Goal: Task Accomplishment & Management: Use online tool/utility

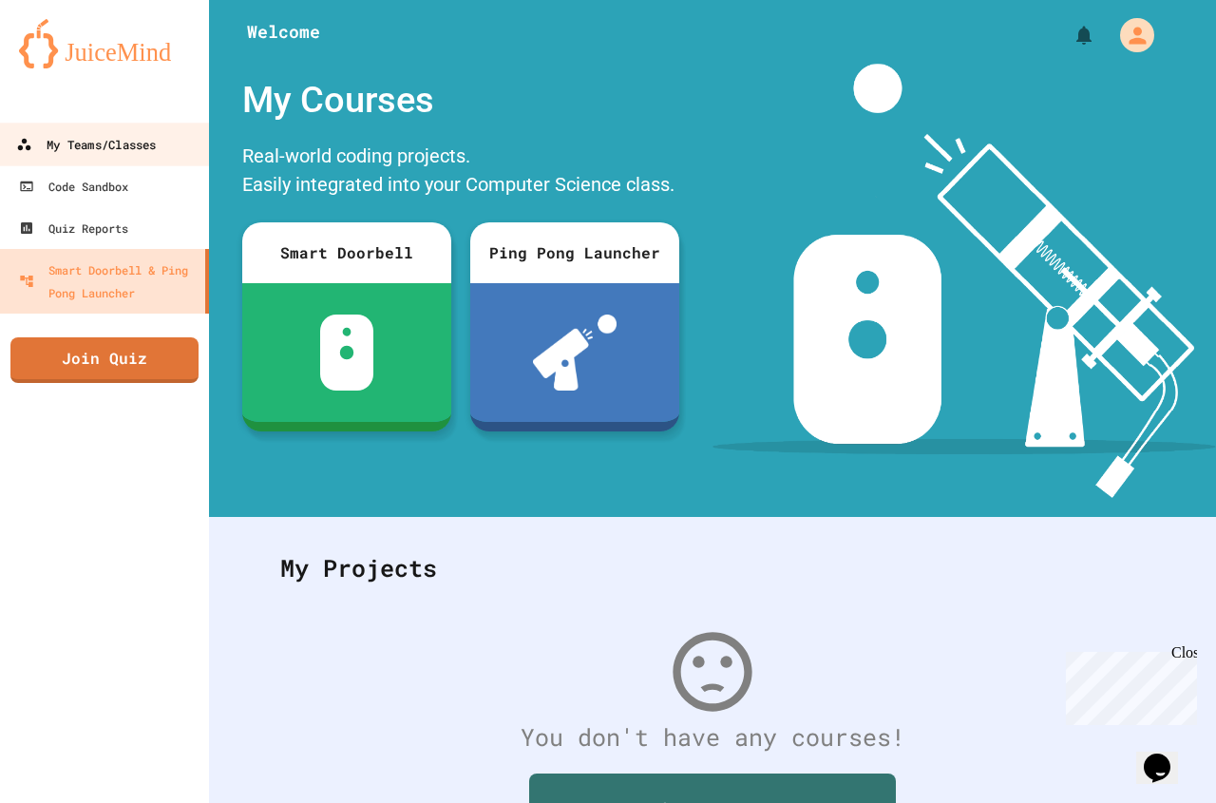
click at [121, 137] on div "My Teams/Classes" at bounding box center [86, 145] width 140 height 24
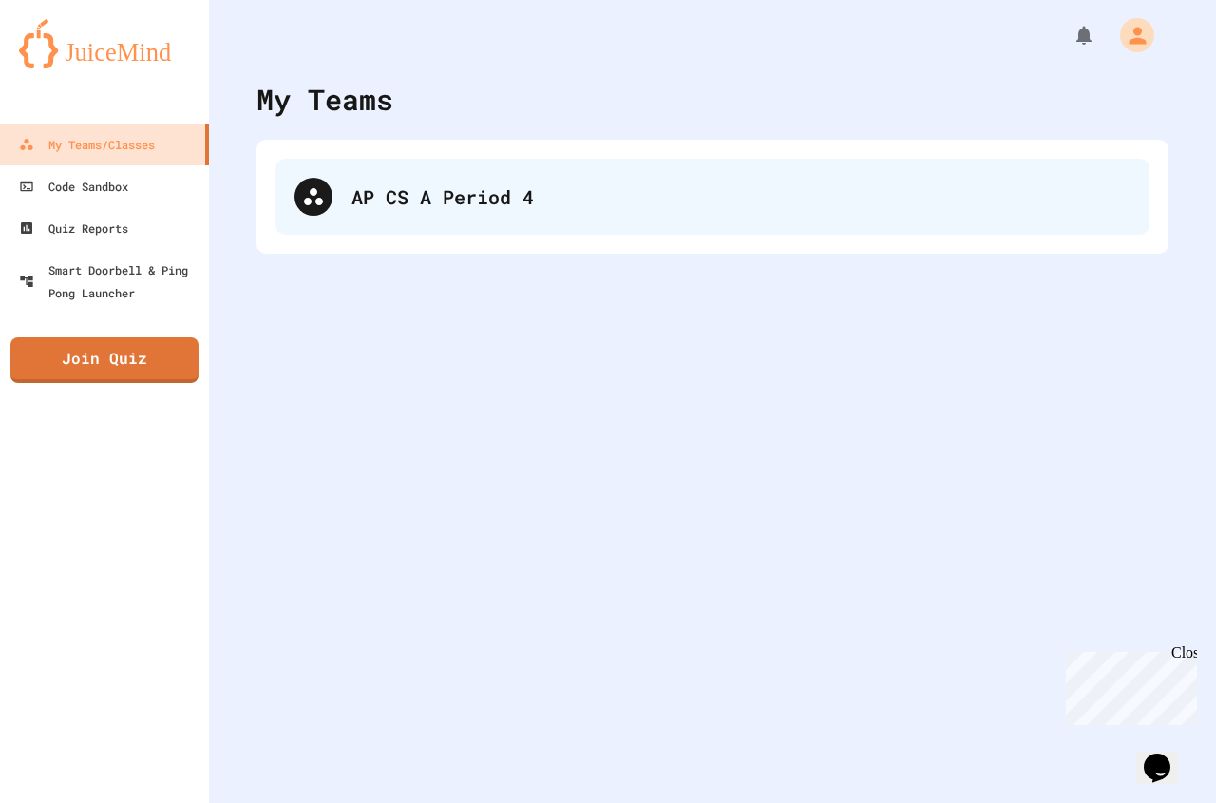
click at [458, 185] on div "AP CS A Period 4" at bounding box center [741, 196] width 779 height 29
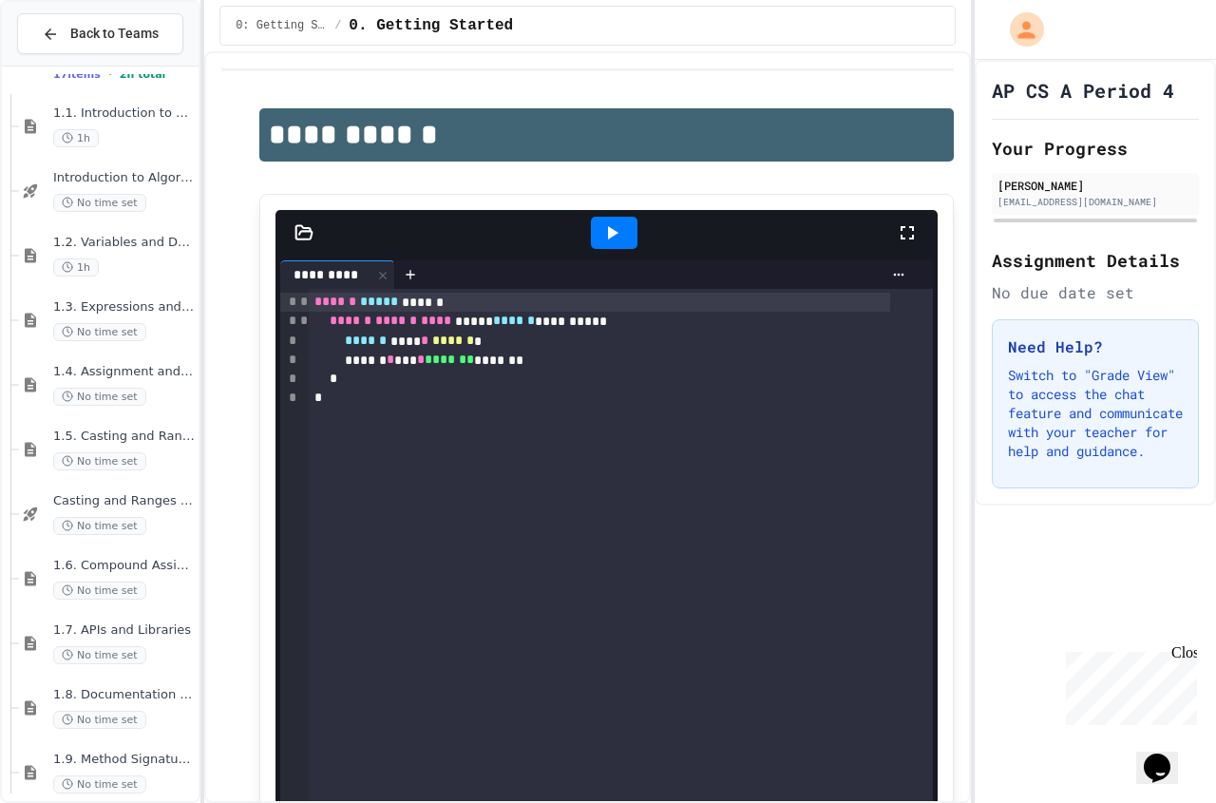
scroll to position [190, 0]
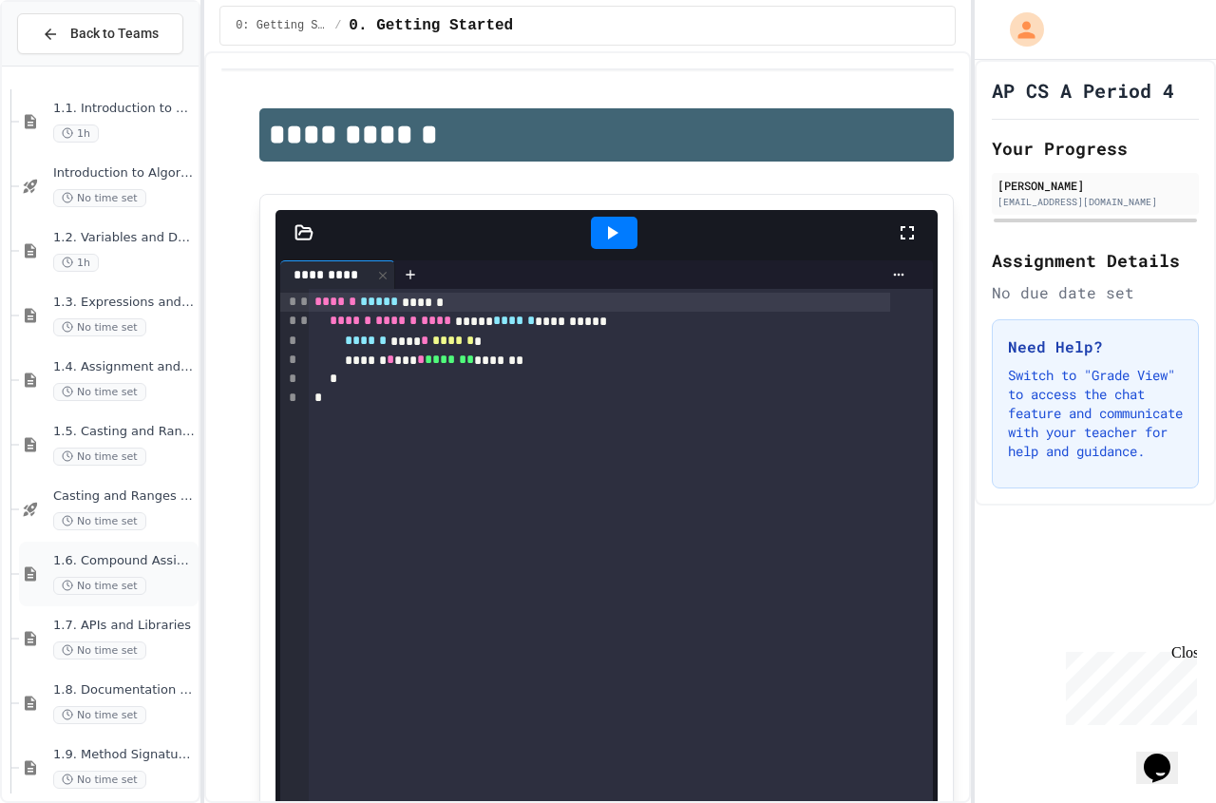
click at [151, 556] on span "1.6. Compound Assignment Operators" at bounding box center [124, 561] width 142 height 16
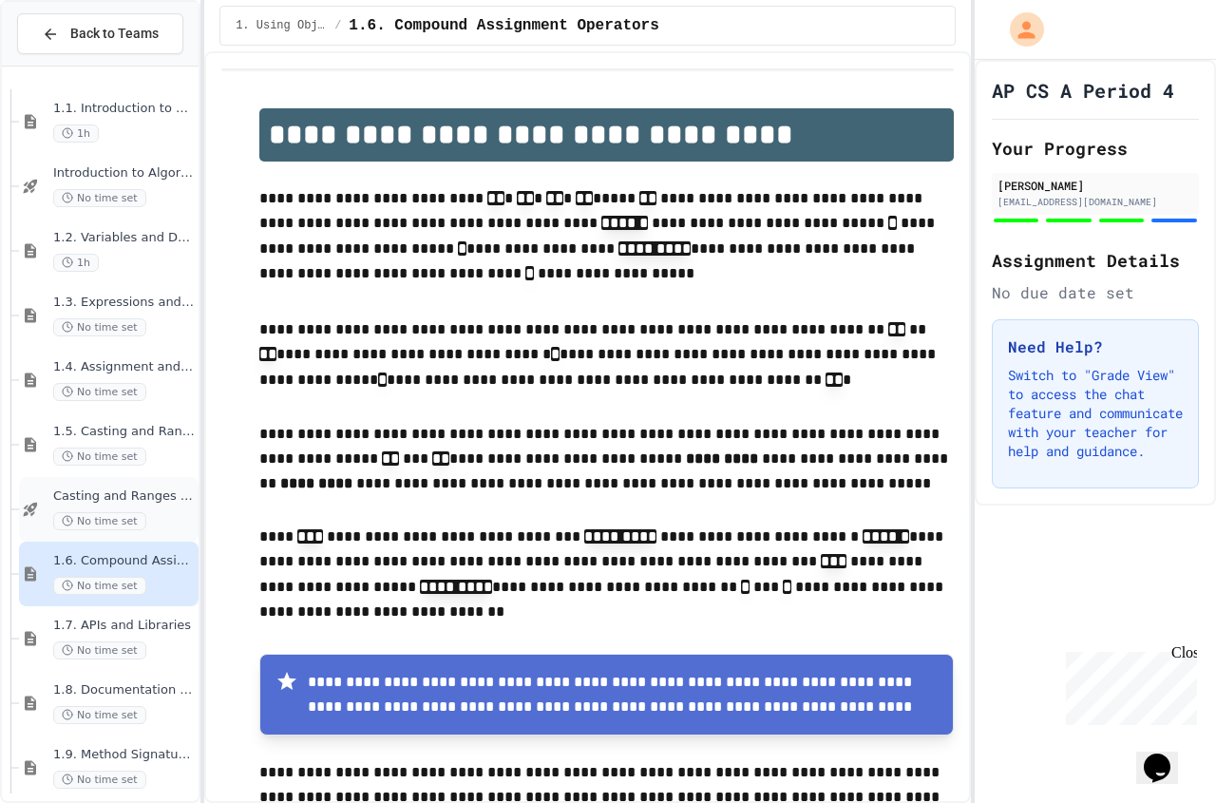
click at [151, 503] on span "Casting and Ranges of variables - Quiz" at bounding box center [124, 496] width 142 height 16
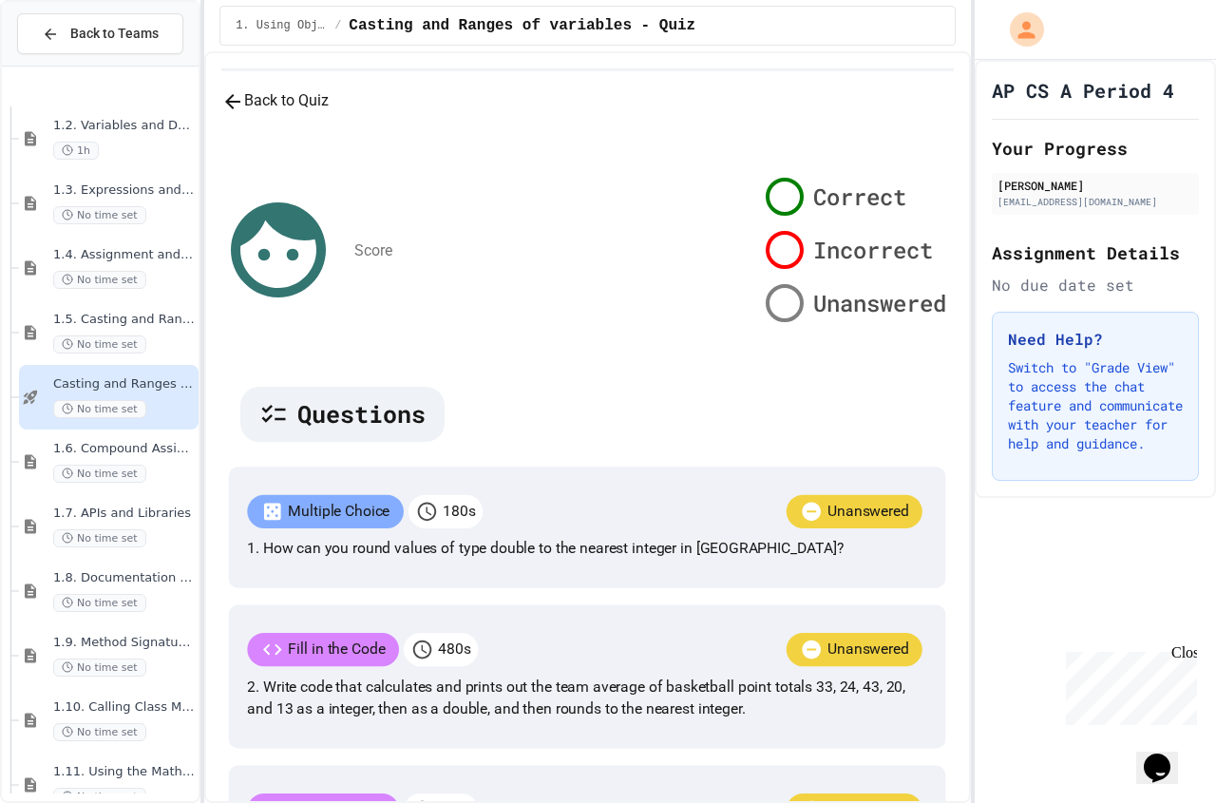
scroll to position [475, 0]
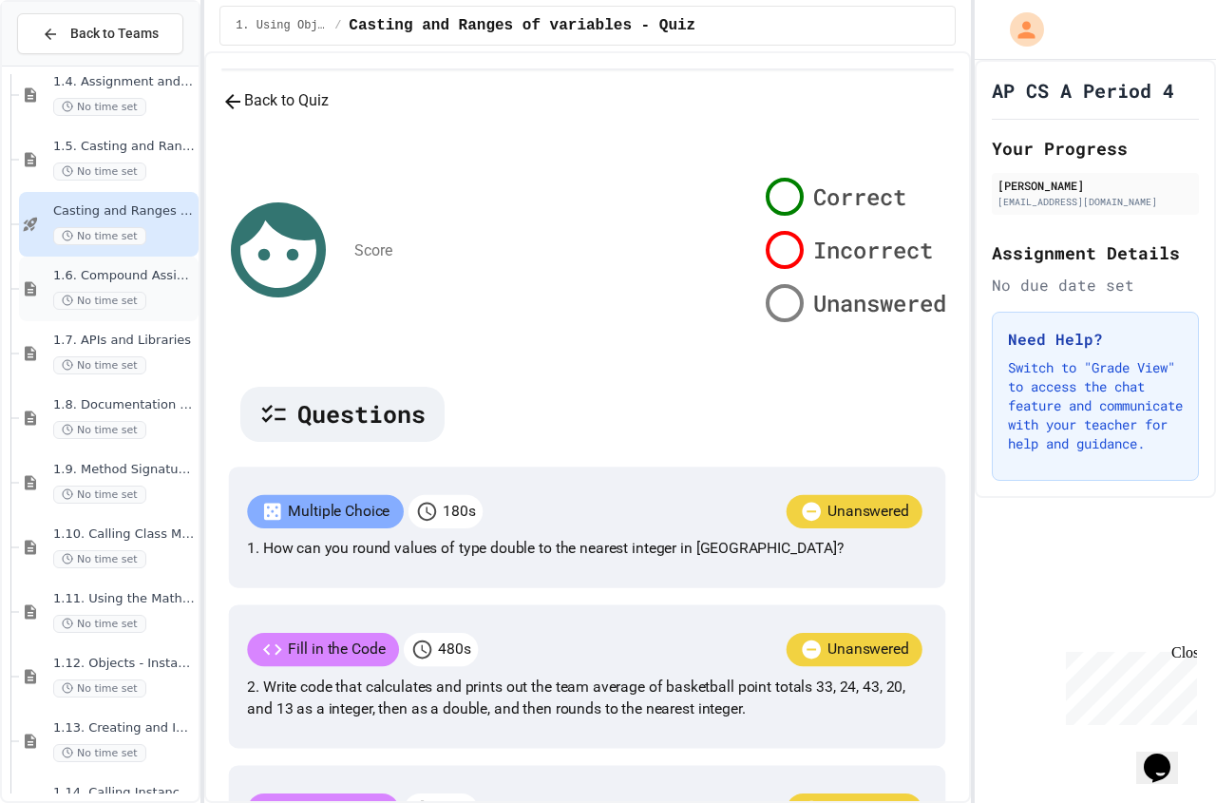
click at [140, 259] on div "1.6. Compound Assignment Operators No time set" at bounding box center [109, 289] width 180 height 65
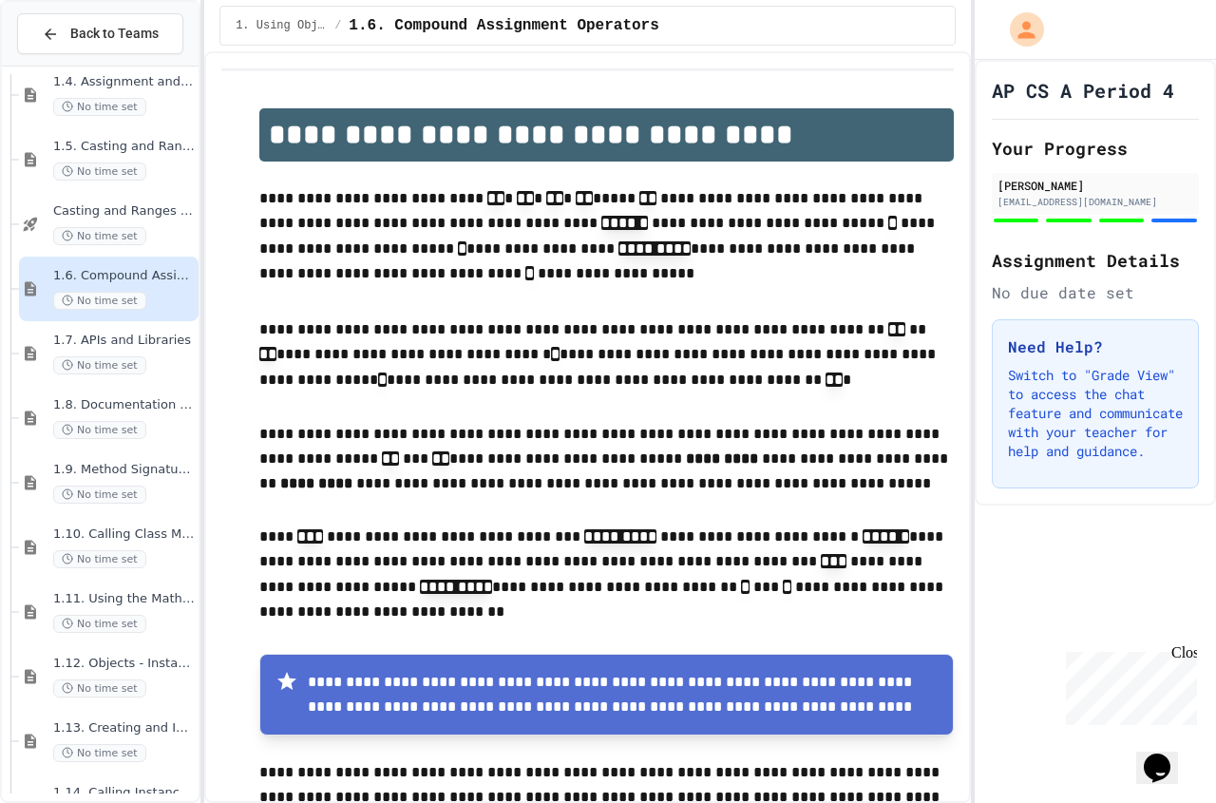
click at [85, 279] on span "1.6. Compound Assignment Operators" at bounding box center [124, 276] width 142 height 16
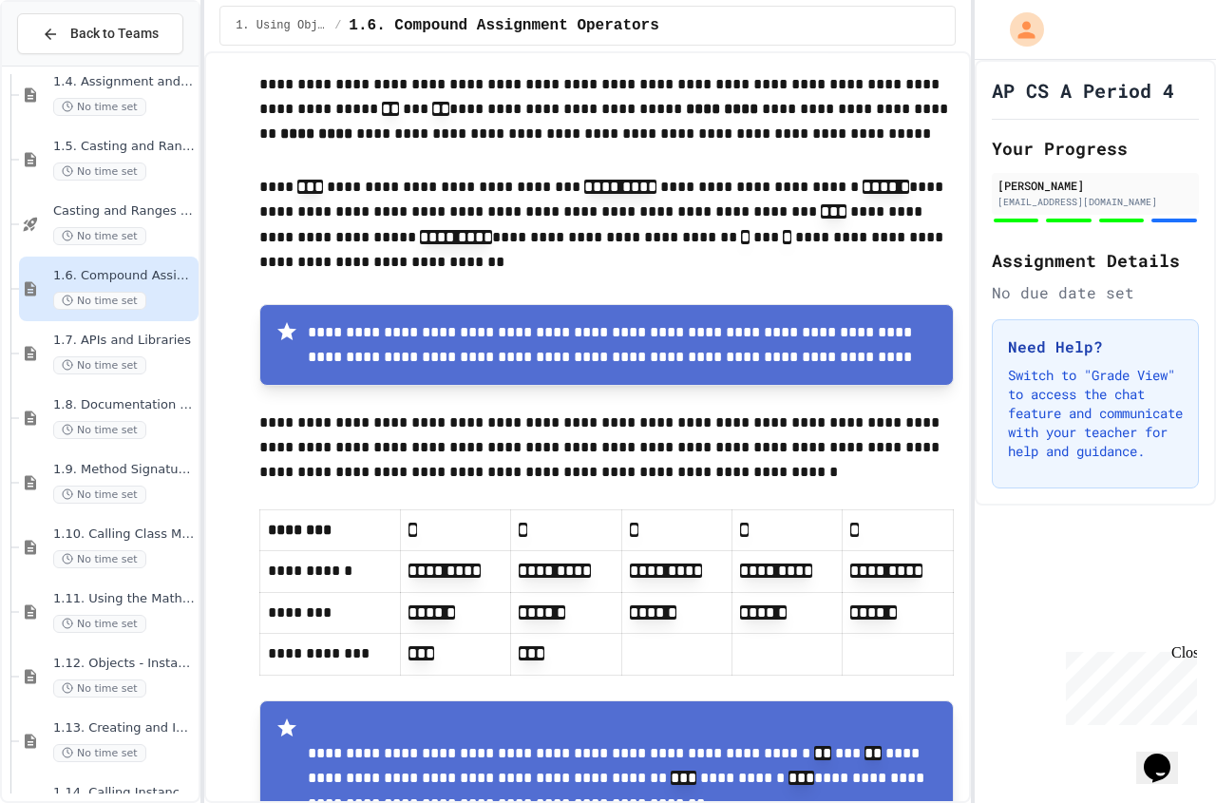
scroll to position [570, 0]
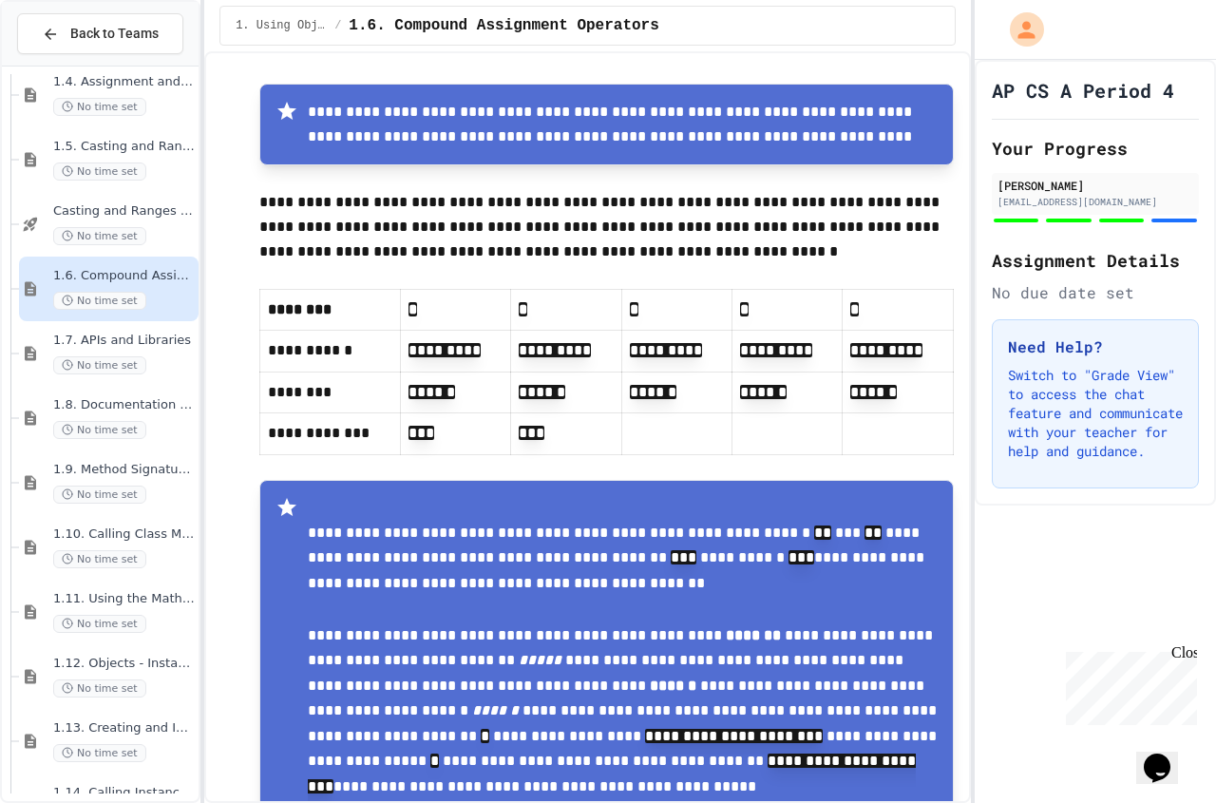
click at [1182, 651] on div "Close" at bounding box center [1183, 656] width 24 height 24
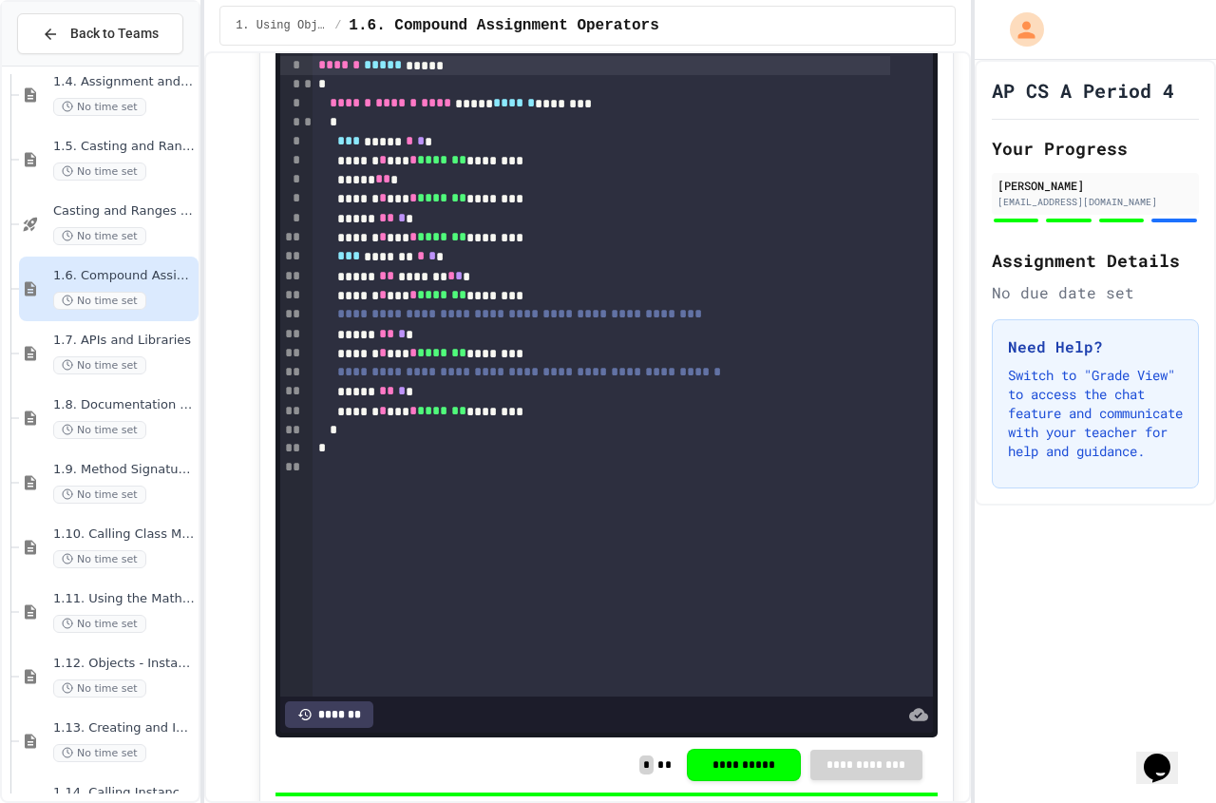
scroll to position [1330, 0]
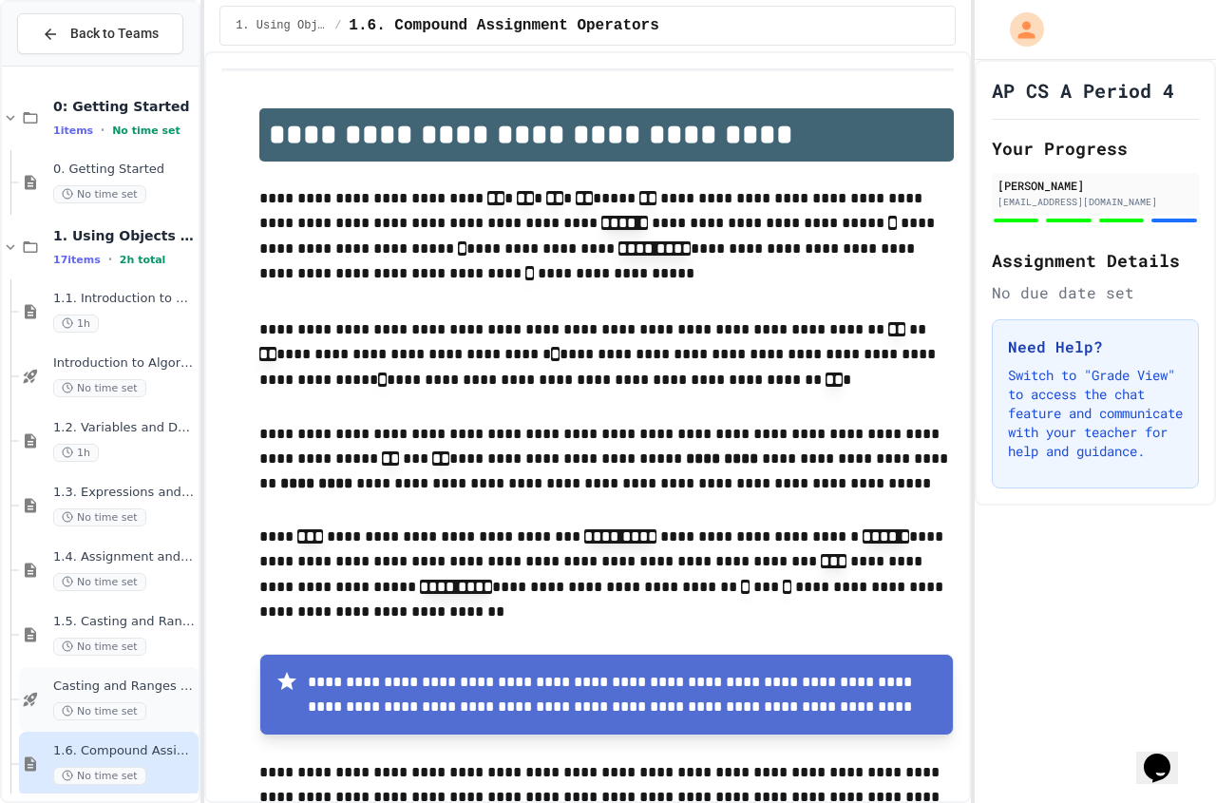
click at [143, 675] on div "Casting and Ranges of variables - Quiz No time set" at bounding box center [109, 699] width 180 height 65
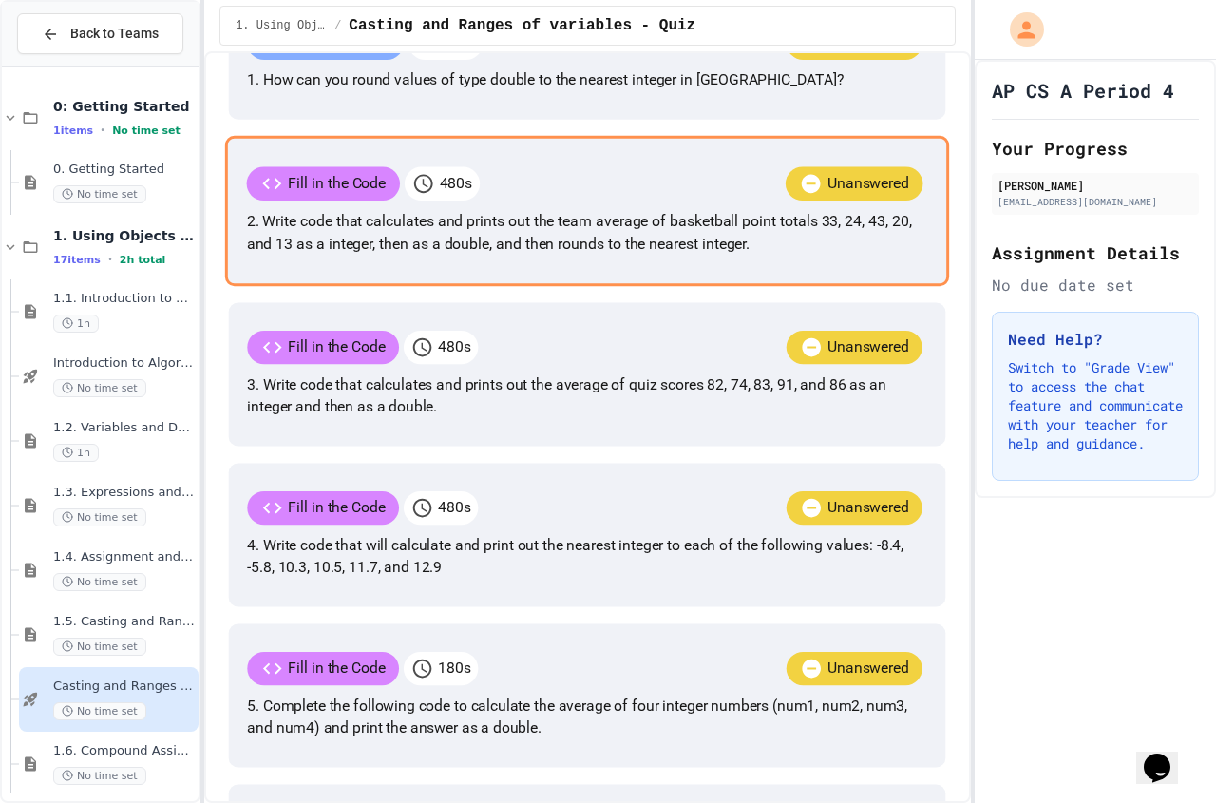
scroll to position [475, 0]
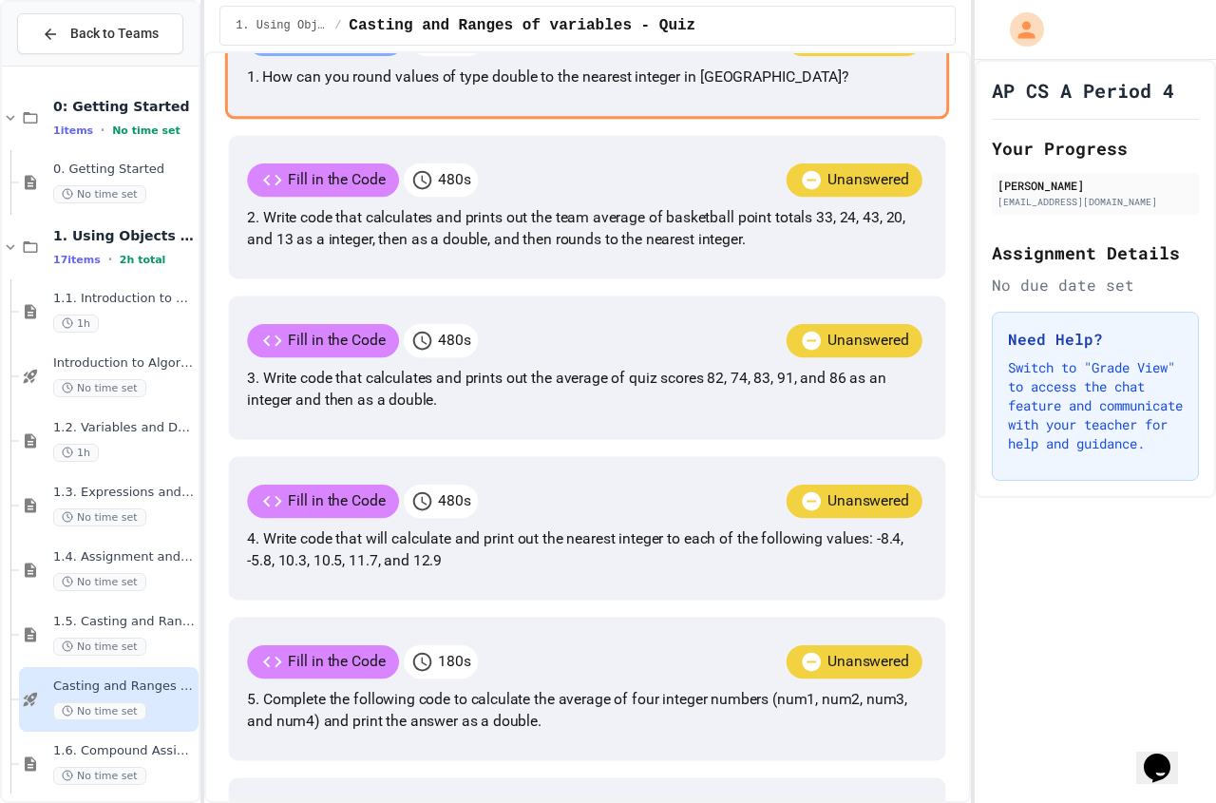
click at [800, 50] on icon at bounding box center [811, 39] width 23 height 23
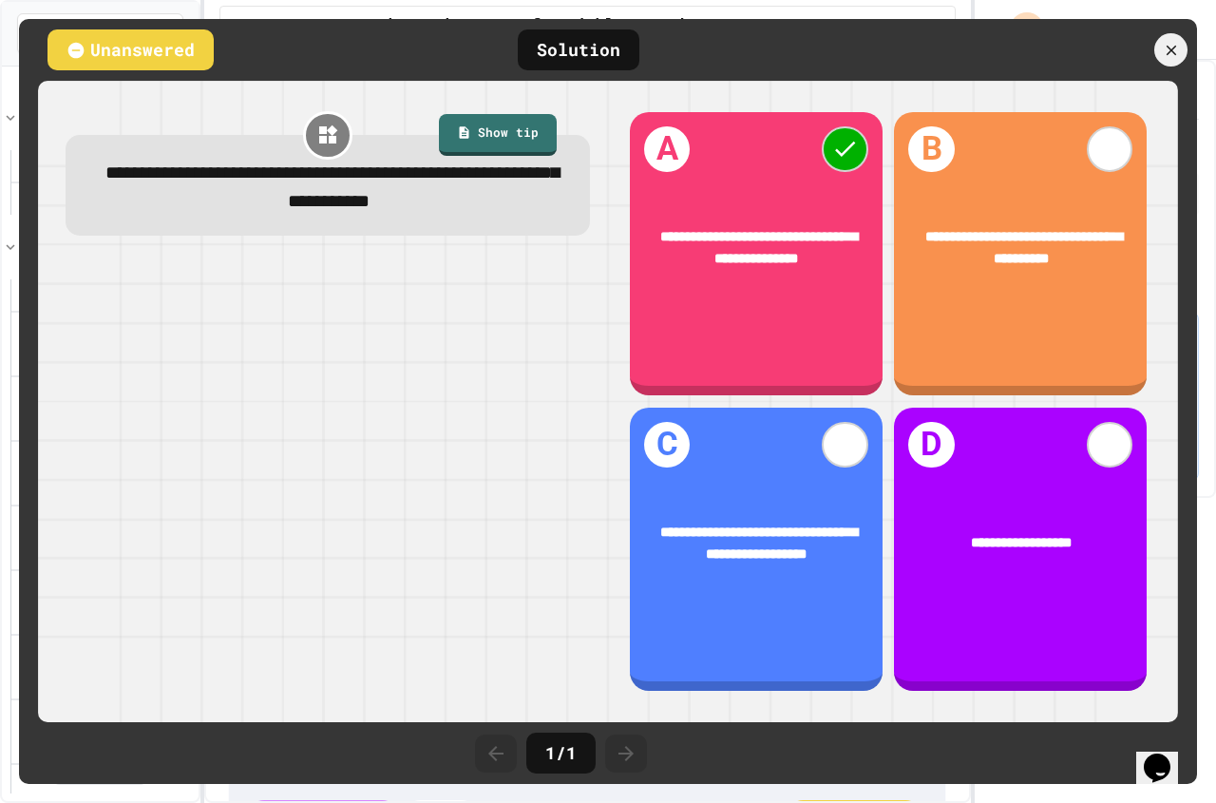
click at [638, 745] on div at bounding box center [626, 753] width 42 height 38
click at [512, 125] on link "Show tip" at bounding box center [498, 133] width 114 height 44
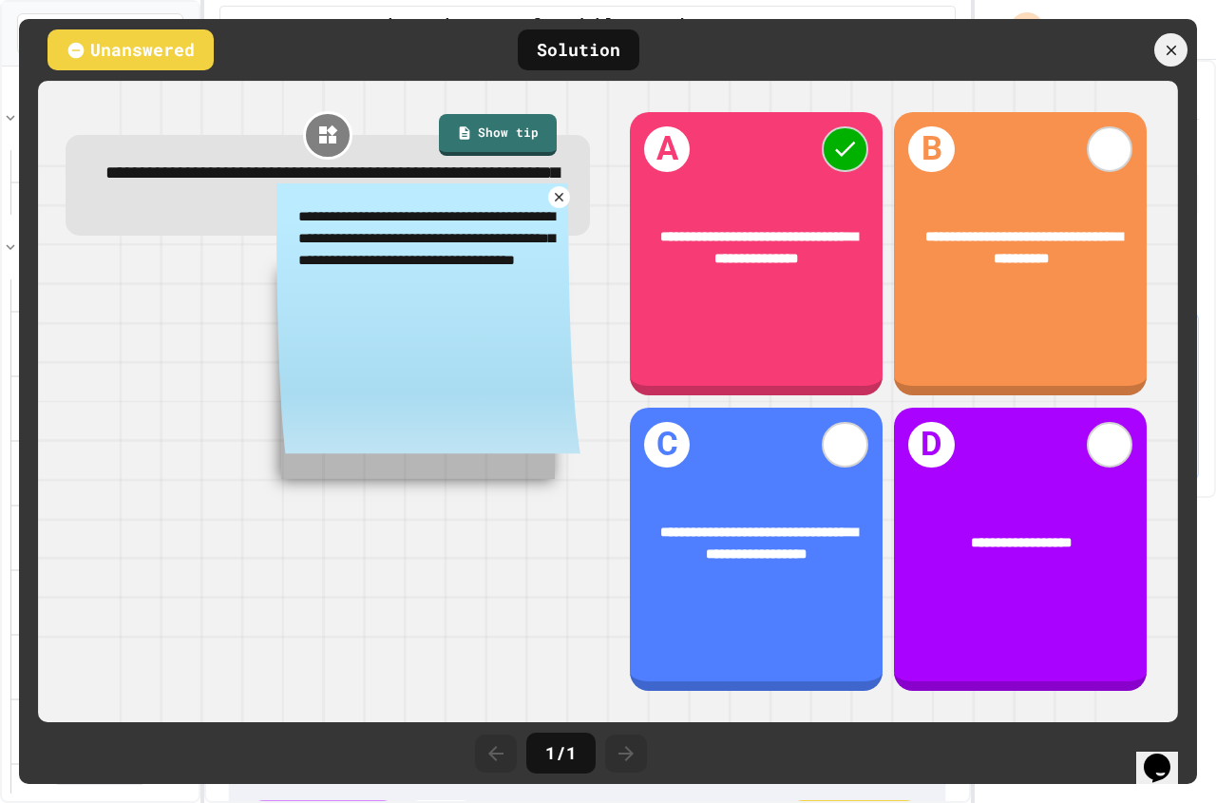
click at [548, 207] on link at bounding box center [559, 197] width 22 height 22
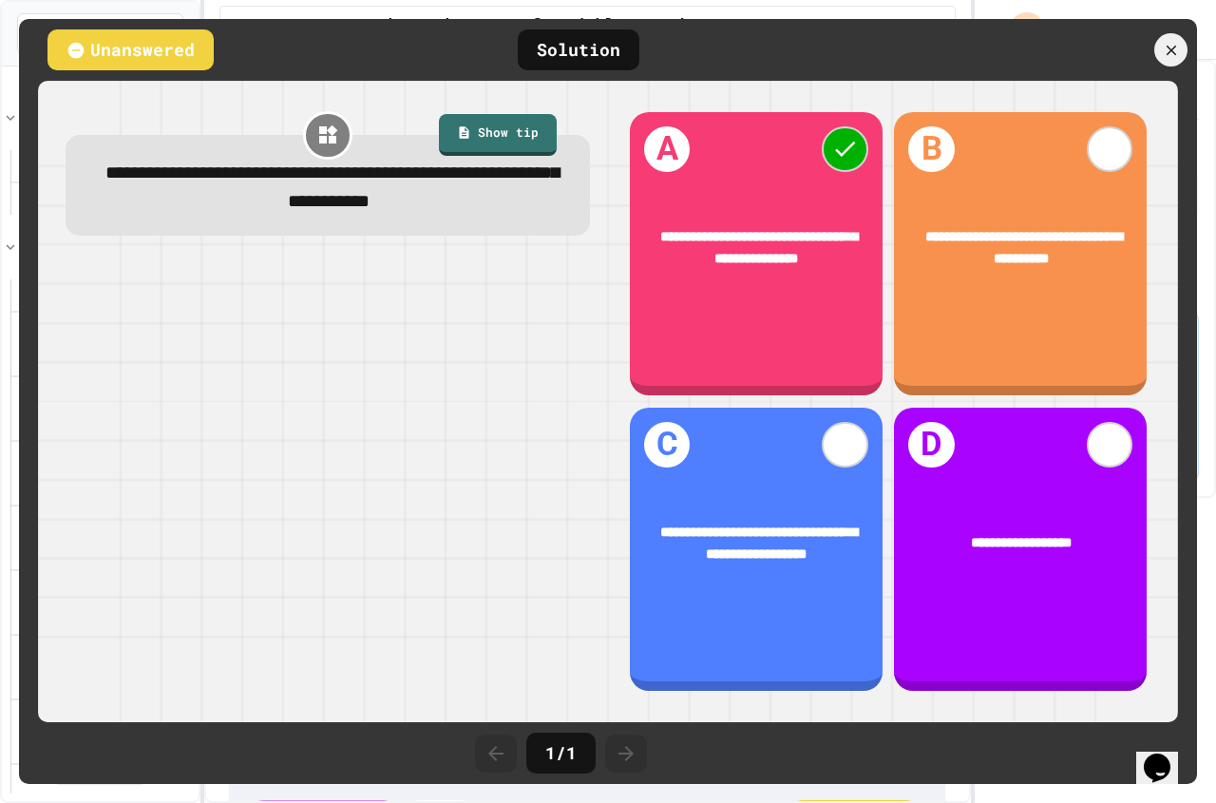
click at [1167, 54] on icon at bounding box center [1171, 50] width 10 height 10
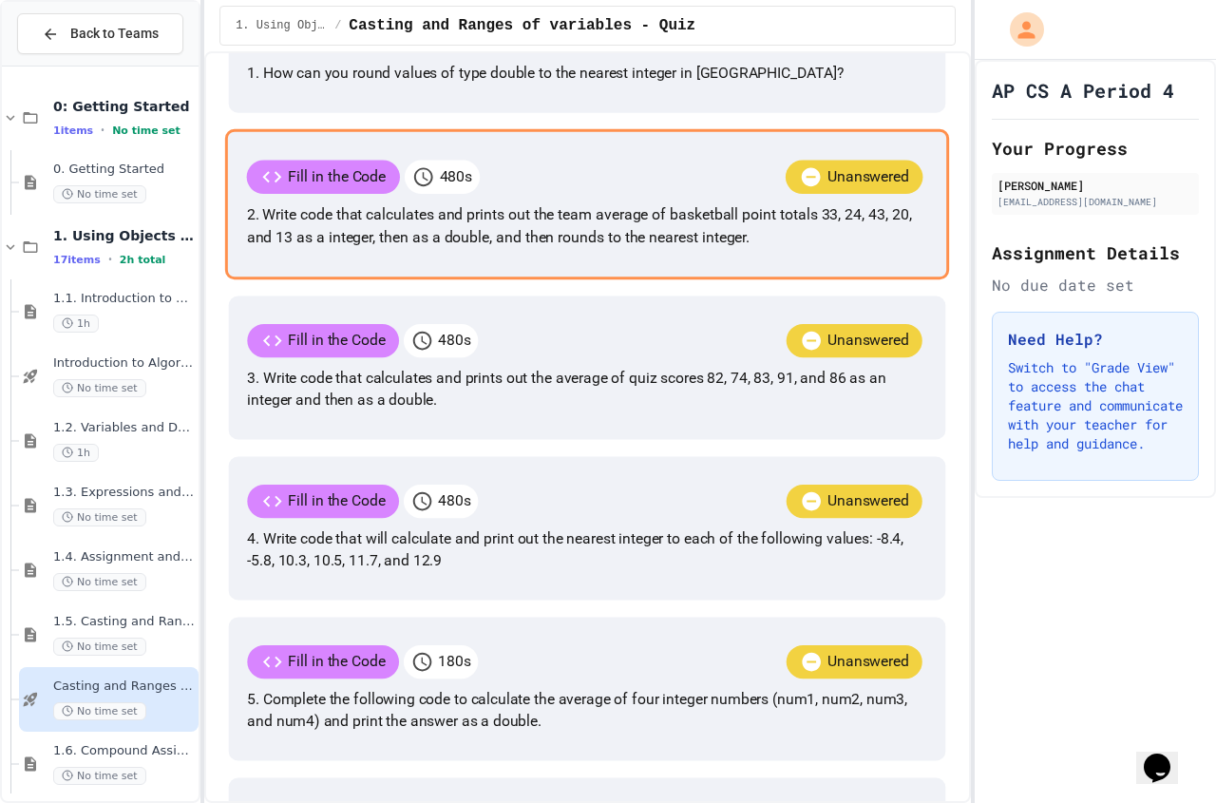
click at [760, 249] on p "2. Write code that calculates and prints out the team average of basketball poi…" at bounding box center [587, 226] width 681 height 46
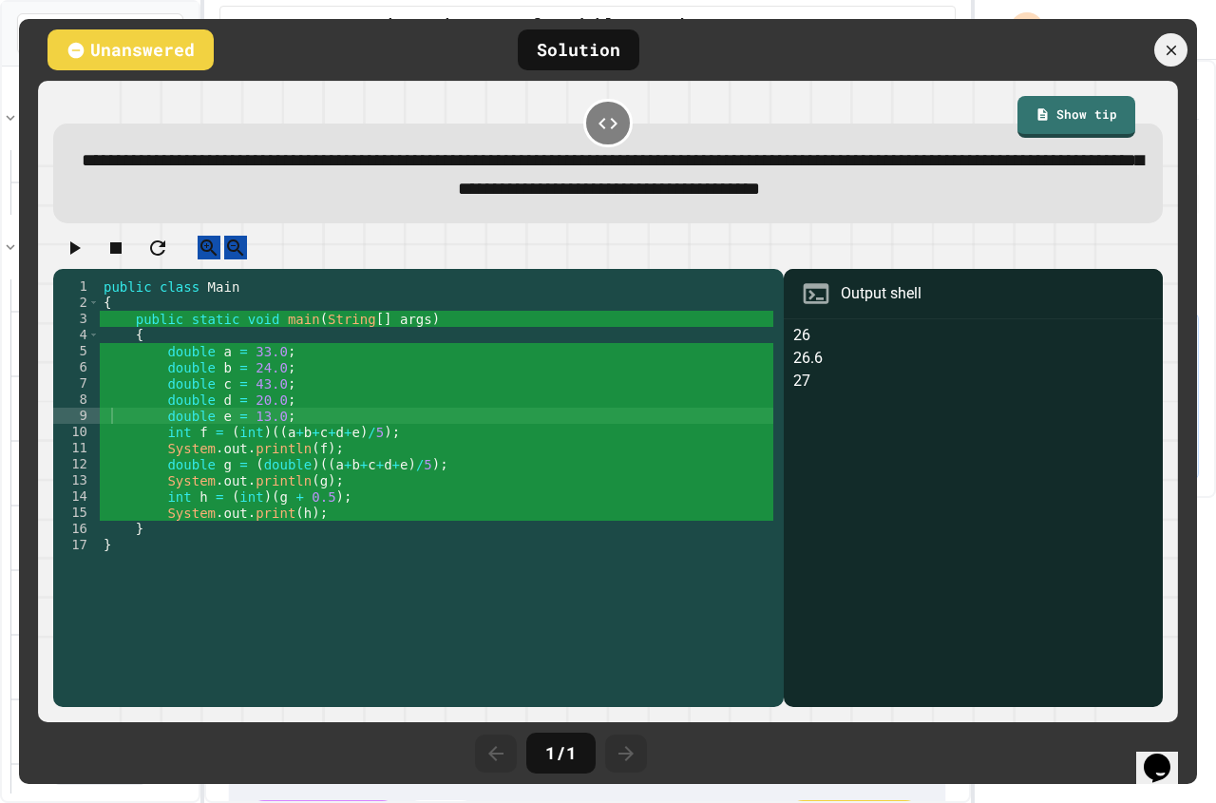
click at [1154, 58] on div at bounding box center [1092, 49] width 209 height 33
click at [1173, 44] on icon at bounding box center [1171, 50] width 20 height 20
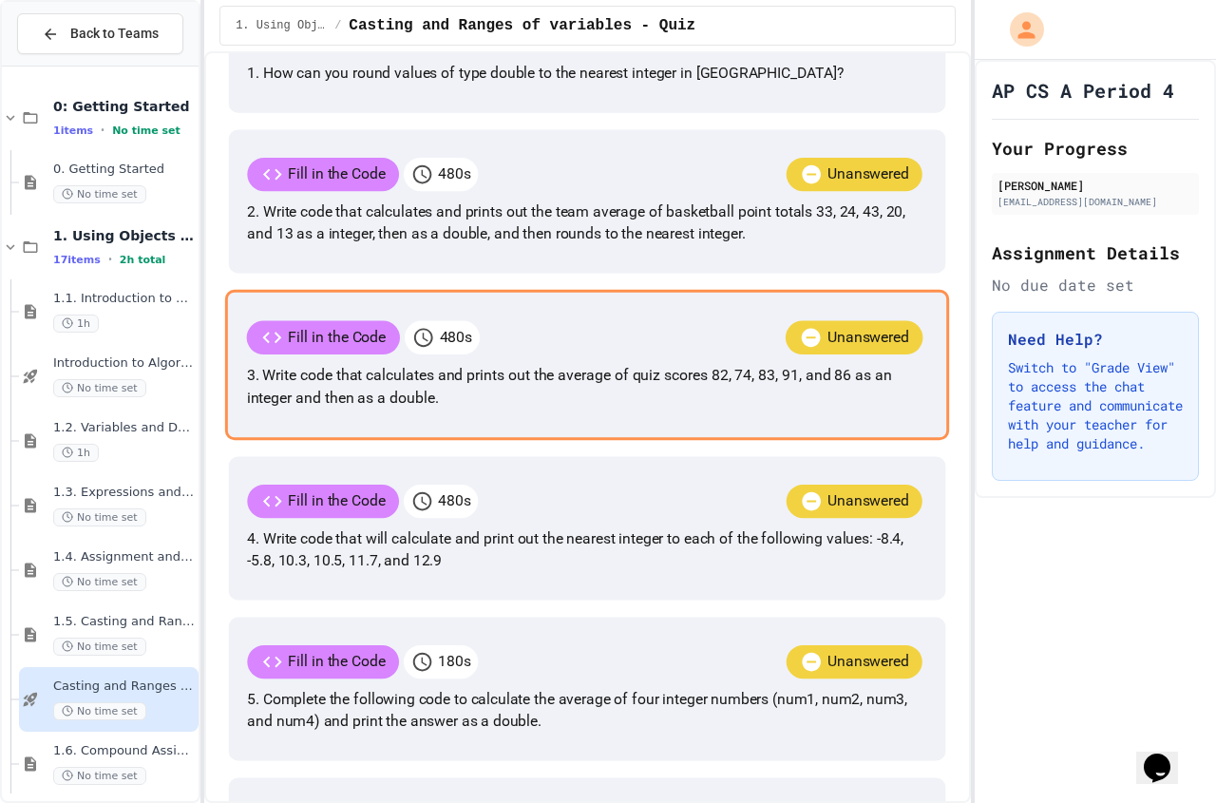
click at [828, 349] on p "Unanswered" at bounding box center [869, 337] width 82 height 23
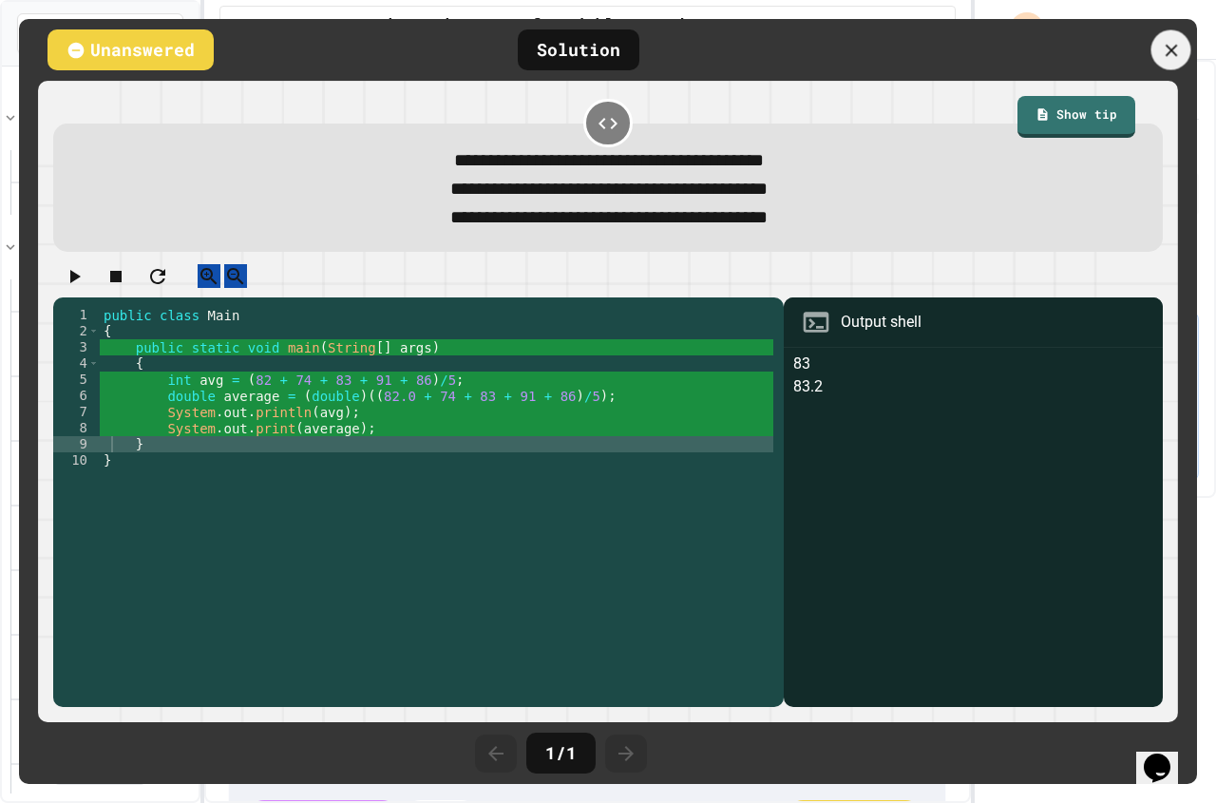
click at [1171, 55] on icon at bounding box center [1171, 50] width 21 height 21
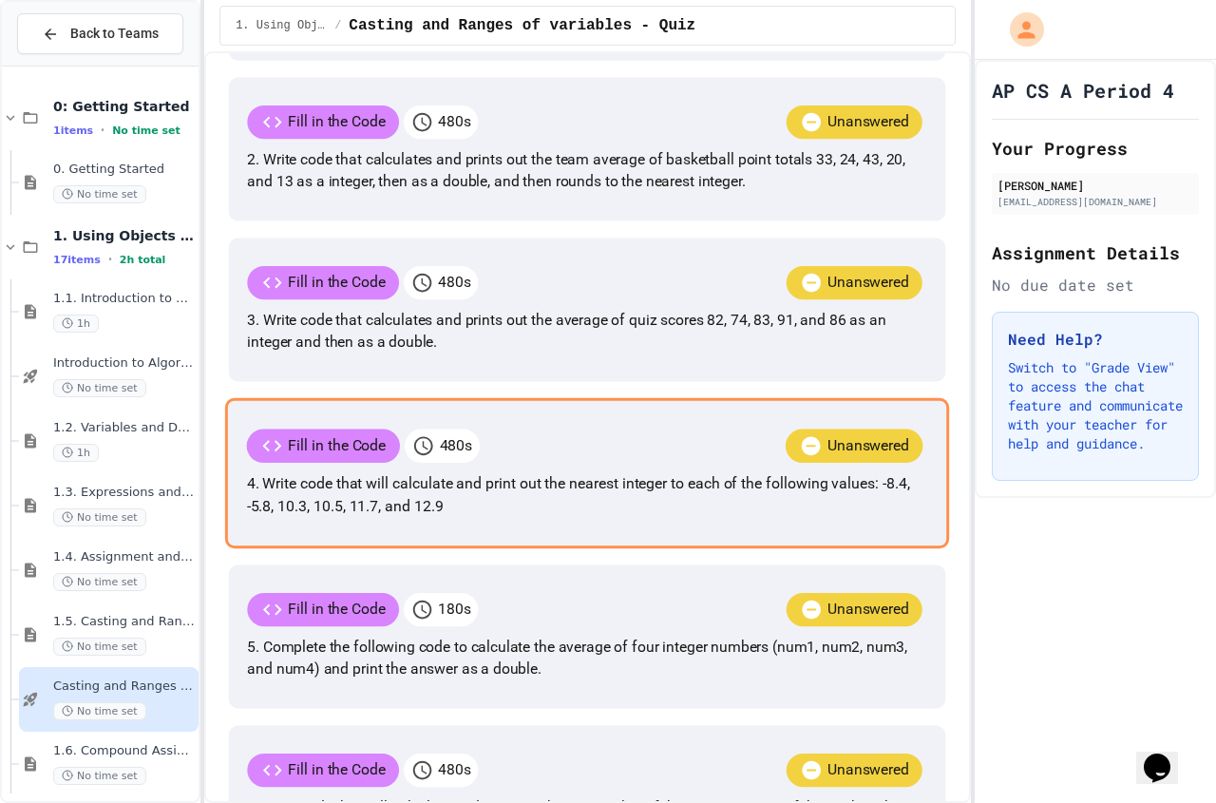
scroll to position [760, 0]
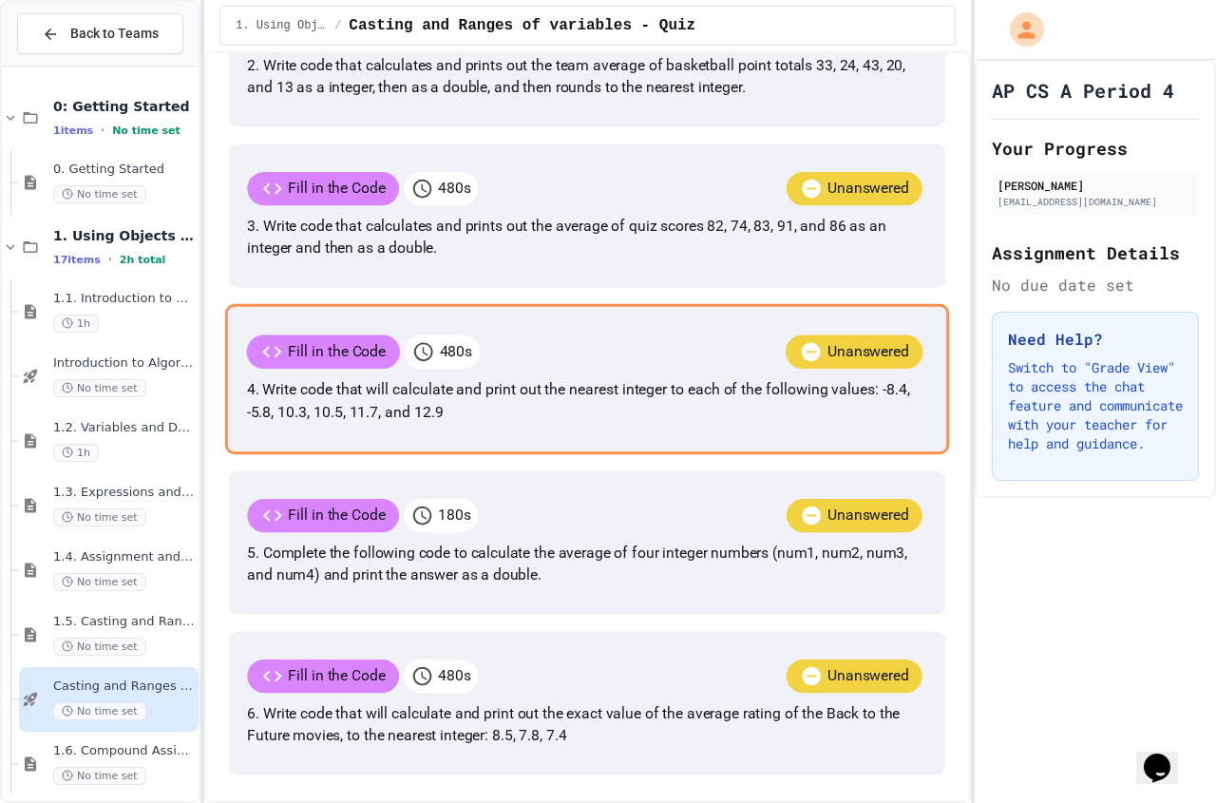
click at [775, 424] on p "4. Write code that will calculate and print out the nearest integer to each of …" at bounding box center [587, 401] width 681 height 46
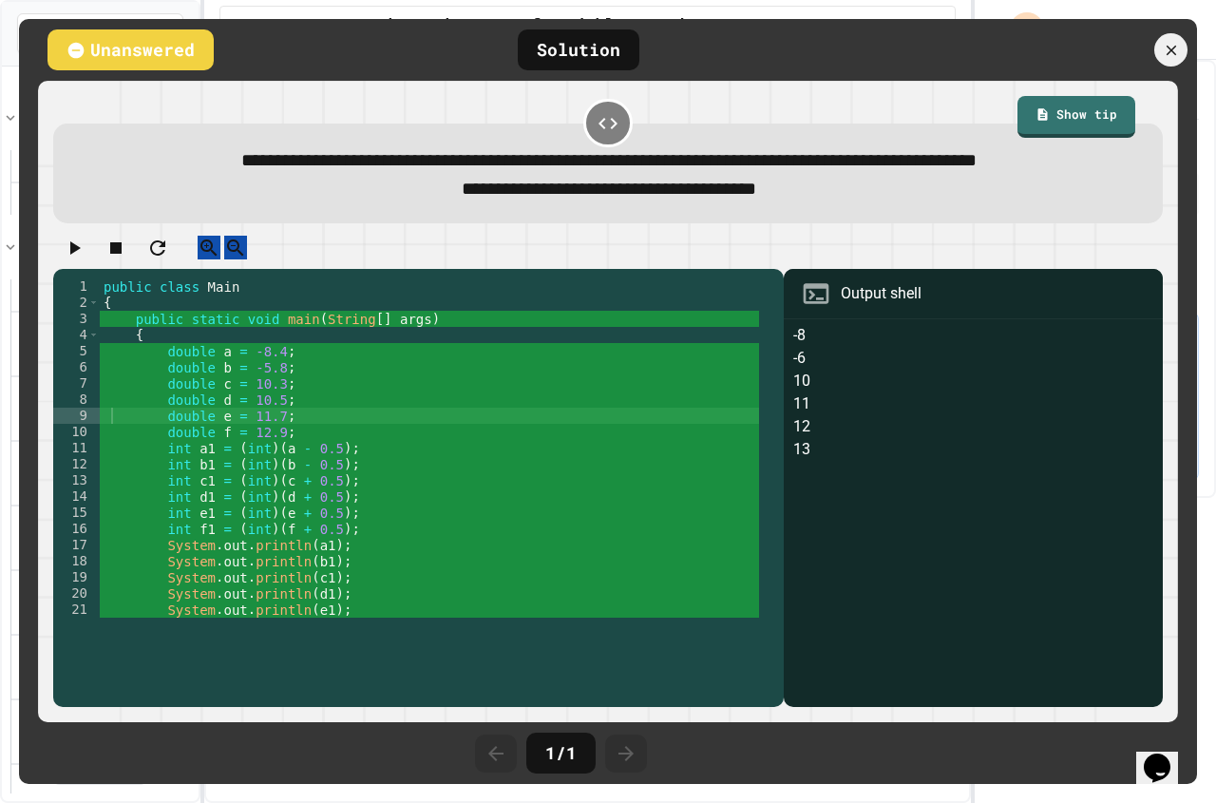
click at [97, 269] on div at bounding box center [607, 252] width 1109 height 33
click at [86, 259] on icon "button" at bounding box center [74, 248] width 23 height 23
click at [1159, 64] on div at bounding box center [1092, 49] width 209 height 33
click at [1166, 54] on icon at bounding box center [1171, 50] width 12 height 12
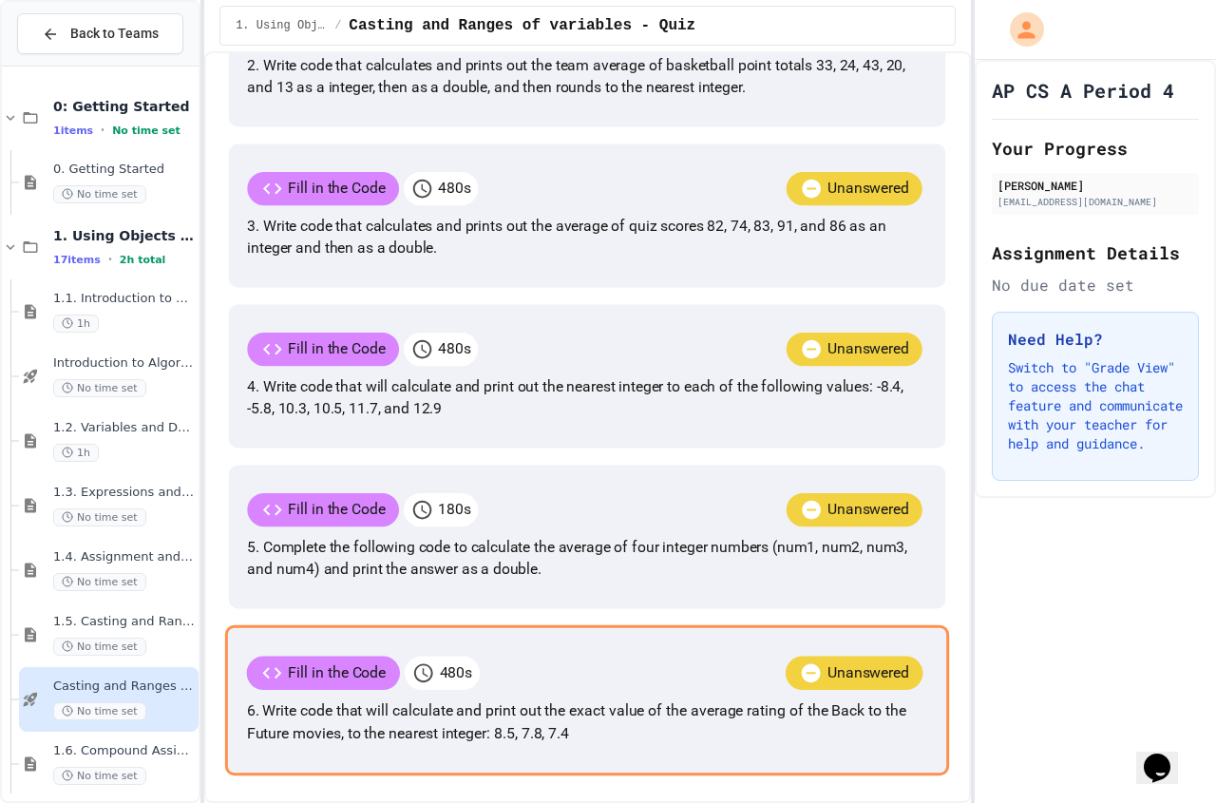
click at [624, 699] on p "6. Write code that will calculate and print out the exact value of the average …" at bounding box center [587, 722] width 681 height 46
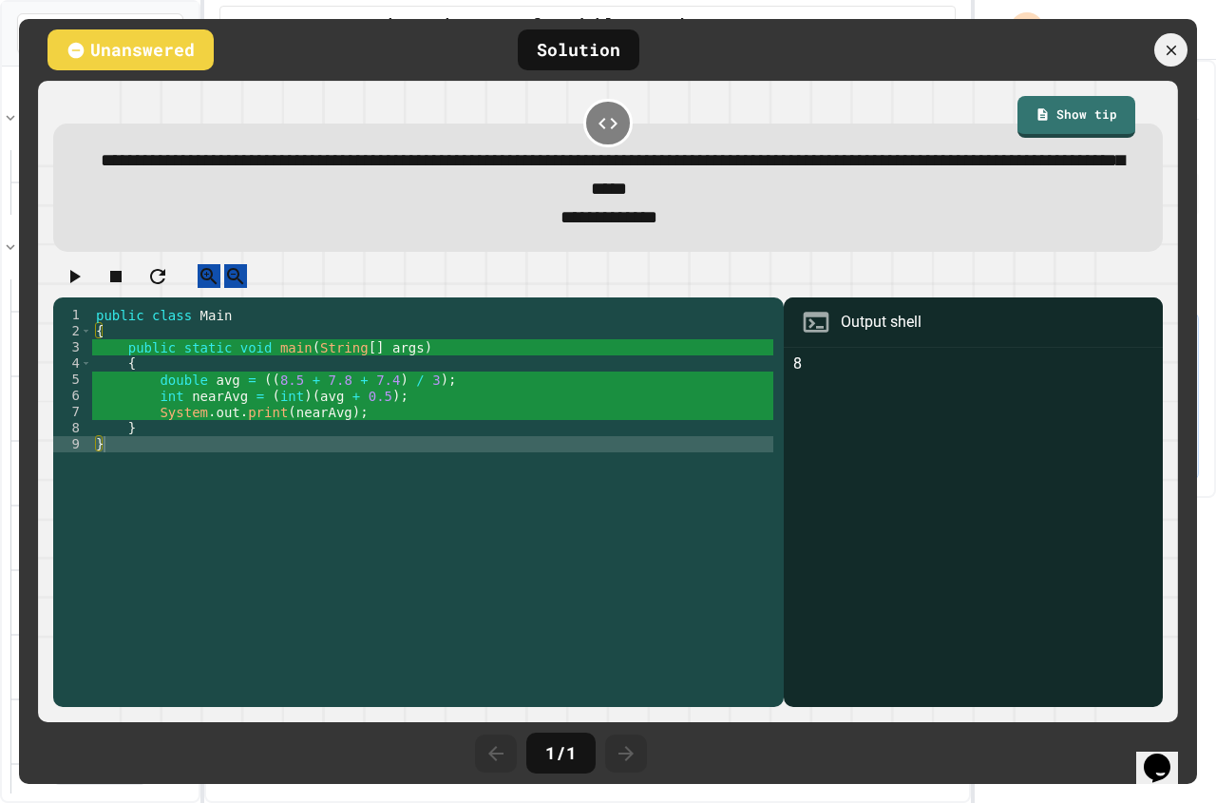
scroll to position [980, 0]
click at [1173, 45] on icon at bounding box center [1171, 50] width 18 height 18
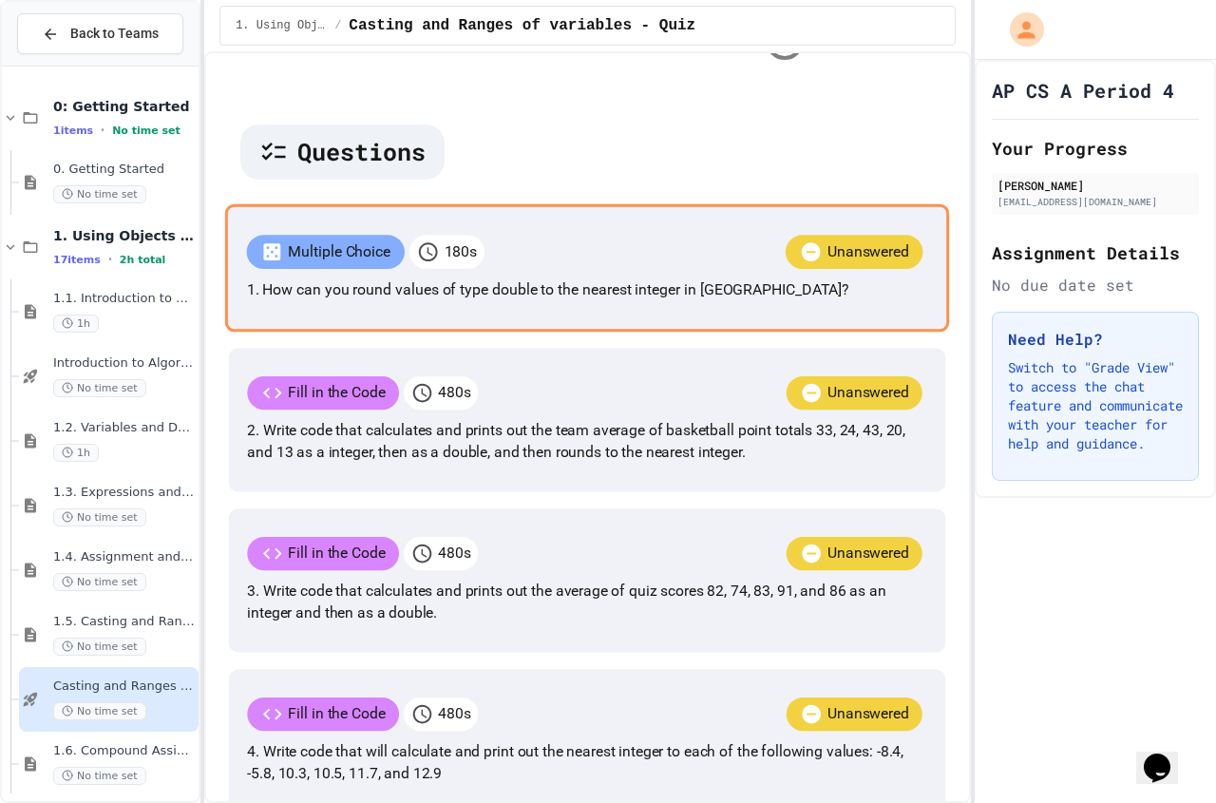
scroll to position [0, 0]
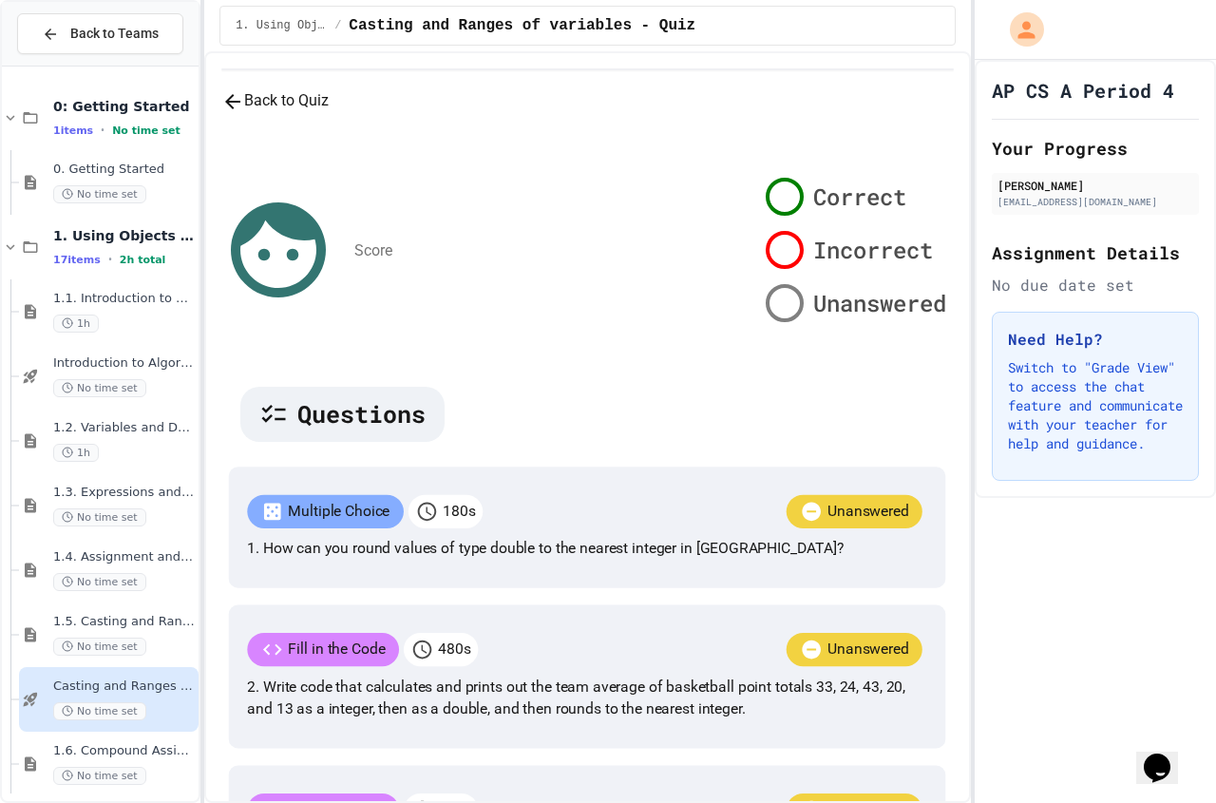
click at [356, 117] on div "Back to Quiz Score Correct Incorrect Unanswered Questions Multiple Choice 180 s…" at bounding box center [587, 745] width 732 height 1312
click at [329, 113] on button "Back to Quiz" at bounding box center [274, 101] width 107 height 24
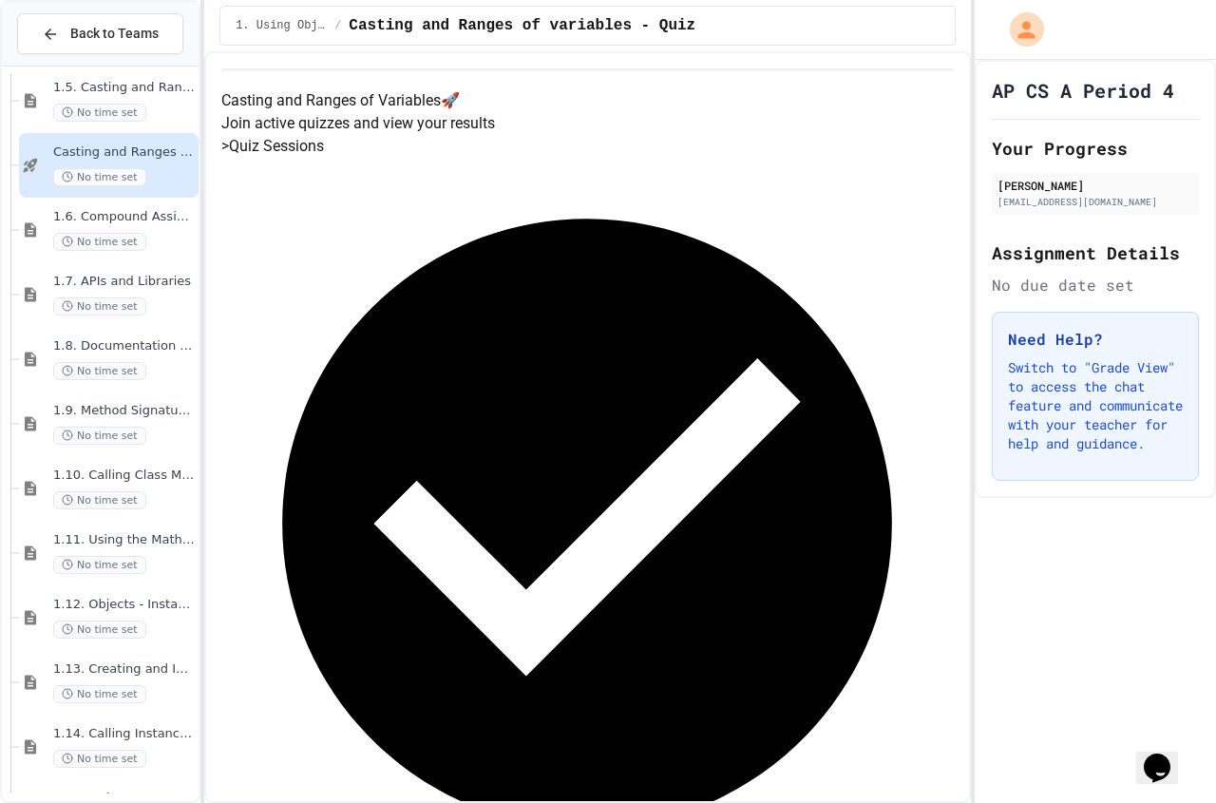
scroll to position [501, 0]
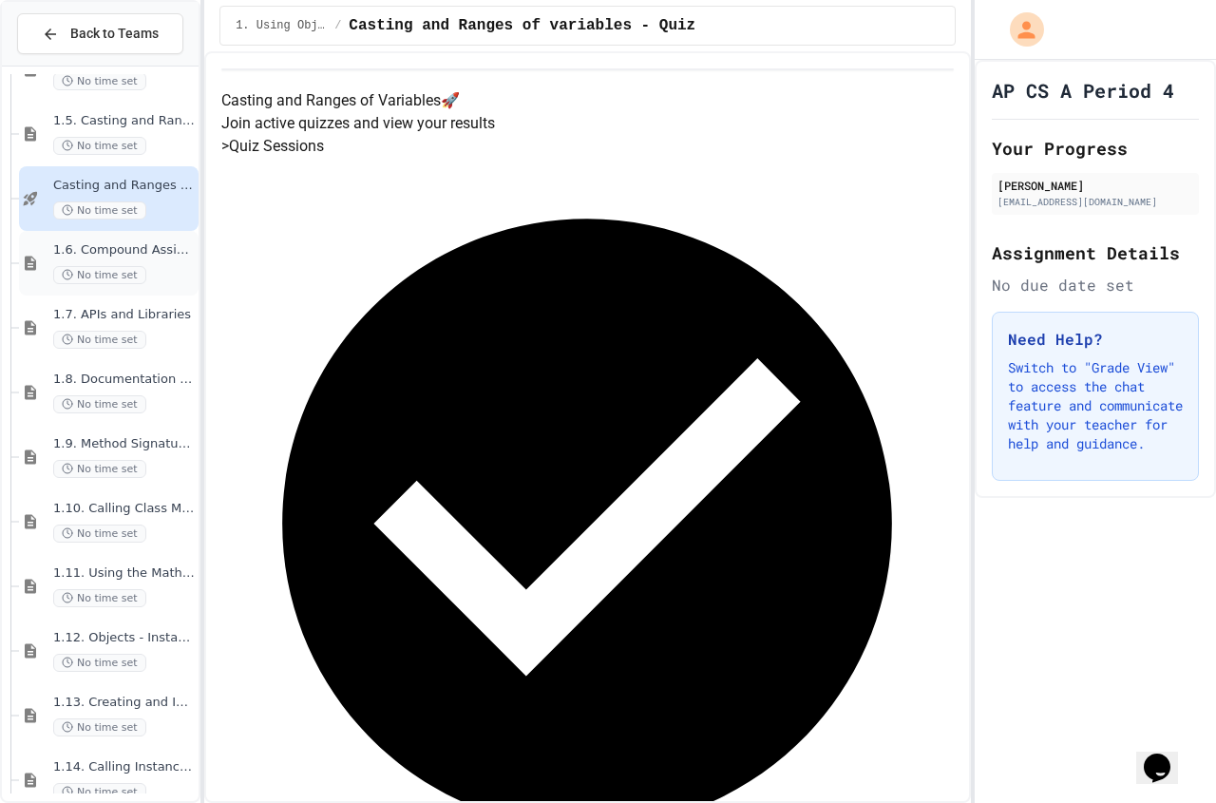
click at [160, 266] on div "No time set" at bounding box center [124, 275] width 142 height 18
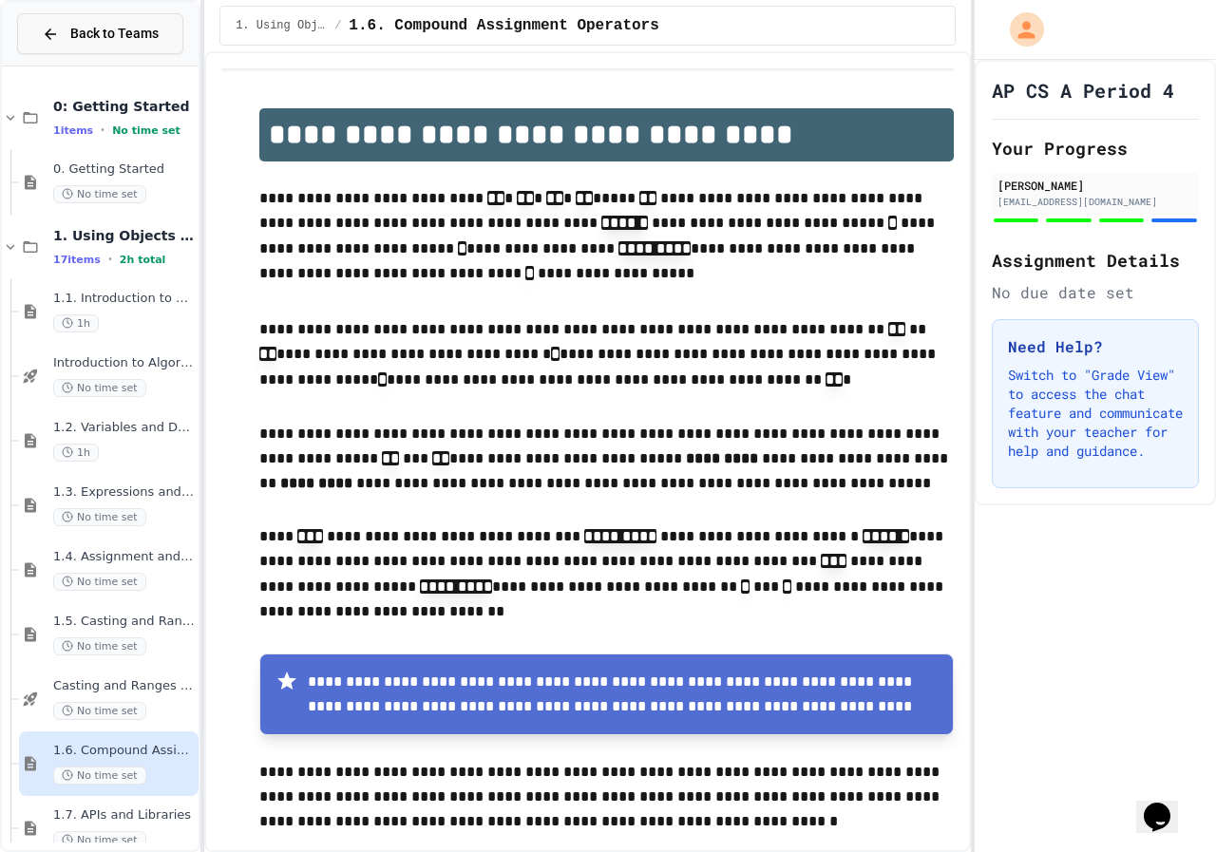
click at [162, 35] on button "Back to Teams" at bounding box center [100, 33] width 166 height 41
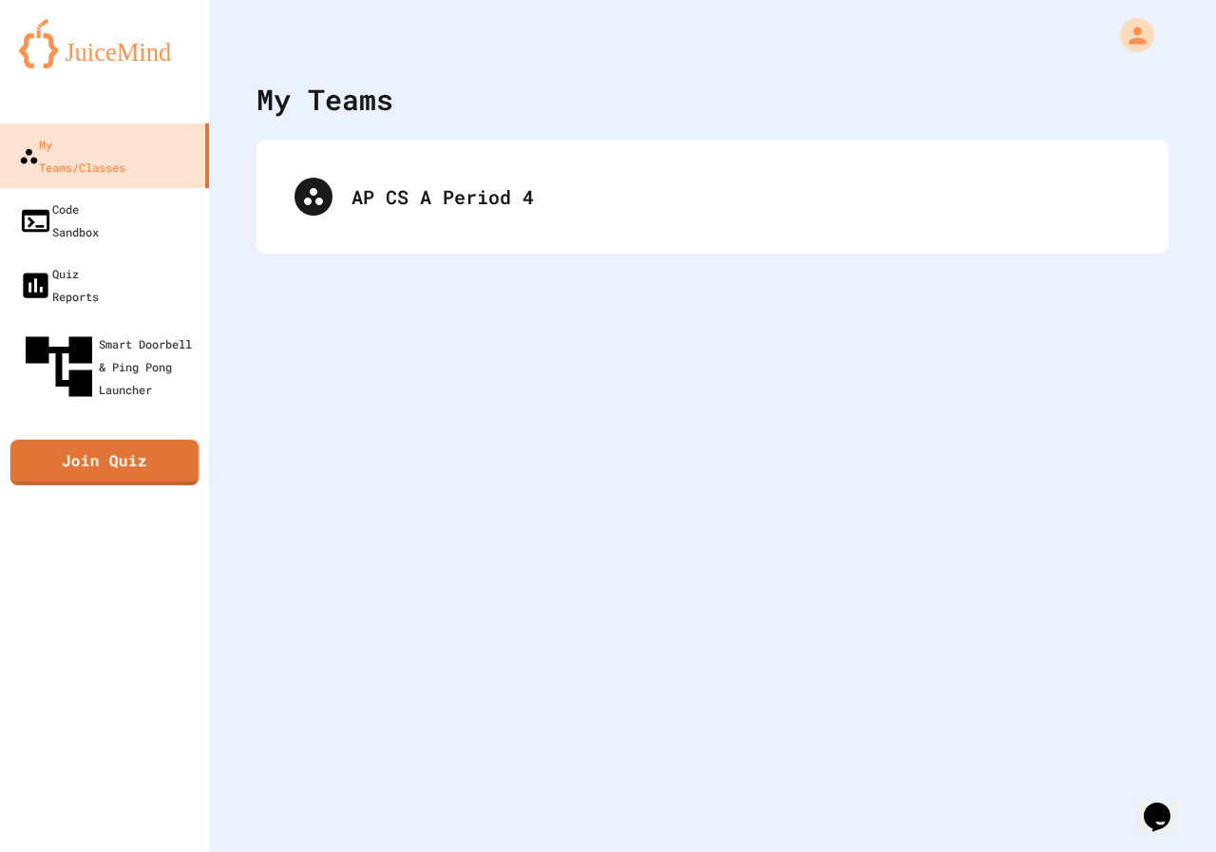
click at [77, 440] on link "Join Quiz" at bounding box center [104, 463] width 188 height 46
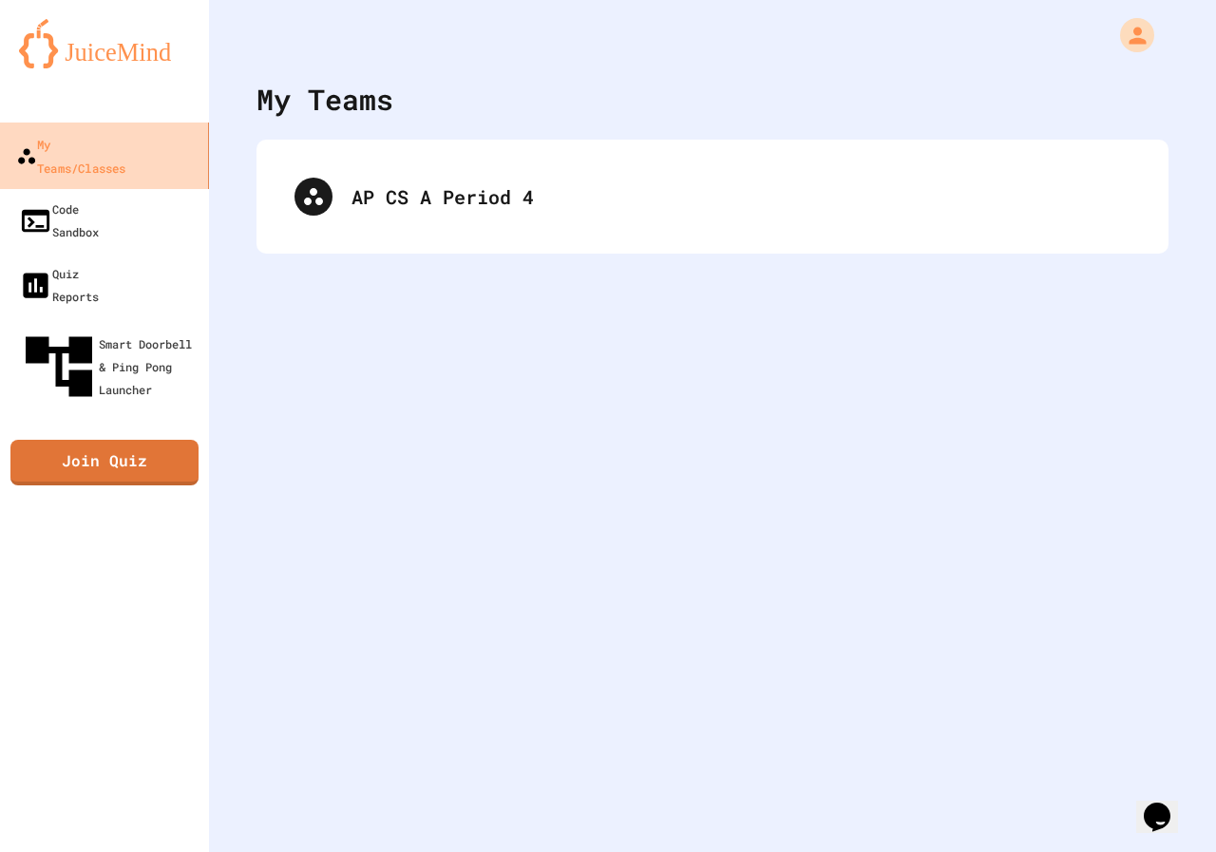
click at [92, 144] on div "My Teams/Classes" at bounding box center [70, 155] width 109 height 47
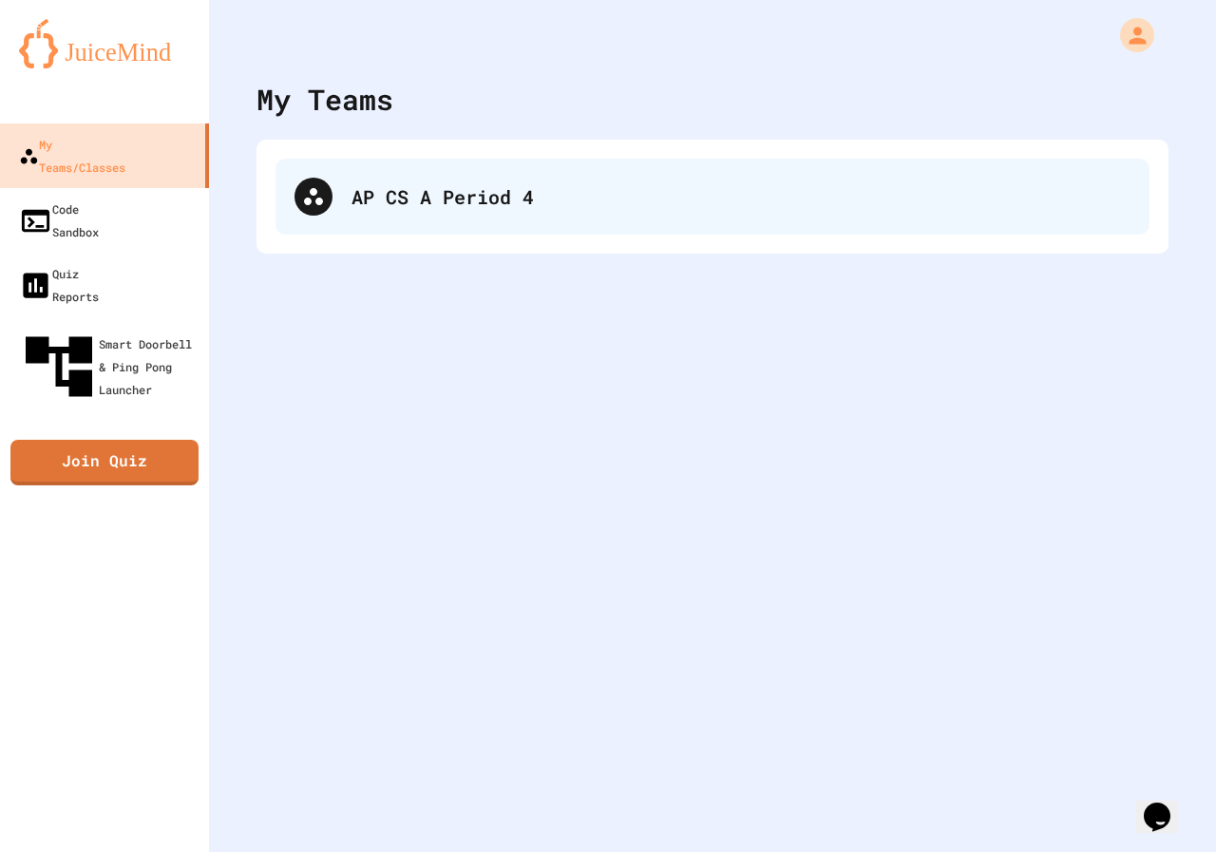
click at [447, 197] on div "AP CS A Period 4" at bounding box center [741, 196] width 779 height 29
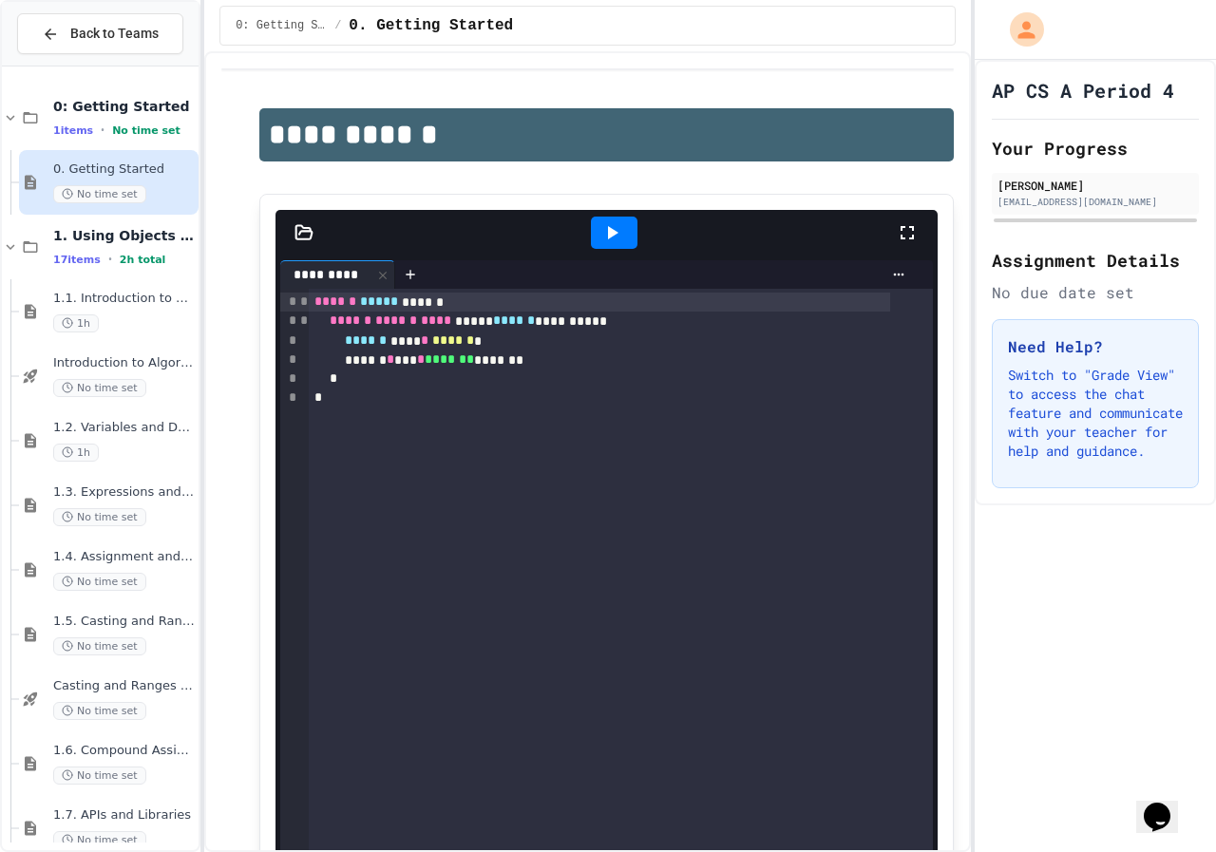
click at [624, 244] on div at bounding box center [614, 233] width 47 height 32
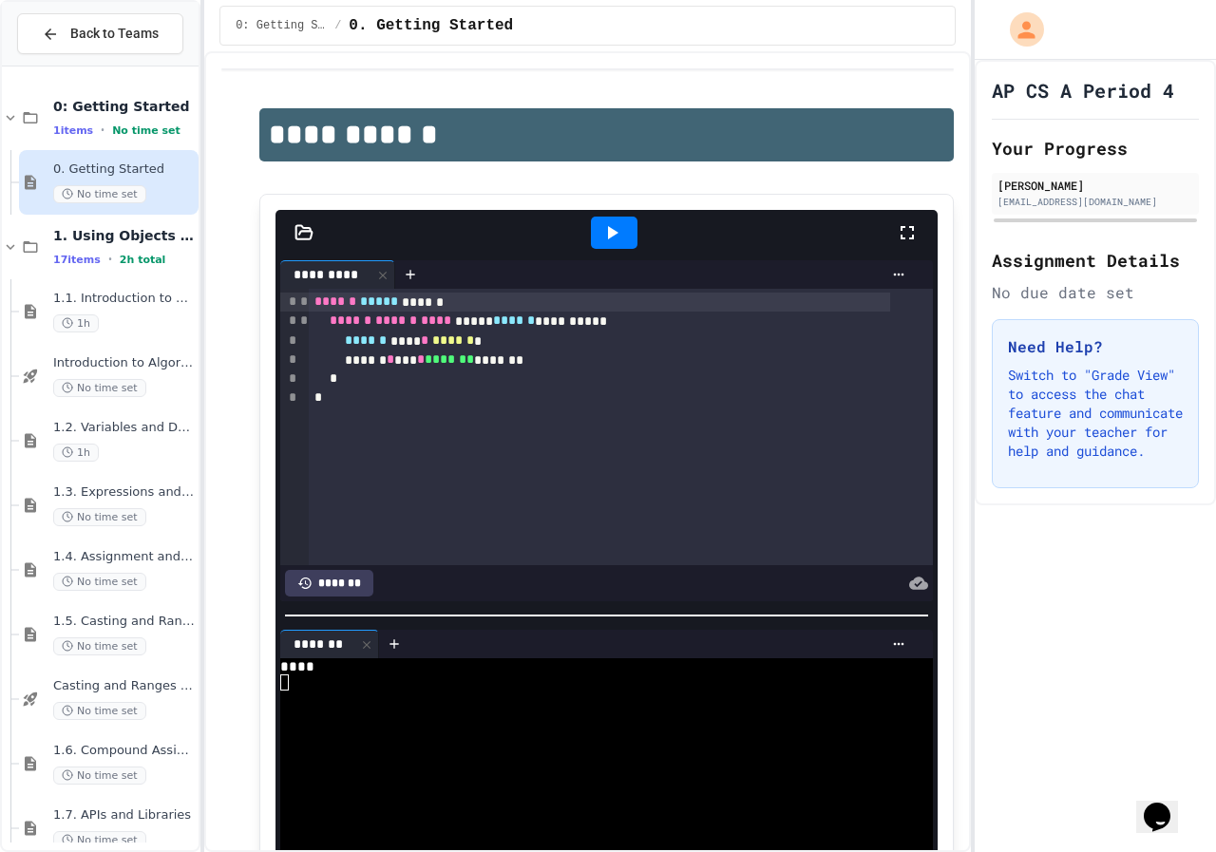
click at [557, 367] on div "****** * *** * ******* *******" at bounding box center [599, 360] width 581 height 19
click at [557, 366] on div "****** * *** * ******* *******" at bounding box center [599, 360] width 581 height 19
click at [620, 312] on div "**********" at bounding box center [620, 427] width 623 height 276
click at [624, 316] on div "****** ****** **** **** * ****** ******* * *" at bounding box center [599, 321] width 581 height 19
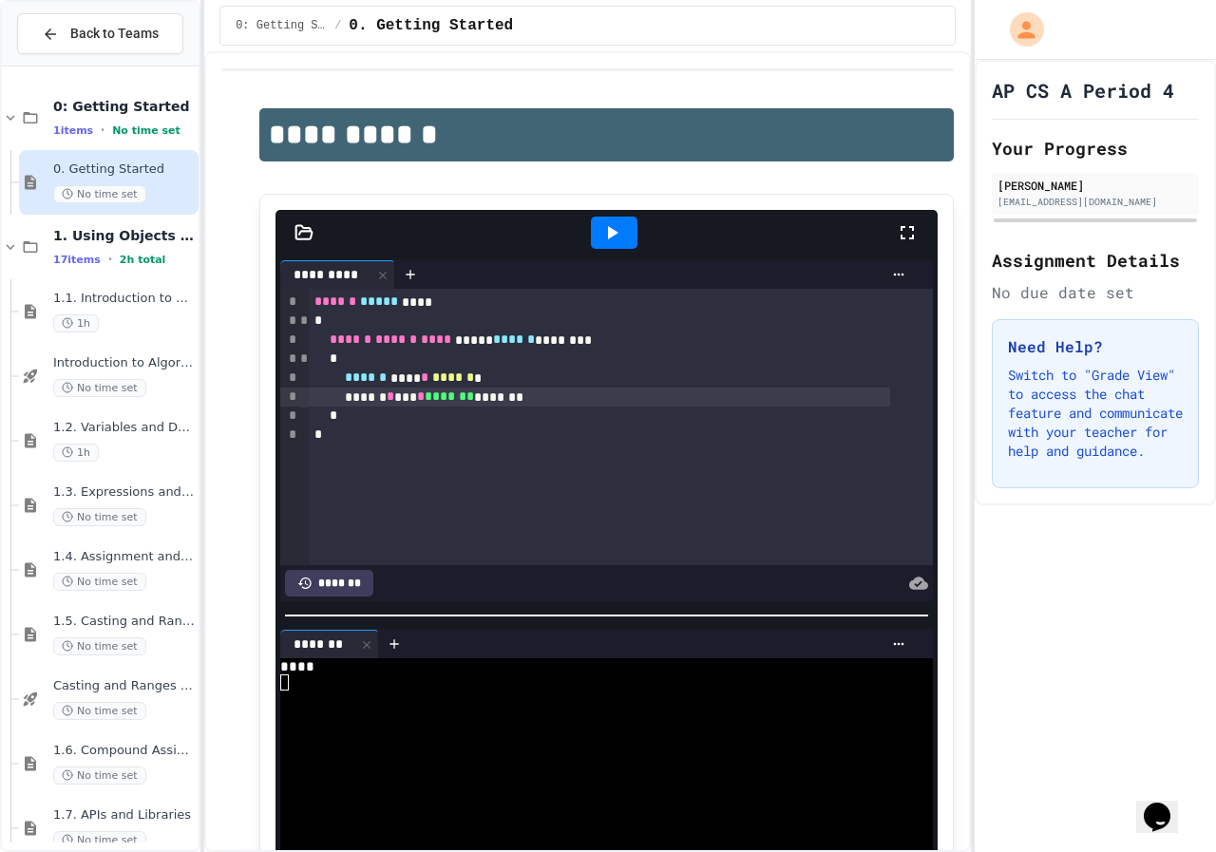
click at [599, 403] on div "****** * *** * ******* *******" at bounding box center [599, 397] width 581 height 19
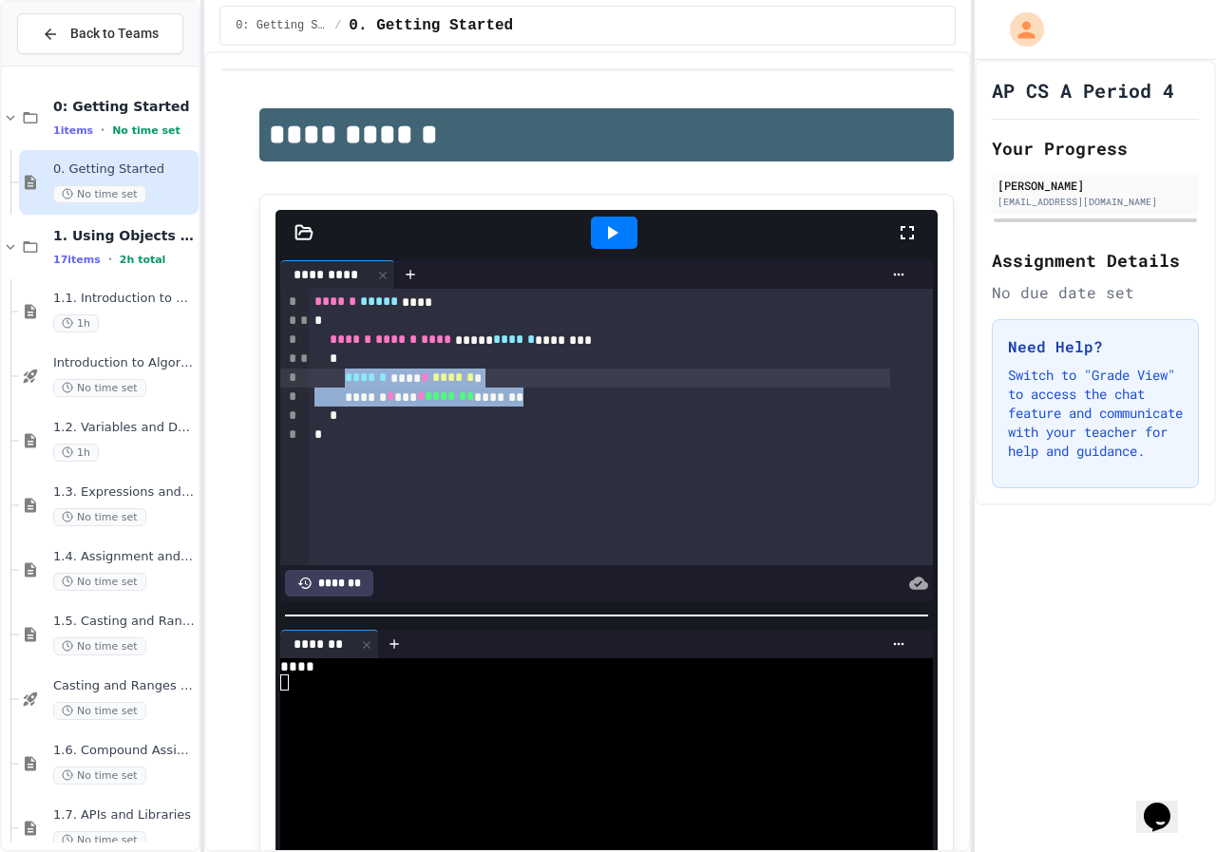
drag, startPoint x: 579, startPoint y: 393, endPoint x: 374, endPoint y: 377, distance: 204.9
click at [374, 377] on div "****** ***** **** * ****** ****** **** ***** ****** ******** * ****** **** * **…" at bounding box center [620, 427] width 623 height 276
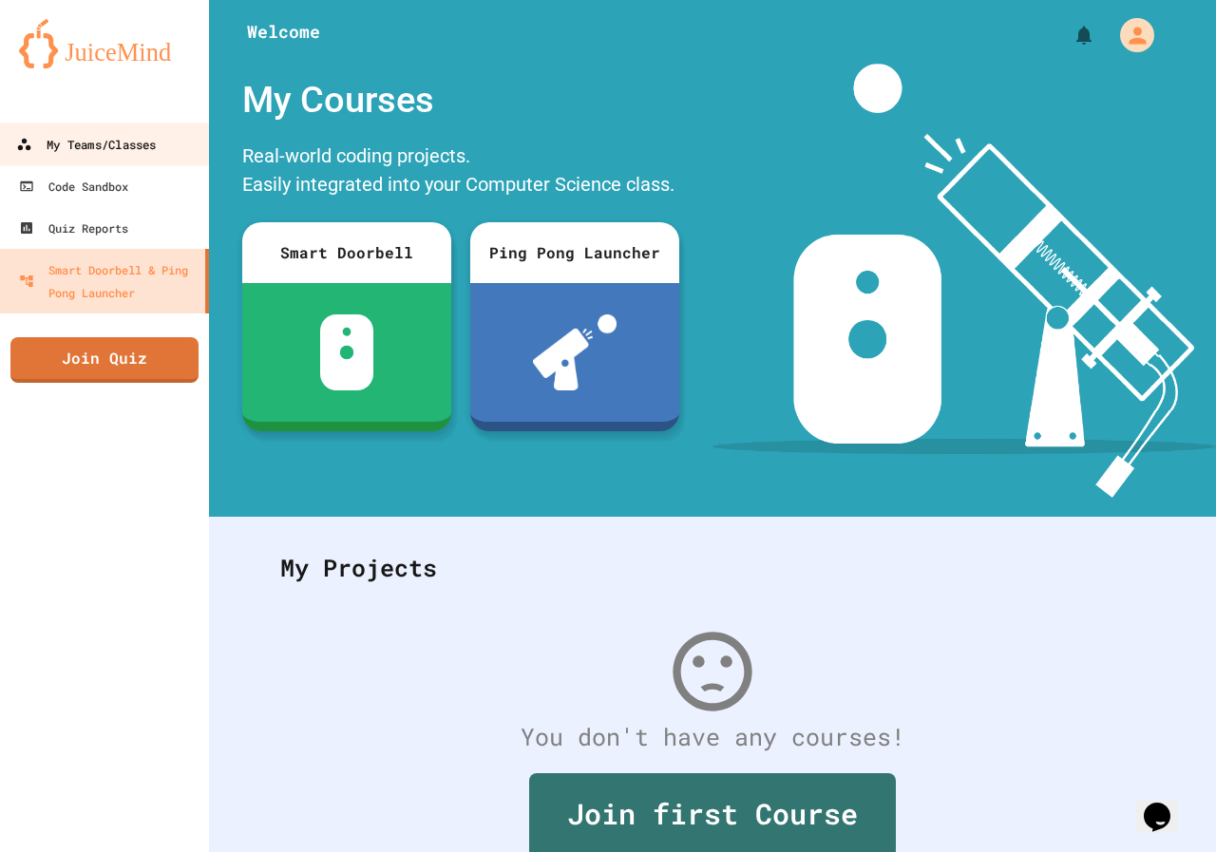
click at [70, 151] on div "My Teams/Classes" at bounding box center [86, 145] width 140 height 24
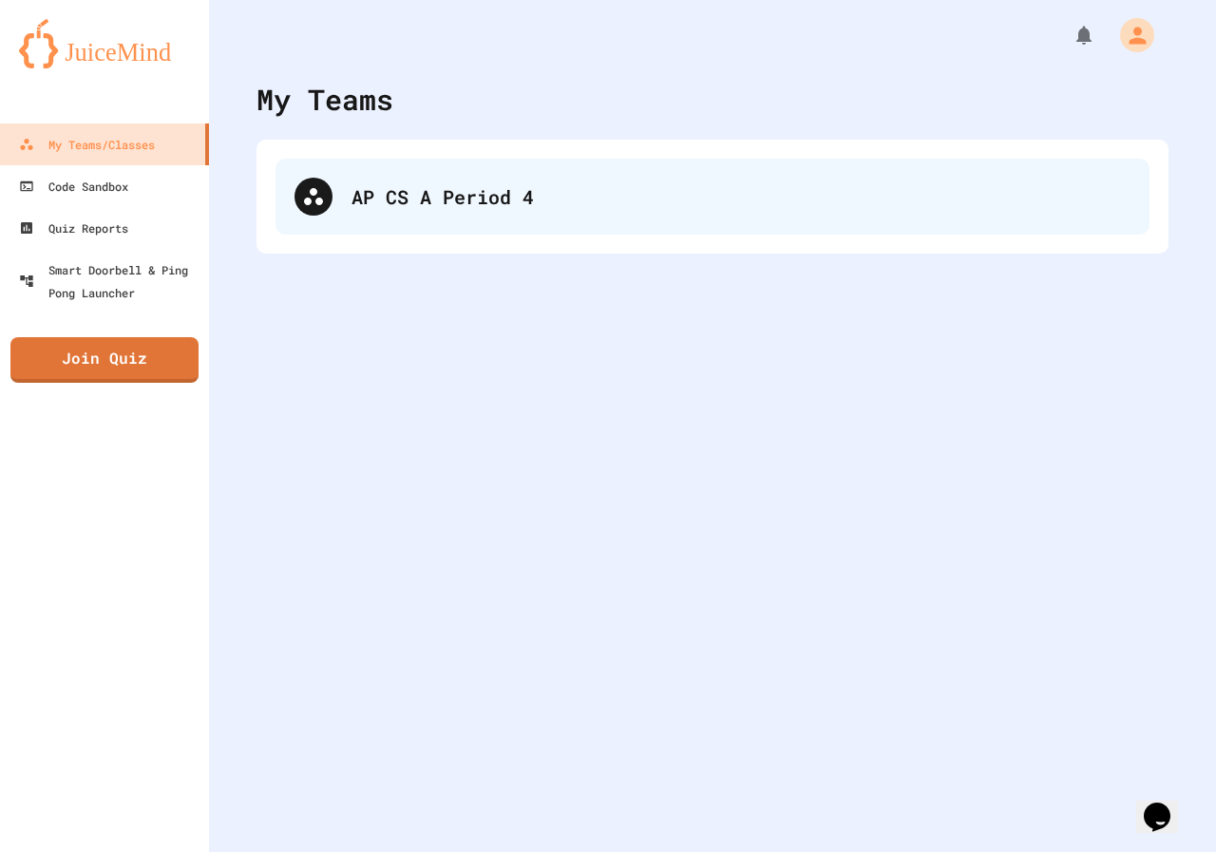
click at [429, 221] on div "AP CS A Period 4" at bounding box center [713, 197] width 874 height 76
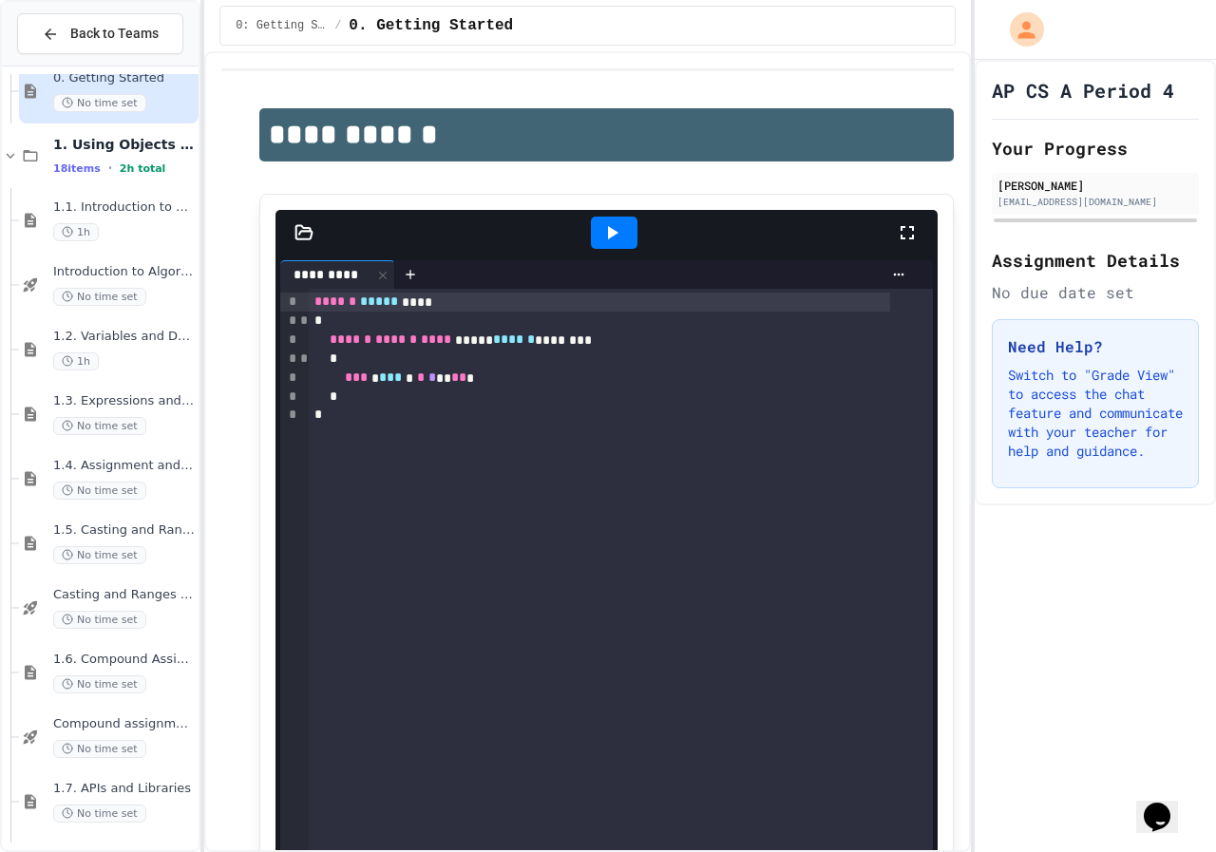
scroll to position [190, 0]
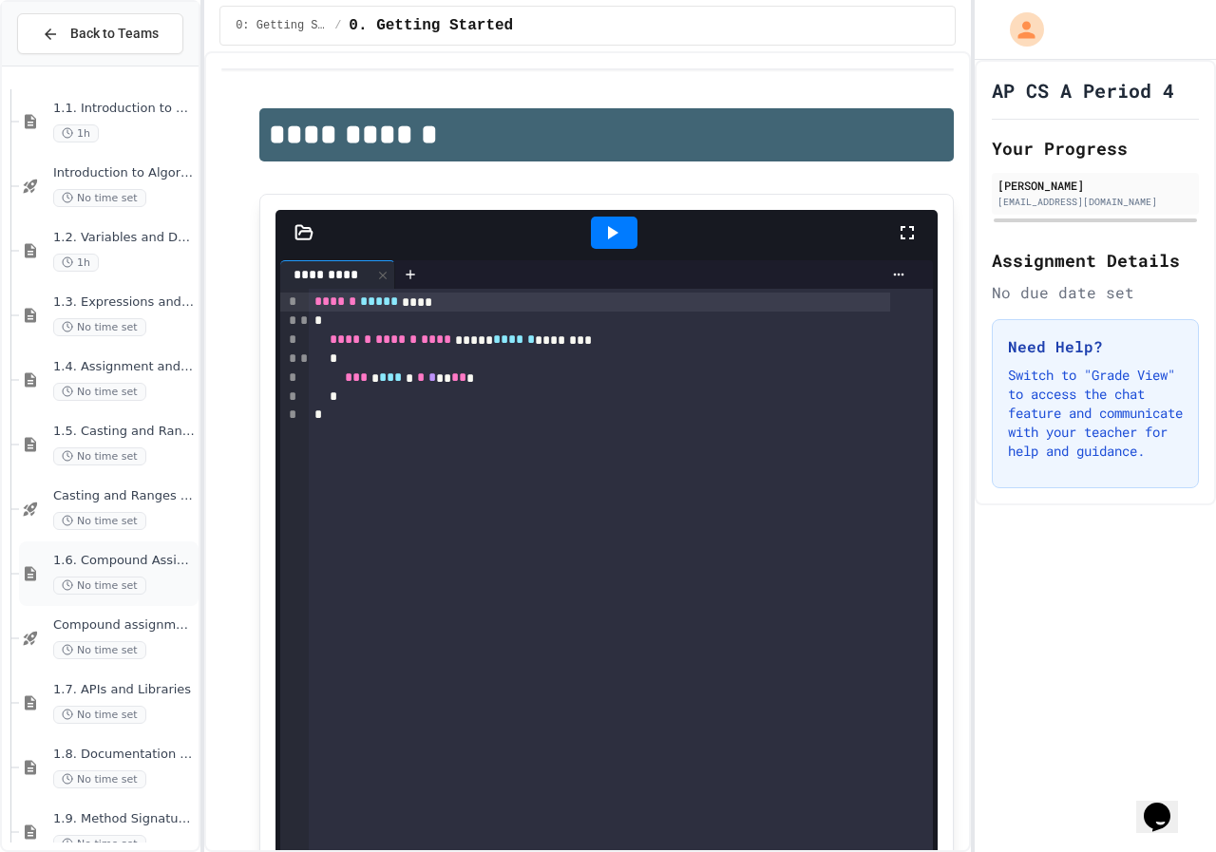
click at [155, 556] on span "1.6. Compound Assignment Operators" at bounding box center [124, 561] width 142 height 16
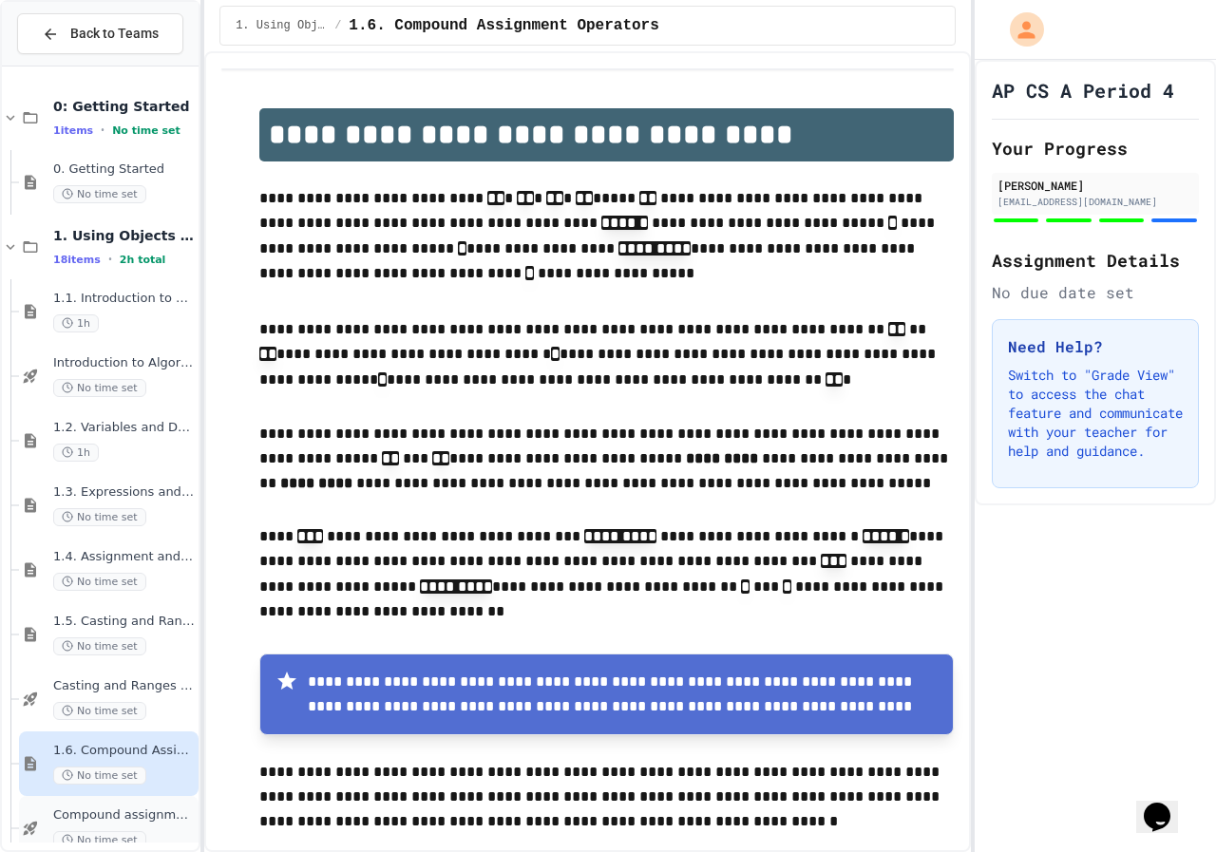
click at [147, 811] on span "Compound assignment operators - Quiz" at bounding box center [124, 816] width 142 height 16
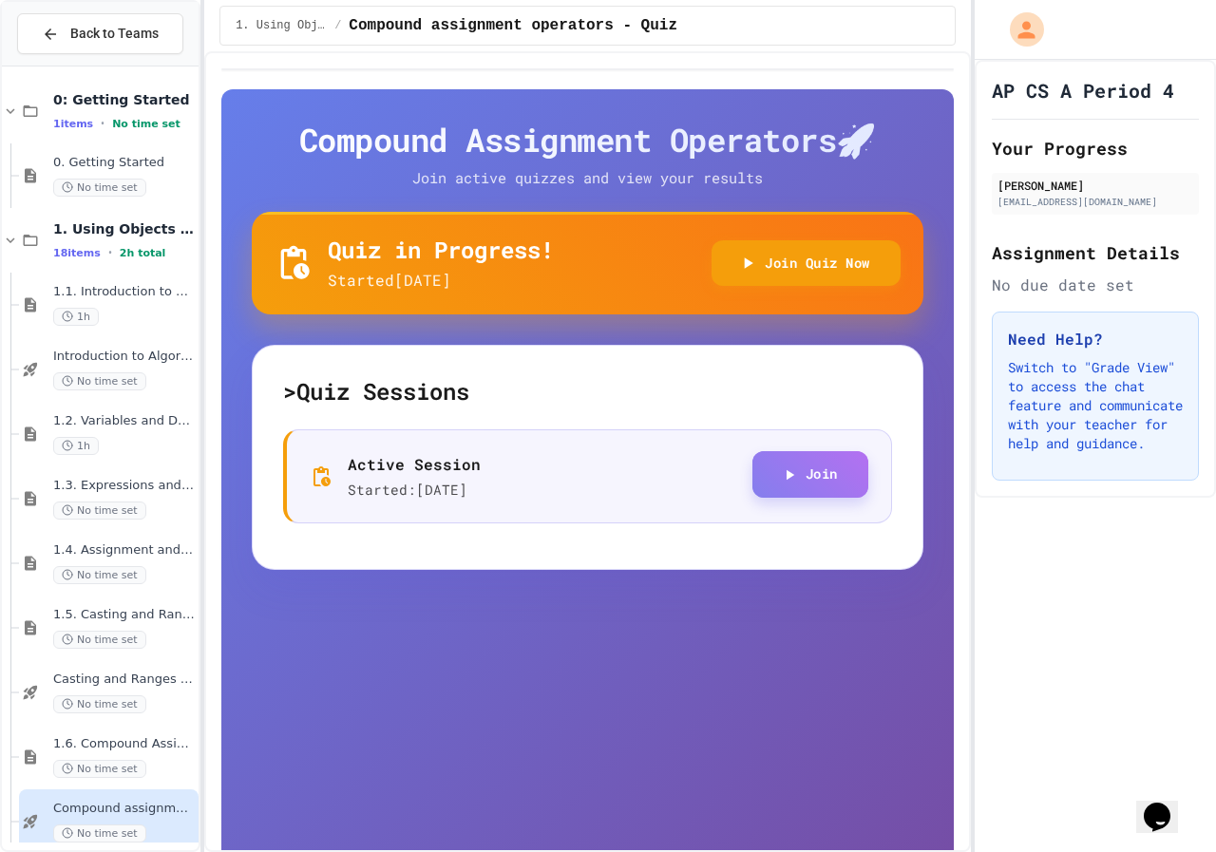
click at [798, 479] on button "Join" at bounding box center [810, 474] width 116 height 47
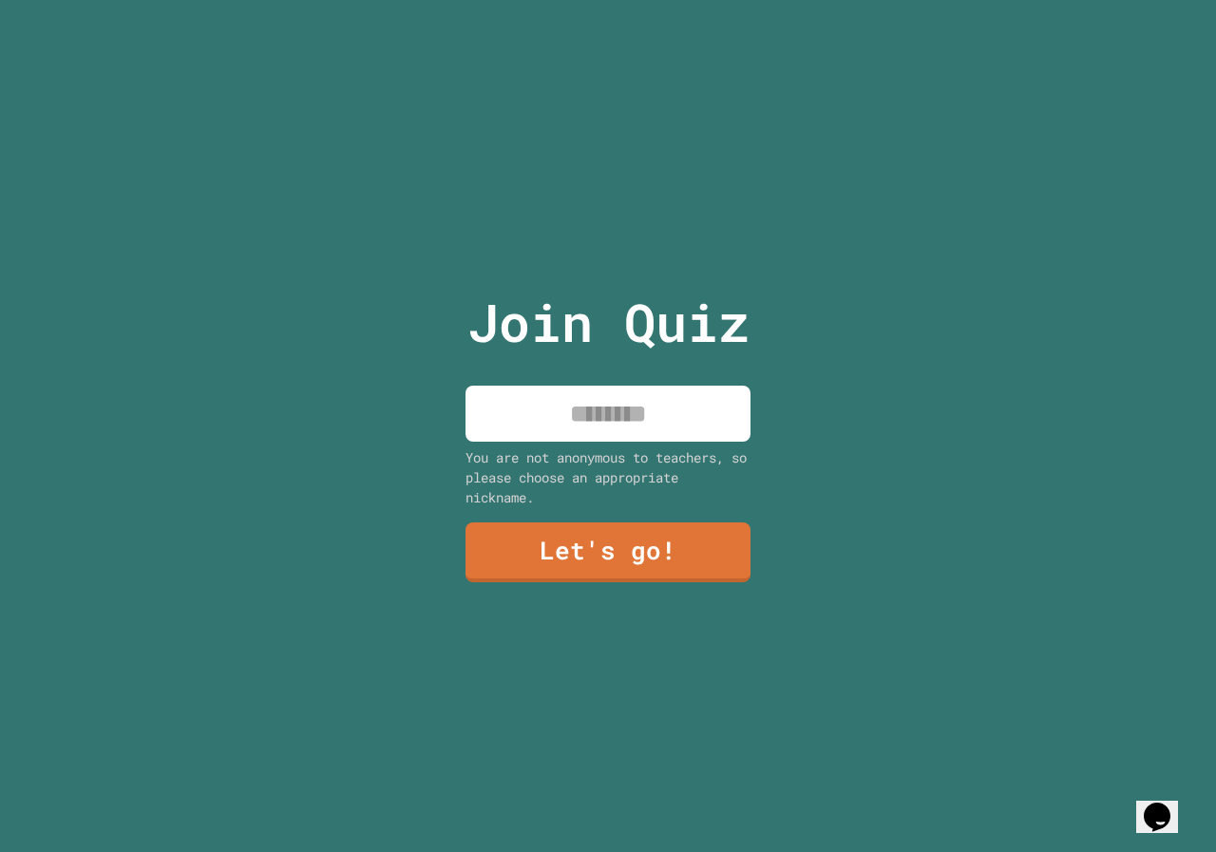
click at [603, 394] on input at bounding box center [608, 414] width 285 height 56
type input "*"
type input "*****"
click at [607, 522] on link "Let's go!" at bounding box center [608, 552] width 287 height 62
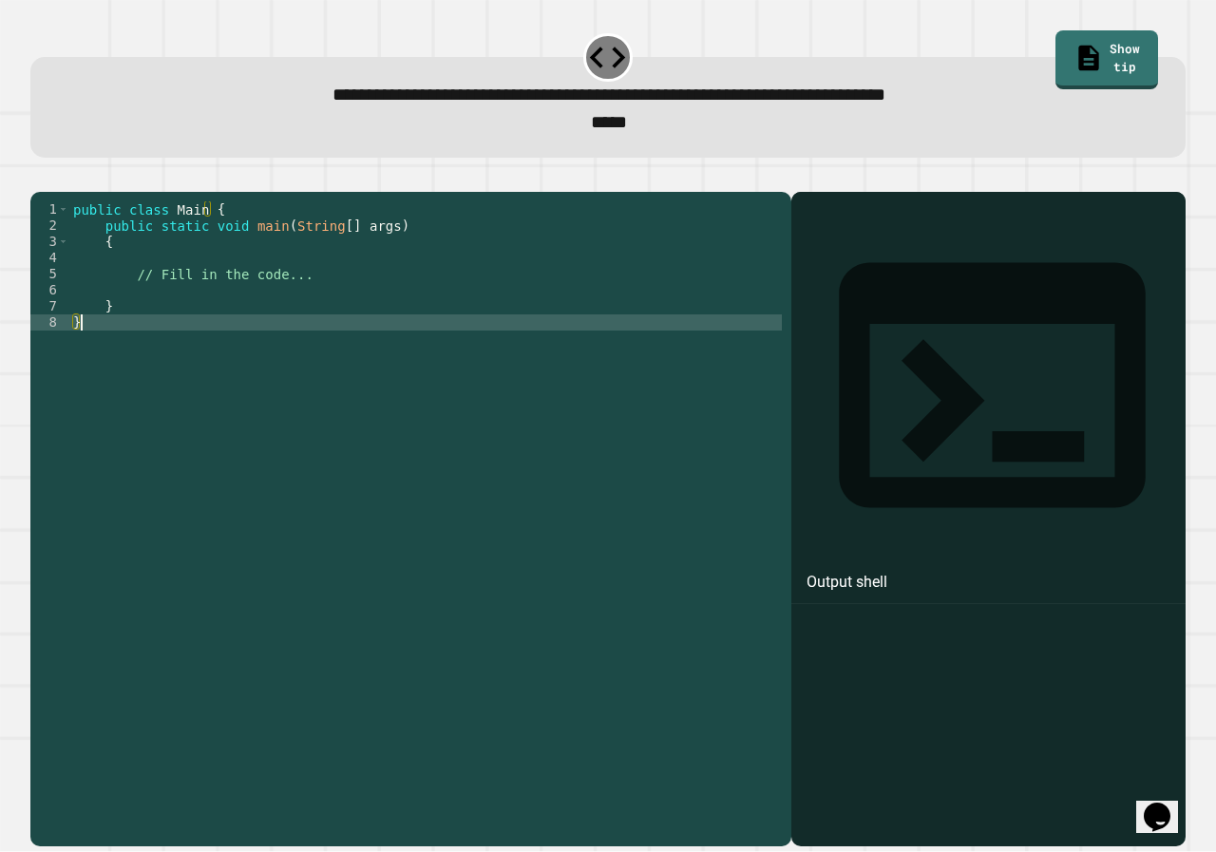
click at [314, 350] on div "public class Main { public static void main ( String [ ] args ) { // Fill in th…" at bounding box center [425, 500] width 713 height 598
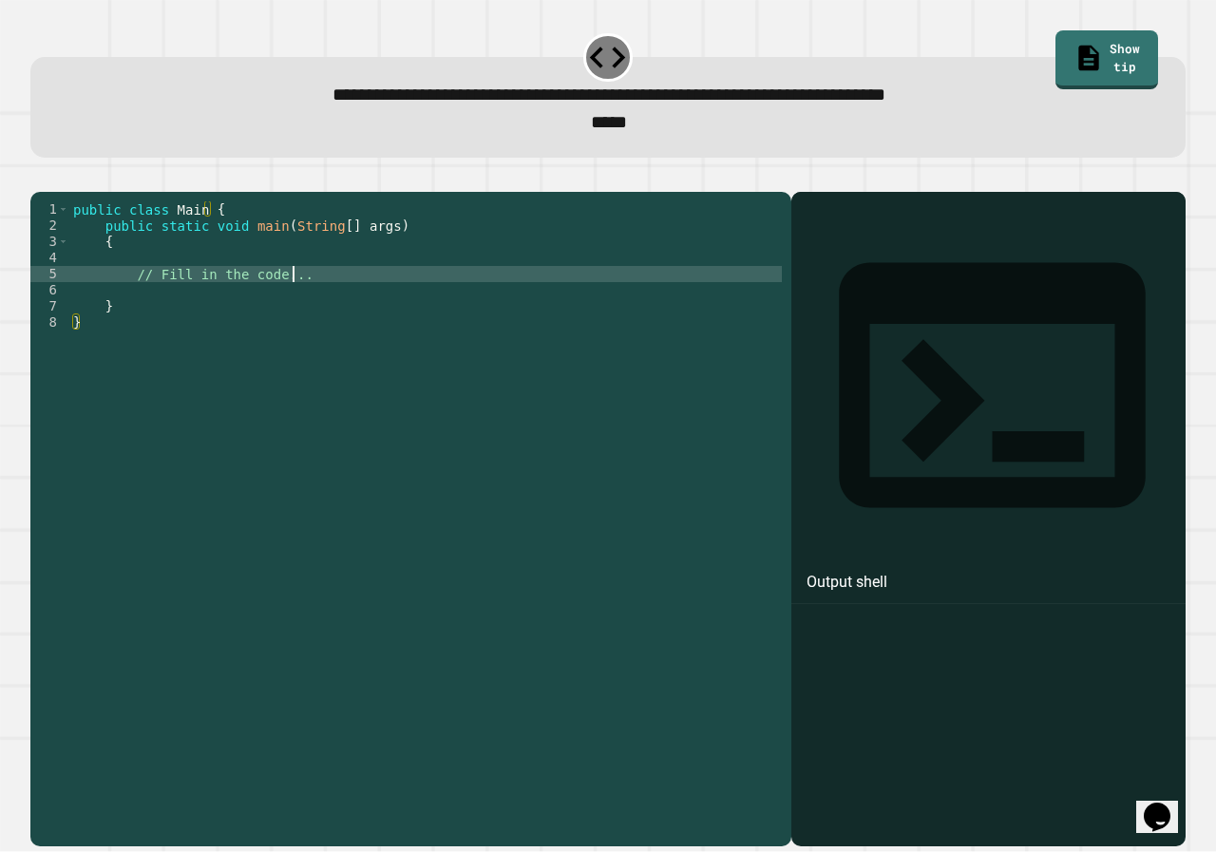
click at [307, 302] on div "public class Main { public static void main ( String [ ] args ) { // Fill in th…" at bounding box center [425, 500] width 713 height 598
drag, startPoint x: 307, startPoint y: 302, endPoint x: 157, endPoint y: 309, distance: 150.3
click at [157, 309] on div "public class Main { public static void main ( String [ ] args ) { // Fill in th…" at bounding box center [425, 500] width 713 height 598
click at [379, 306] on div "public class Main { public static void main ( String [ ] args ) { // Fill in th…" at bounding box center [425, 483] width 713 height 565
type textarea "*"
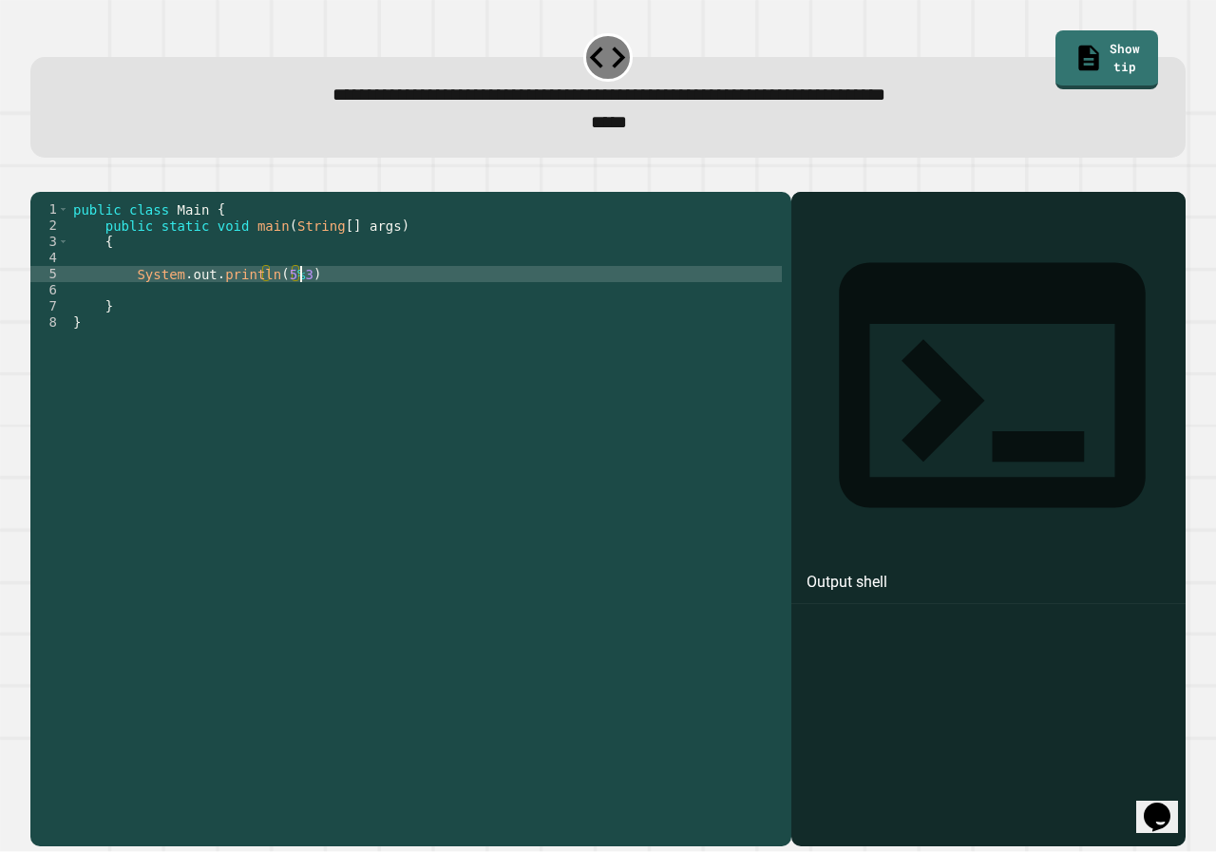
scroll to position [0, 15]
type textarea "**********"
click at [40, 177] on icon "button" at bounding box center [40, 177] width 0 height 0
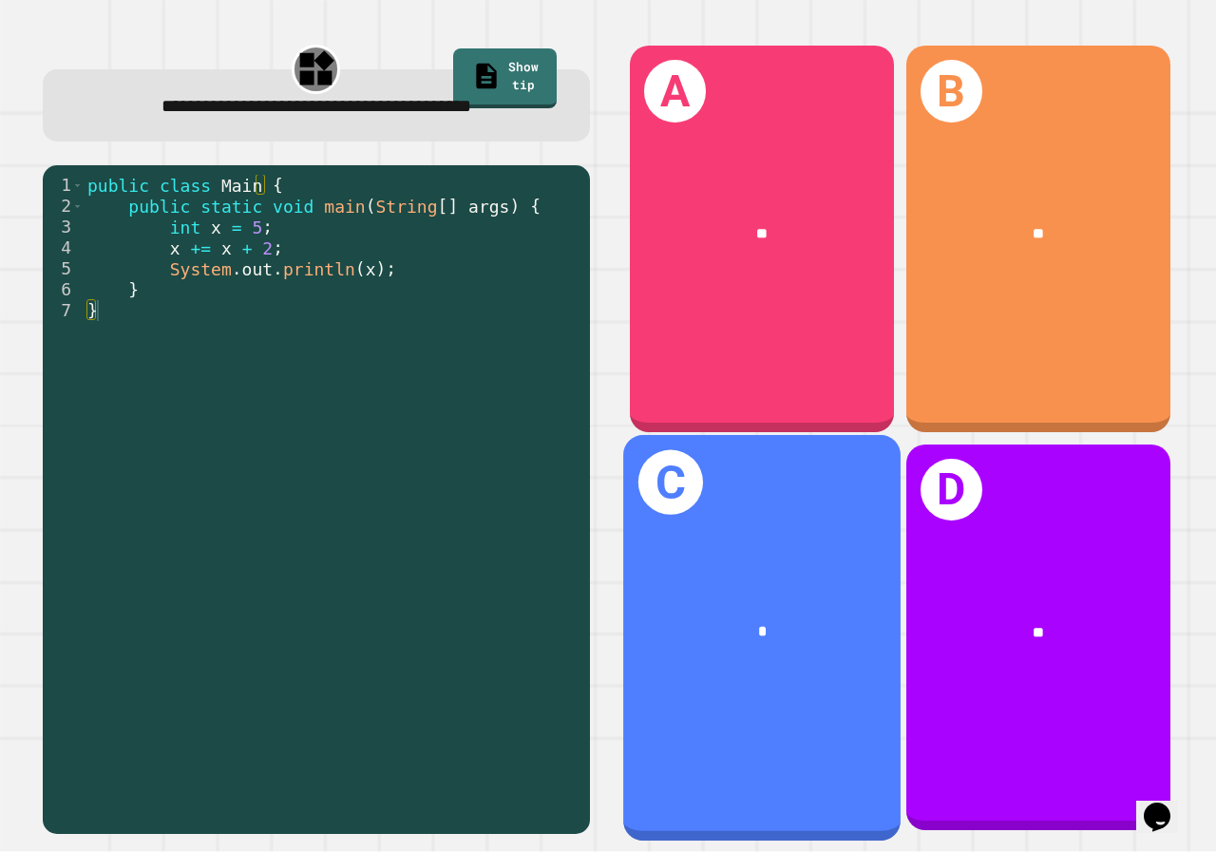
click at [736, 620] on div "*" at bounding box center [762, 631] width 217 height 23
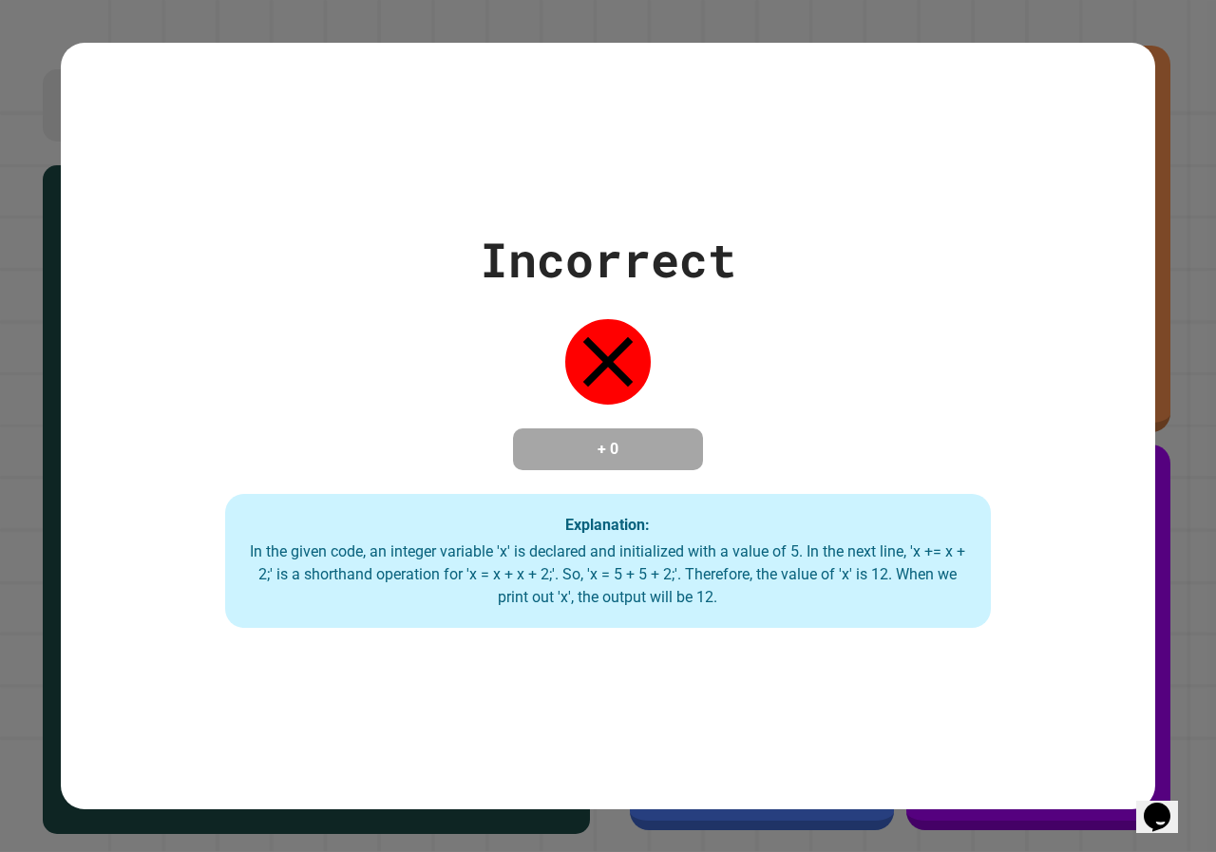
click at [128, 398] on div "Incorrect + 0 Explanation: In the given code, an integer variable 'x' is declar…" at bounding box center [608, 426] width 1094 height 405
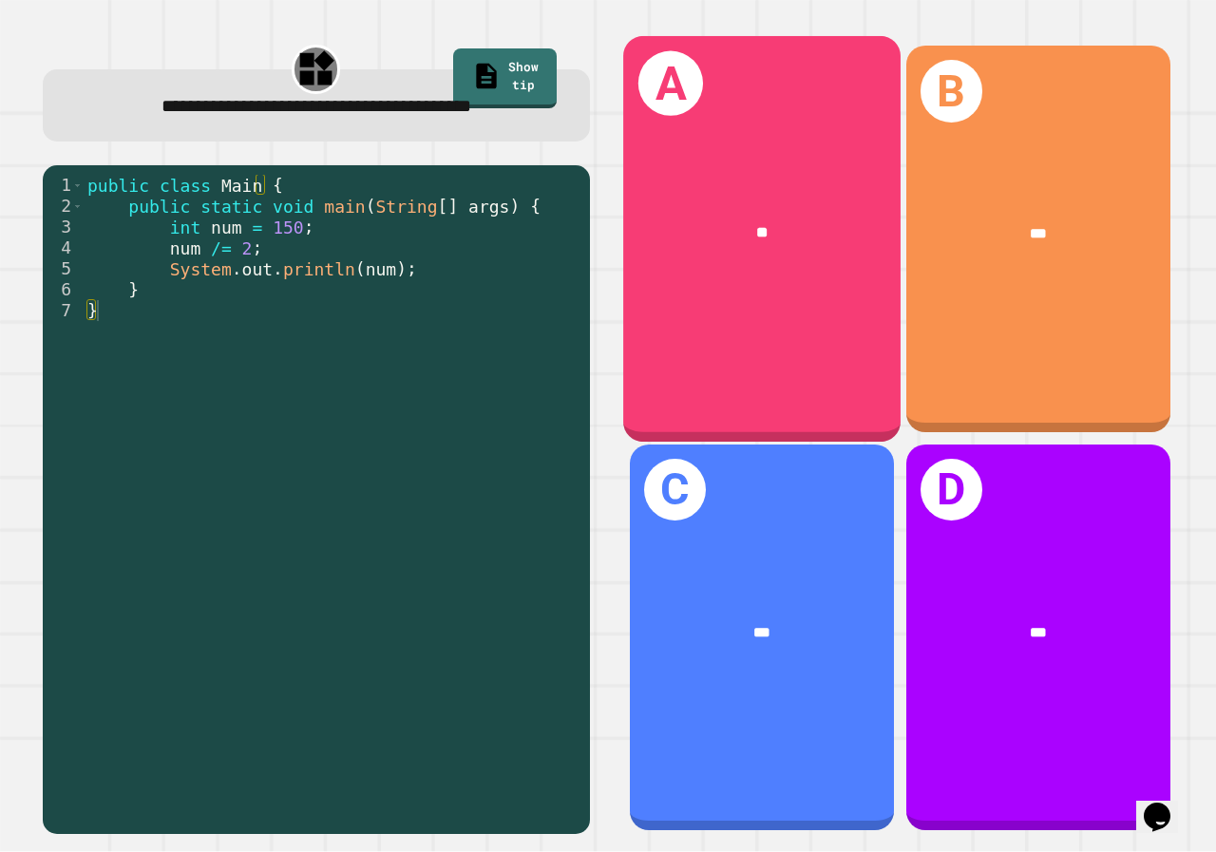
click at [768, 262] on div "**" at bounding box center [761, 235] width 277 height 84
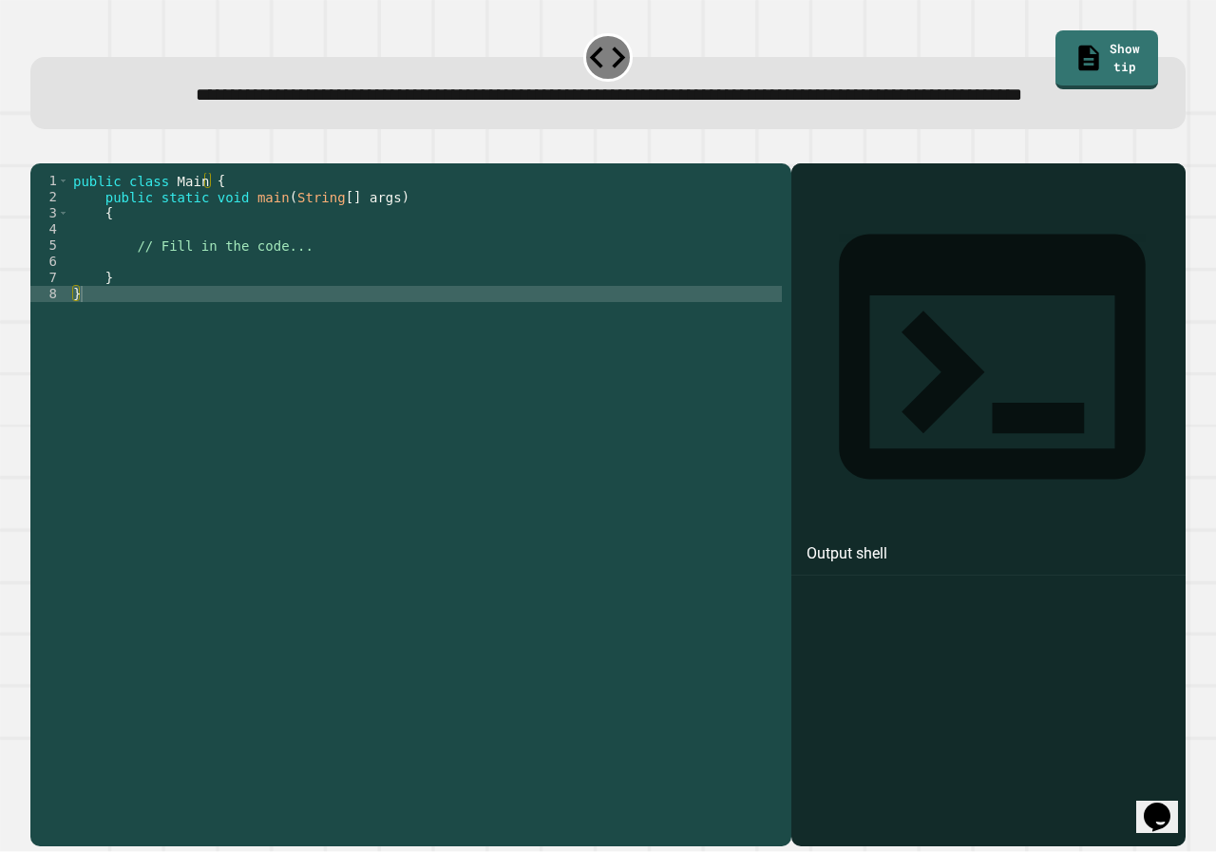
click at [215, 331] on div "public class Main { public static void main ( String [ ] args ) { // Fill in th…" at bounding box center [425, 472] width 713 height 598
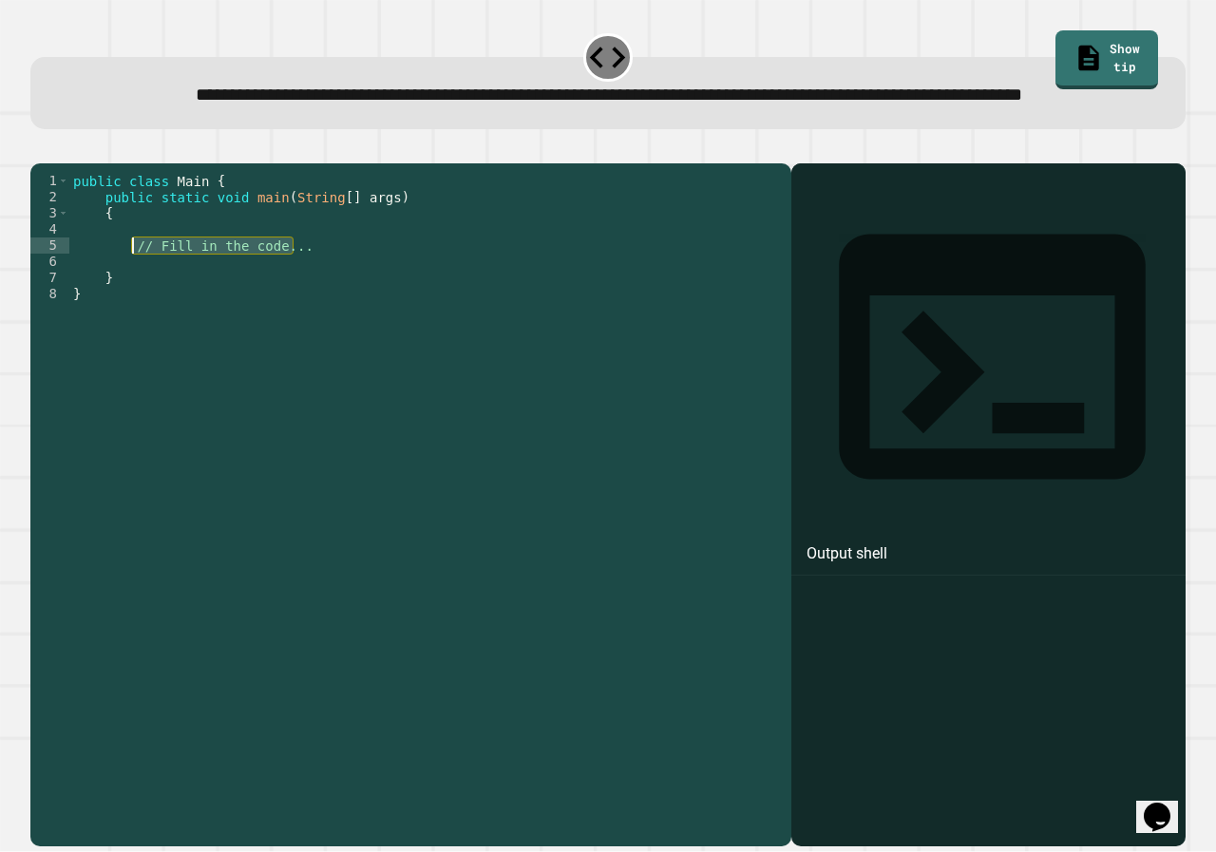
drag, startPoint x: 340, startPoint y: 296, endPoint x: 130, endPoint y: 299, distance: 210.0
click at [130, 299] on div "public class Main { public static void main ( String [ ] args ) { // Fill in th…" at bounding box center [425, 472] width 713 height 598
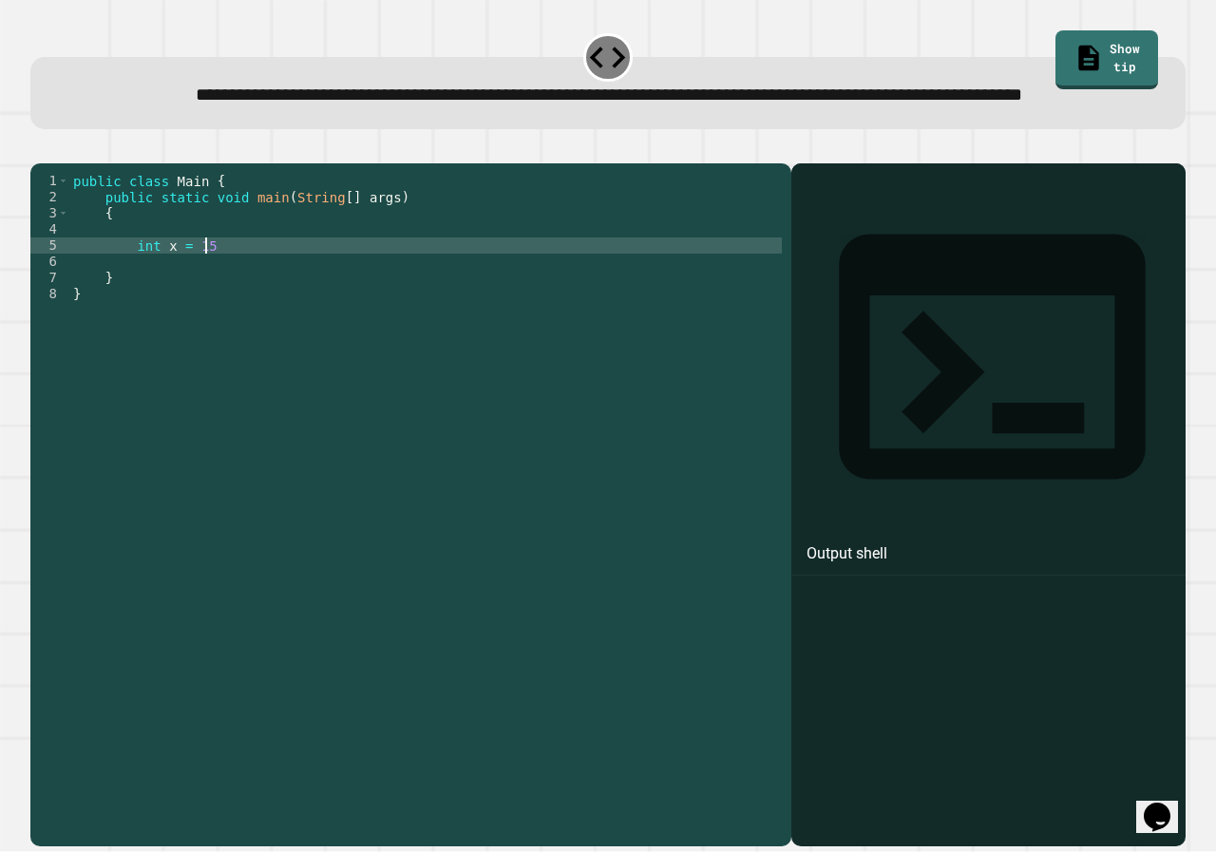
type textarea "**********"
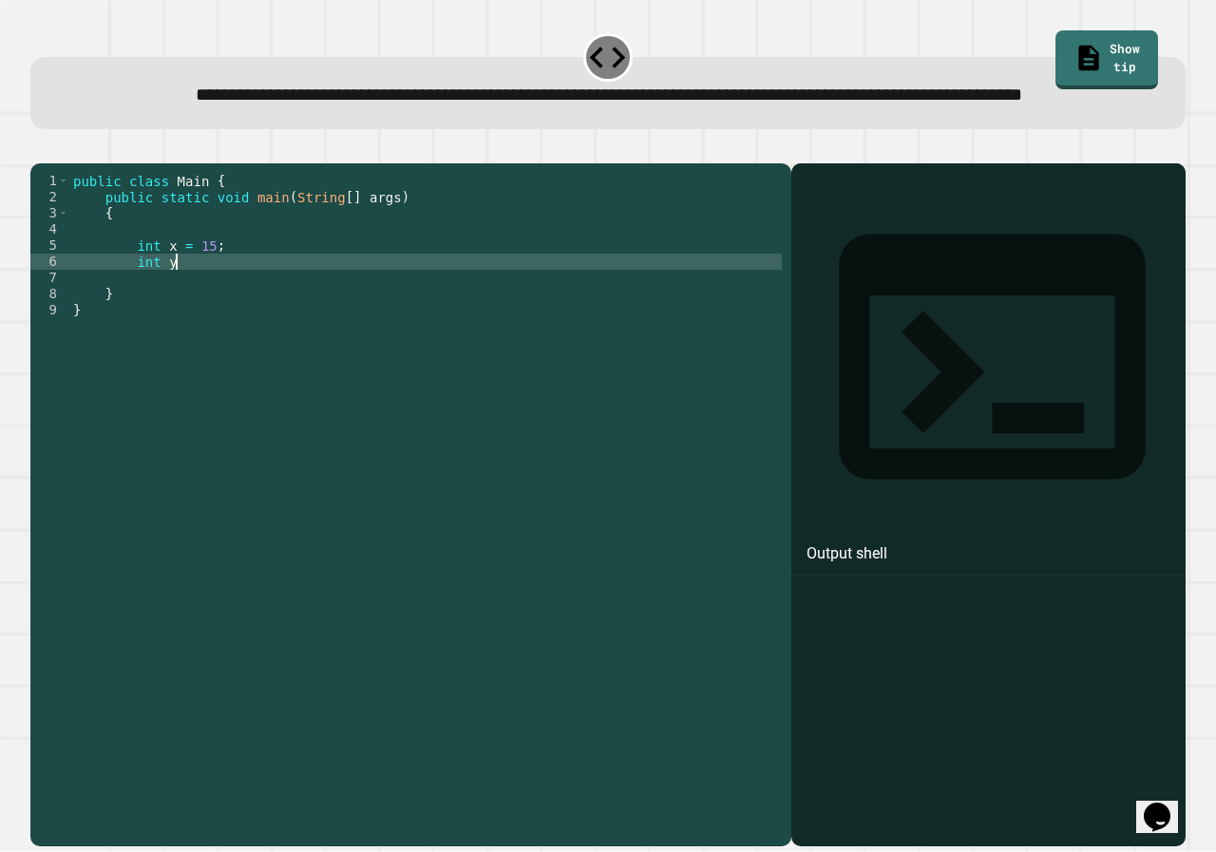
scroll to position [0, 7]
type textarea "**********"
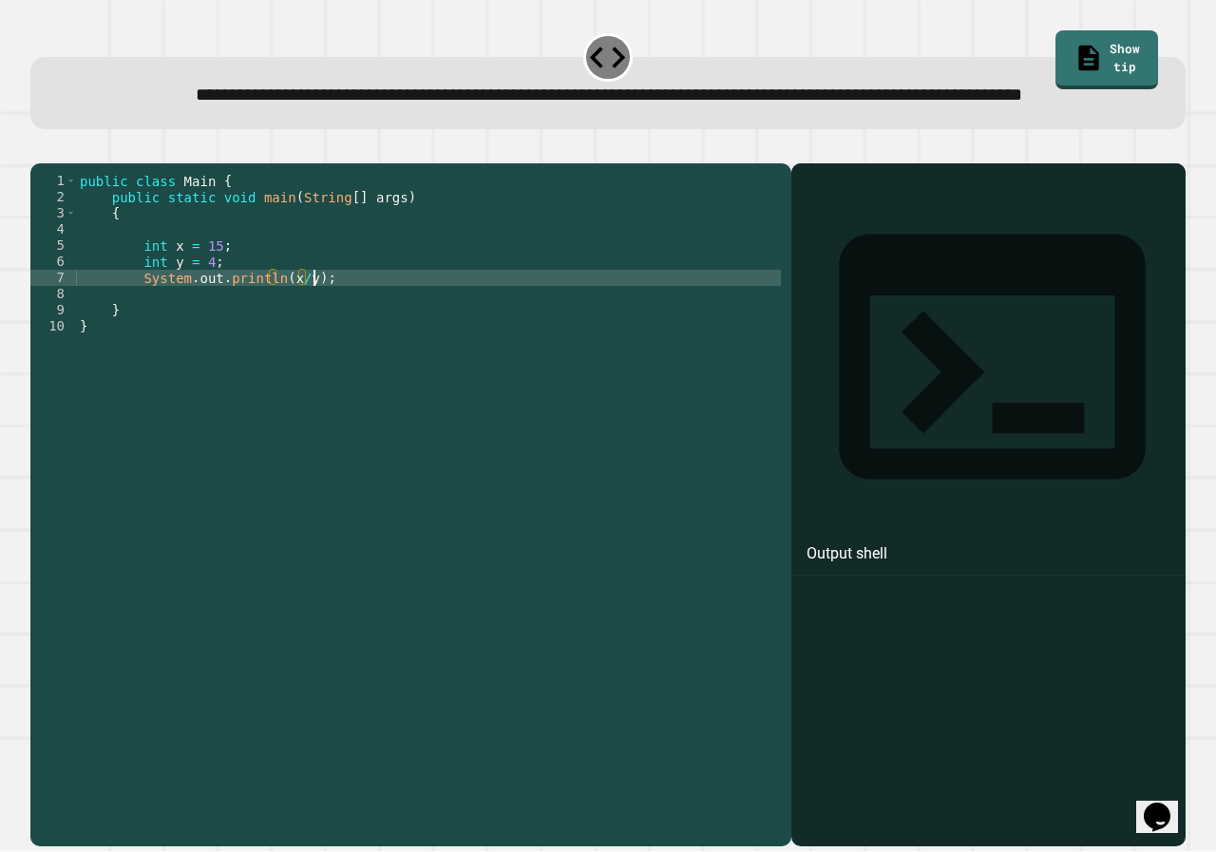
scroll to position [0, 15]
type textarea "**********"
click at [40, 148] on icon "button" at bounding box center [40, 148] width 0 height 0
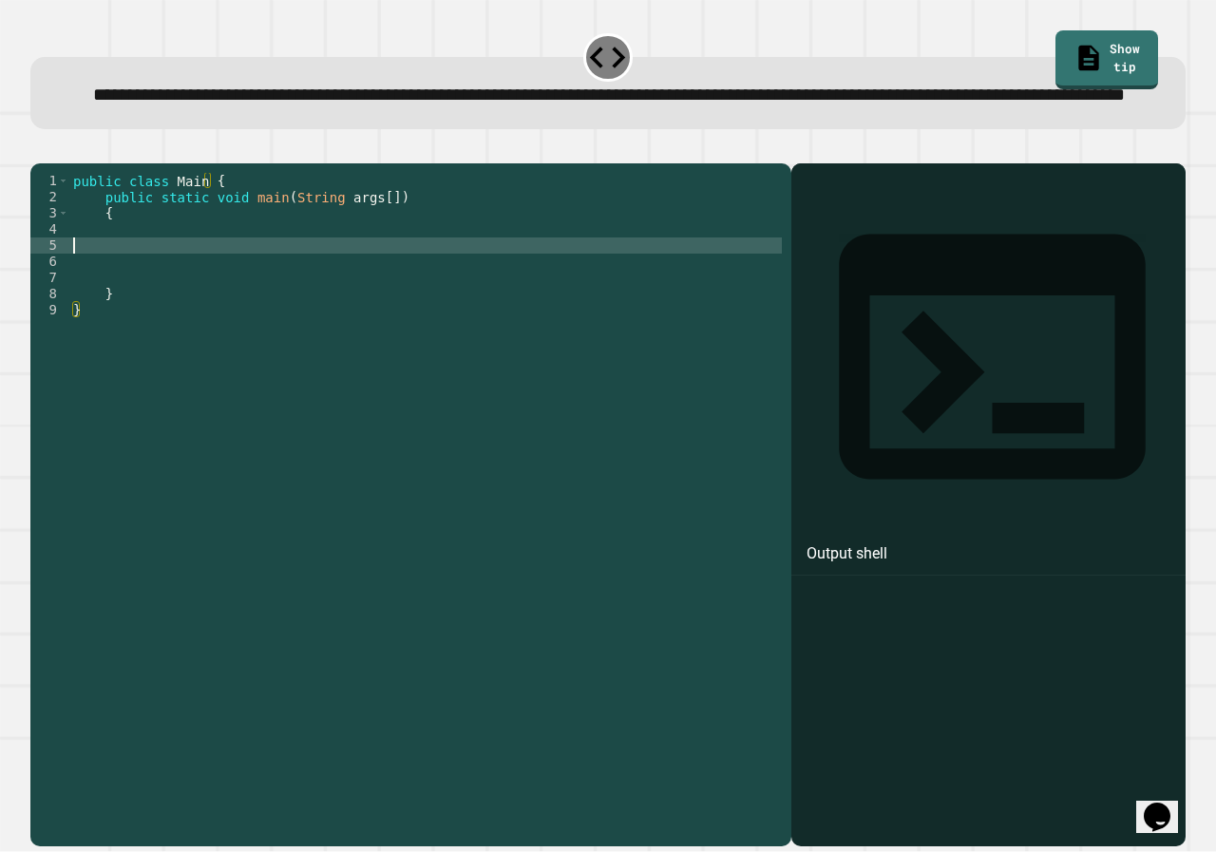
click at [196, 301] on div "public class Main { public static void main ( String args [ ]) { } }" at bounding box center [425, 472] width 713 height 598
click at [190, 303] on div "public class Main { public static void main ( String args [ ]) { } }" at bounding box center [425, 472] width 713 height 598
type textarea "**********"
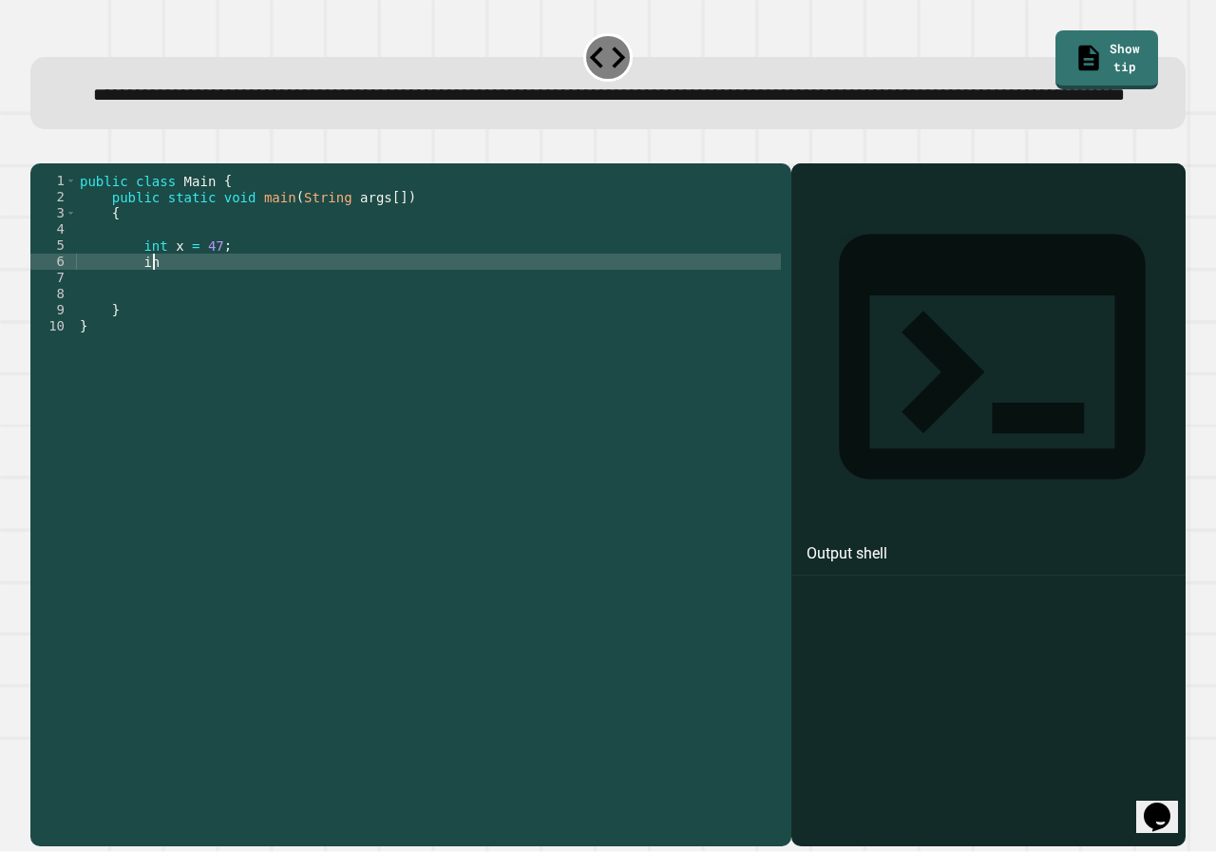
scroll to position [0, 5]
type textarea "*"
type textarea "**********"
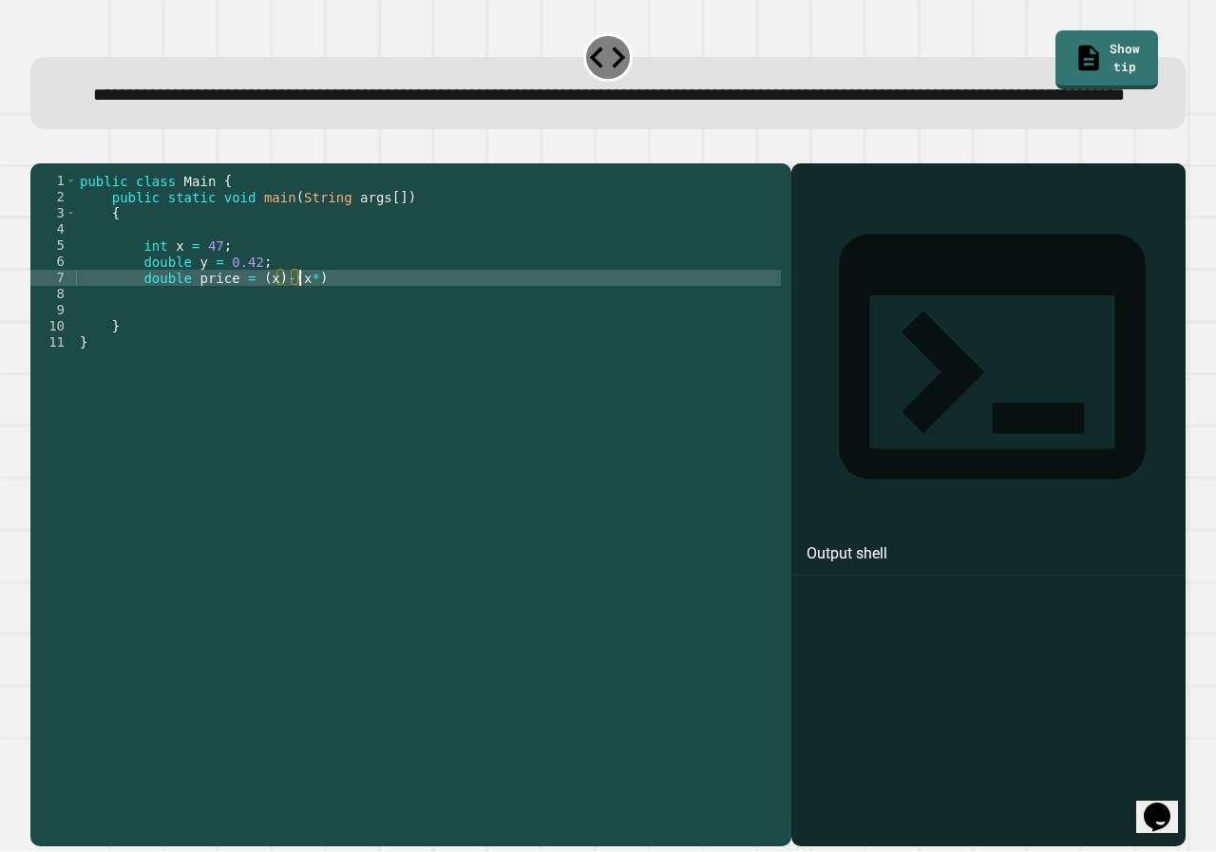
scroll to position [0, 15]
type textarea "**********"
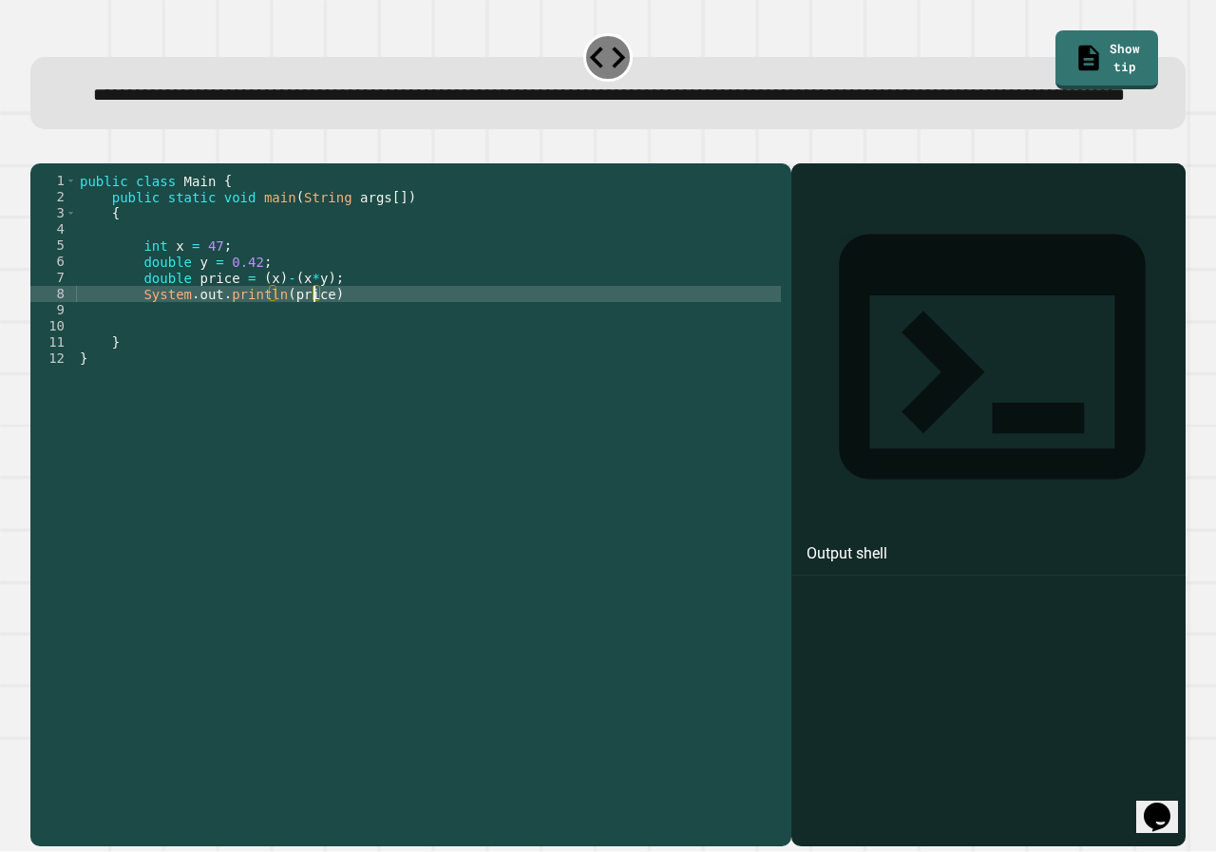
scroll to position [0, 16]
type textarea "**********"
click at [40, 148] on icon "button" at bounding box center [40, 148] width 0 height 0
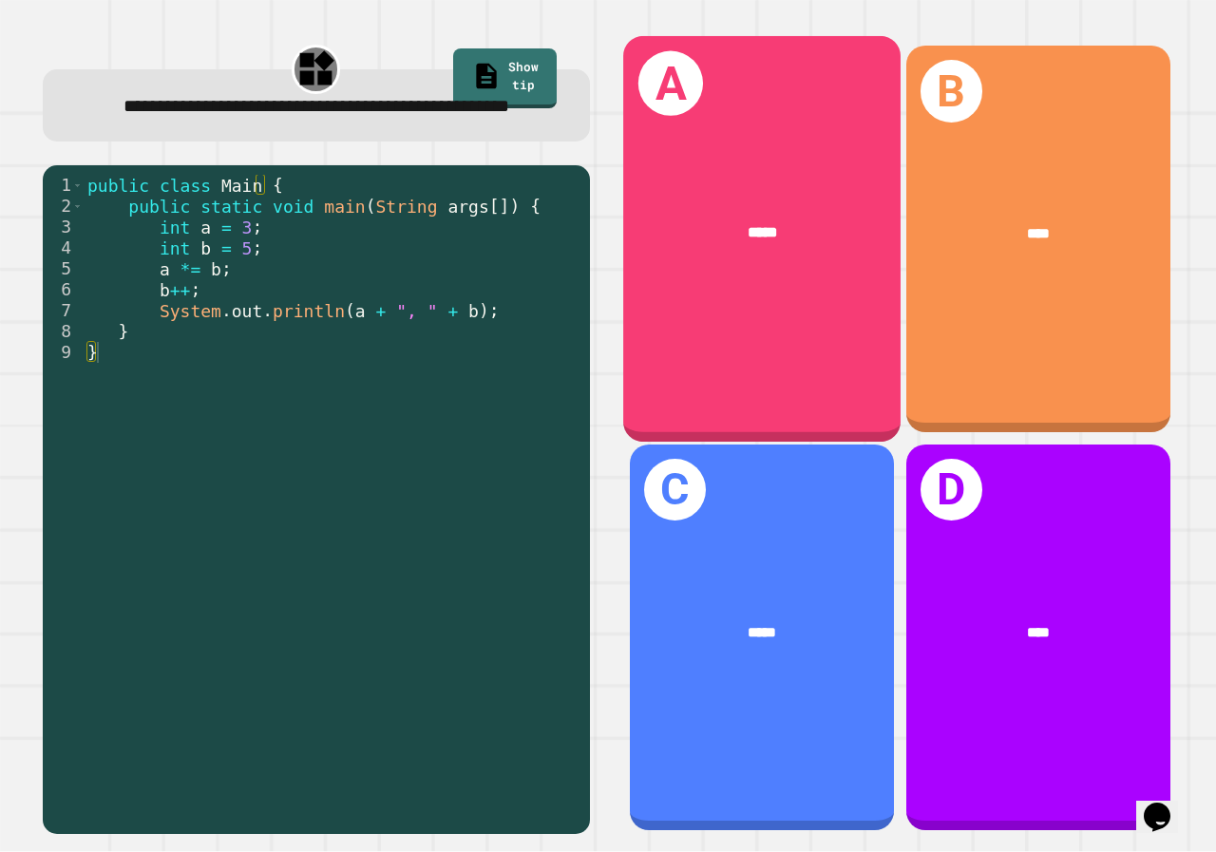
click at [721, 313] on div "A *****" at bounding box center [761, 239] width 277 height 406
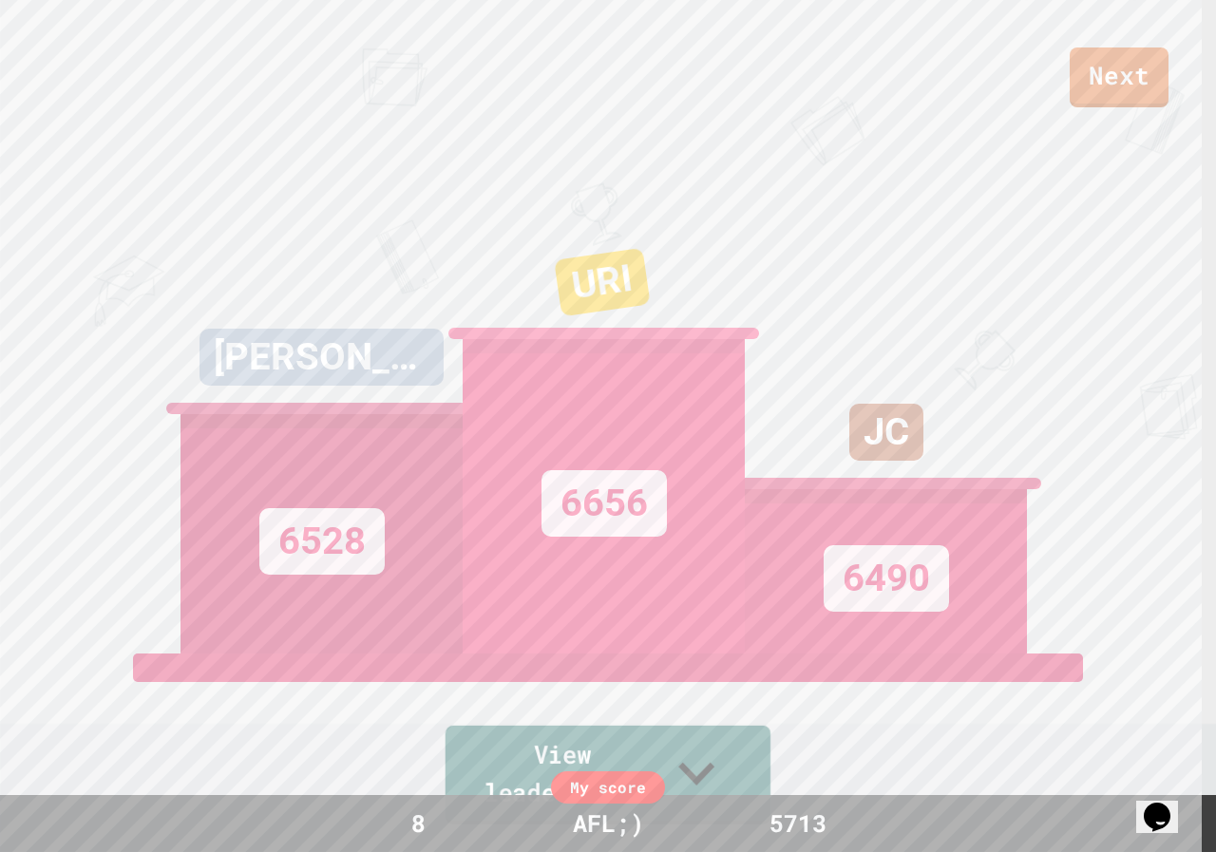
click at [733, 779] on icon at bounding box center [696, 772] width 72 height 75
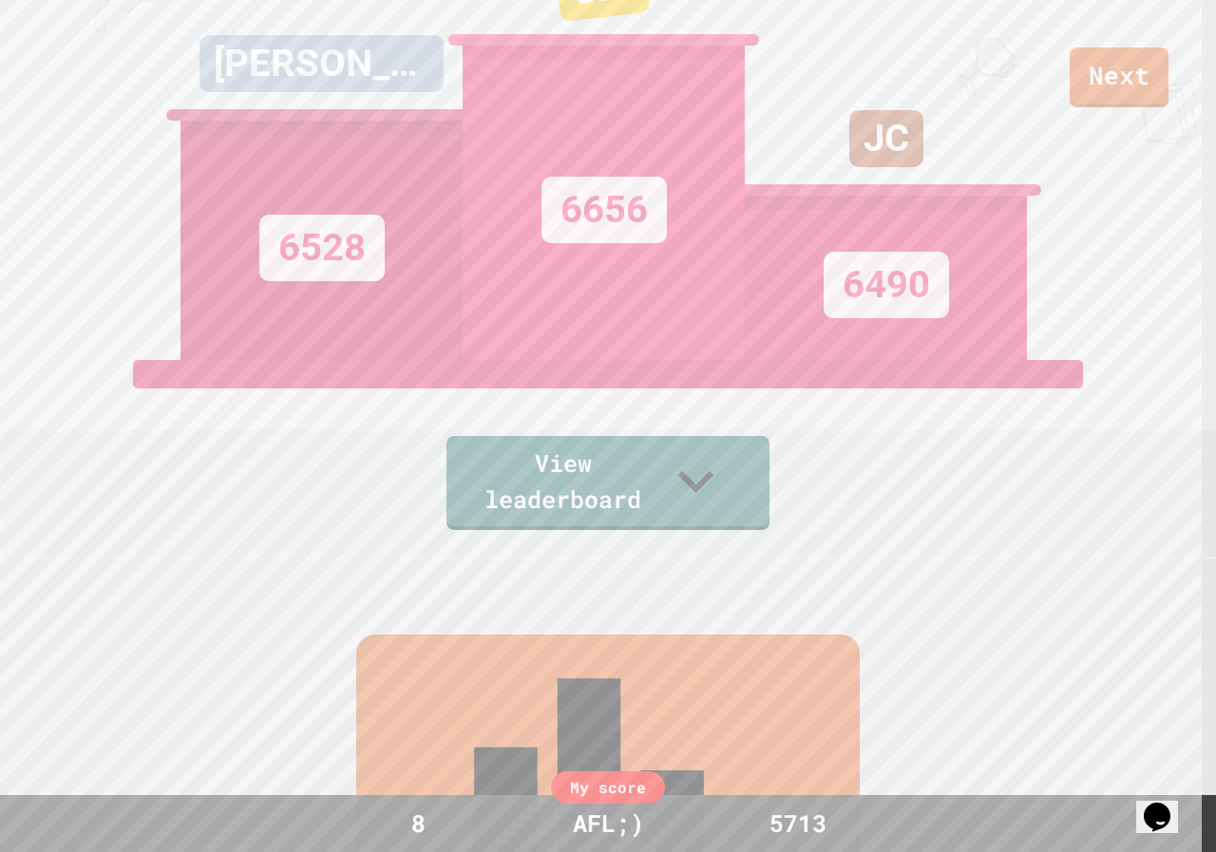
scroll to position [290, 0]
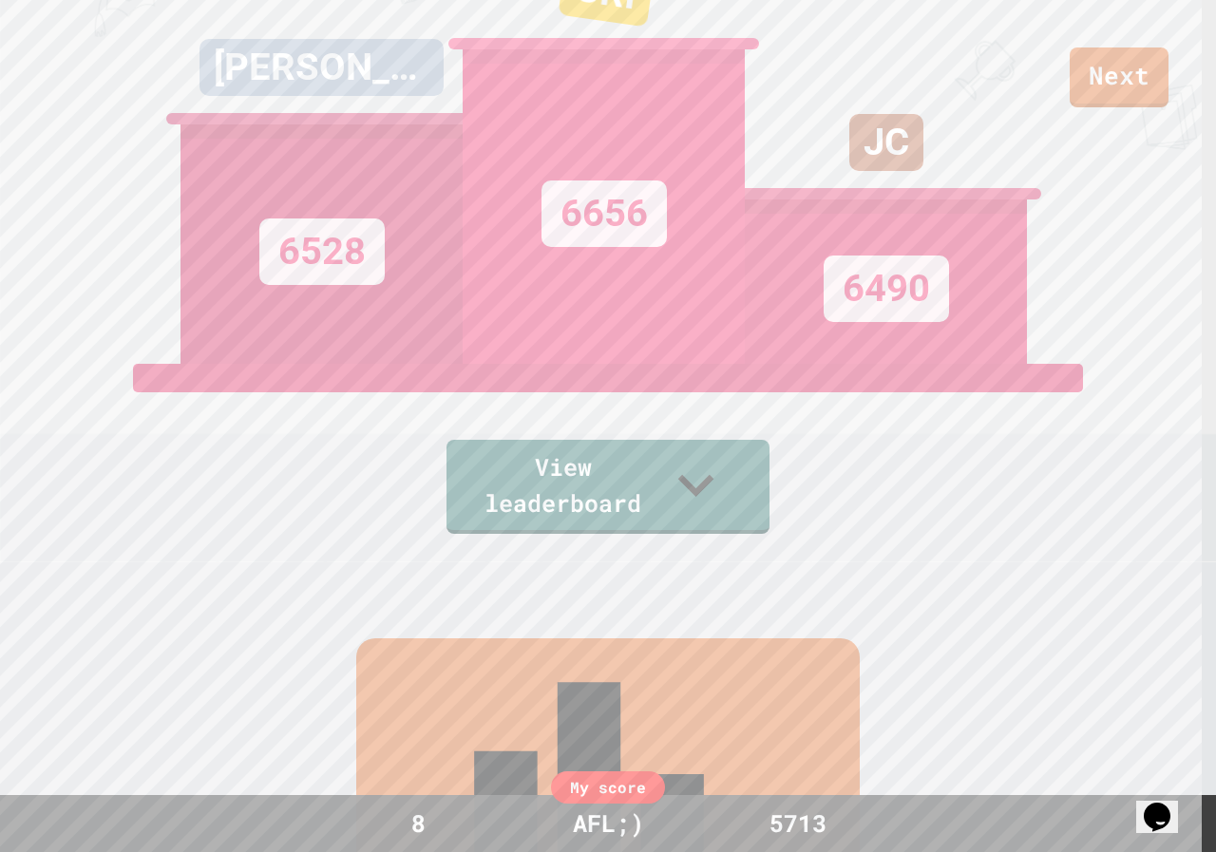
click at [642, 687] on div "Leaderboard" at bounding box center [608, 821] width 504 height 366
click at [624, 470] on link "View leaderboard" at bounding box center [608, 484] width 314 height 99
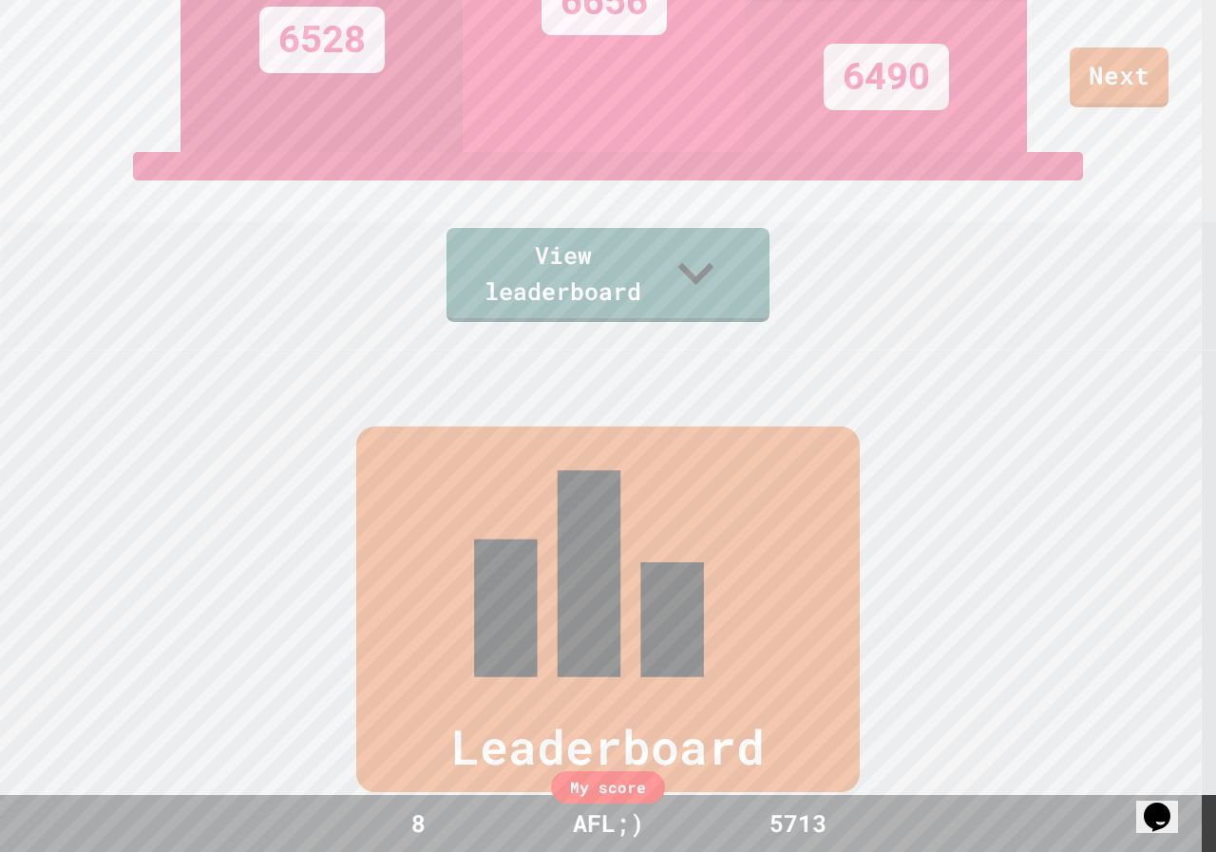
scroll to position [466, 0]
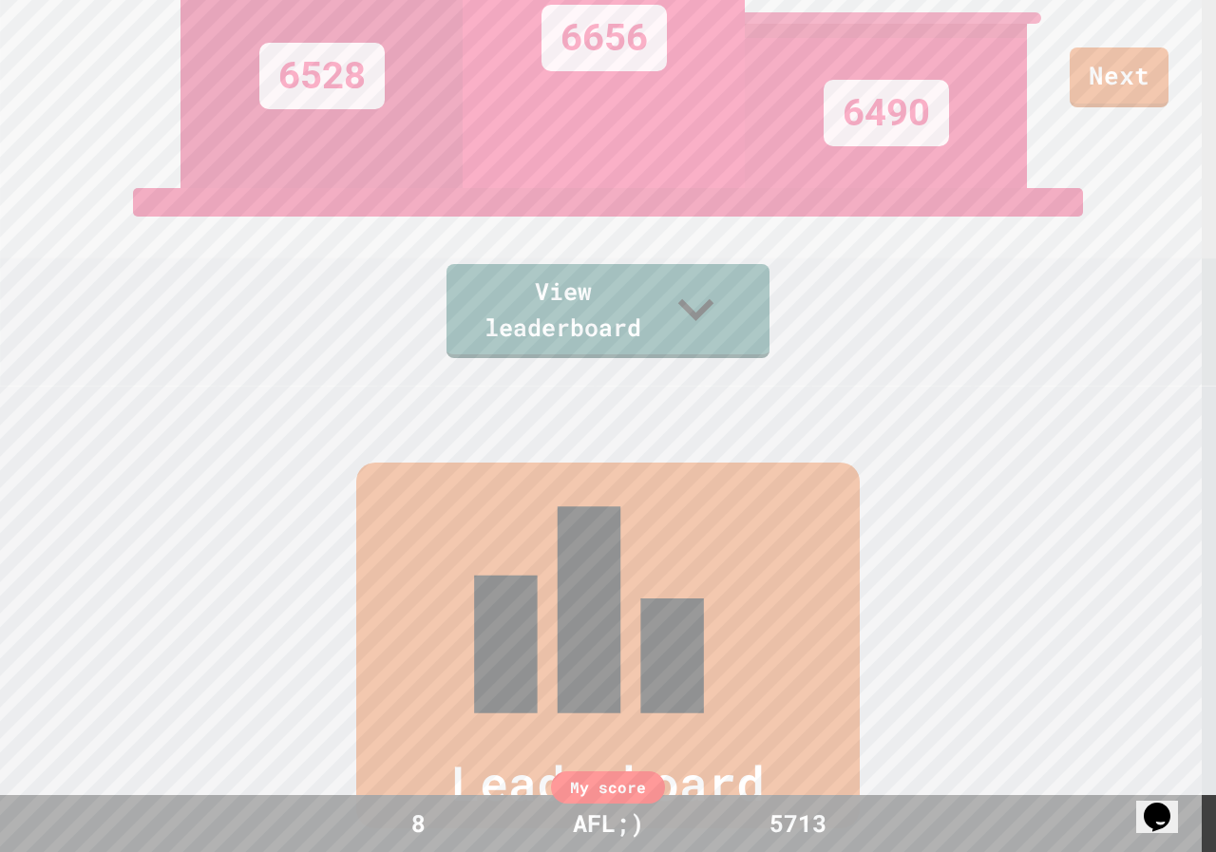
click at [1121, 67] on link "Next" at bounding box center [1120, 75] width 92 height 63
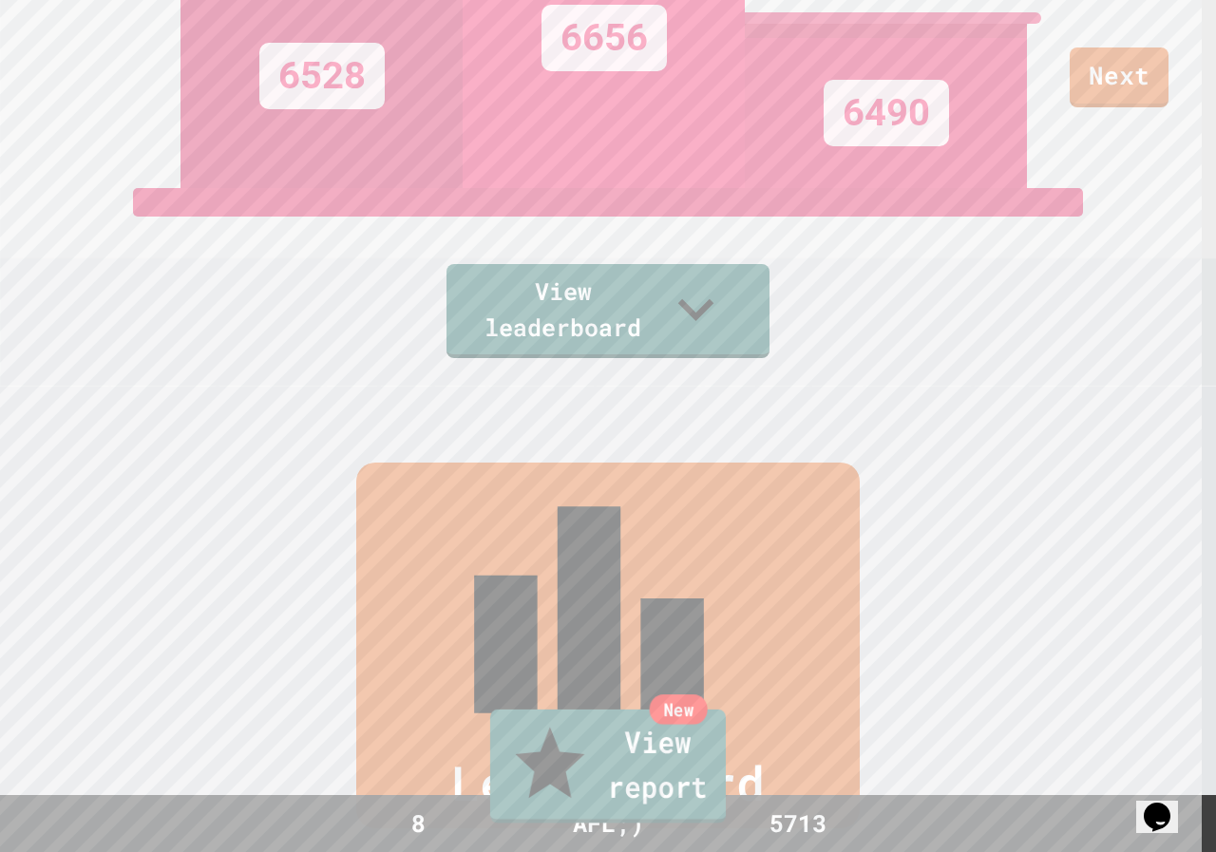
click at [606, 777] on link "New View report" at bounding box center [608, 767] width 236 height 114
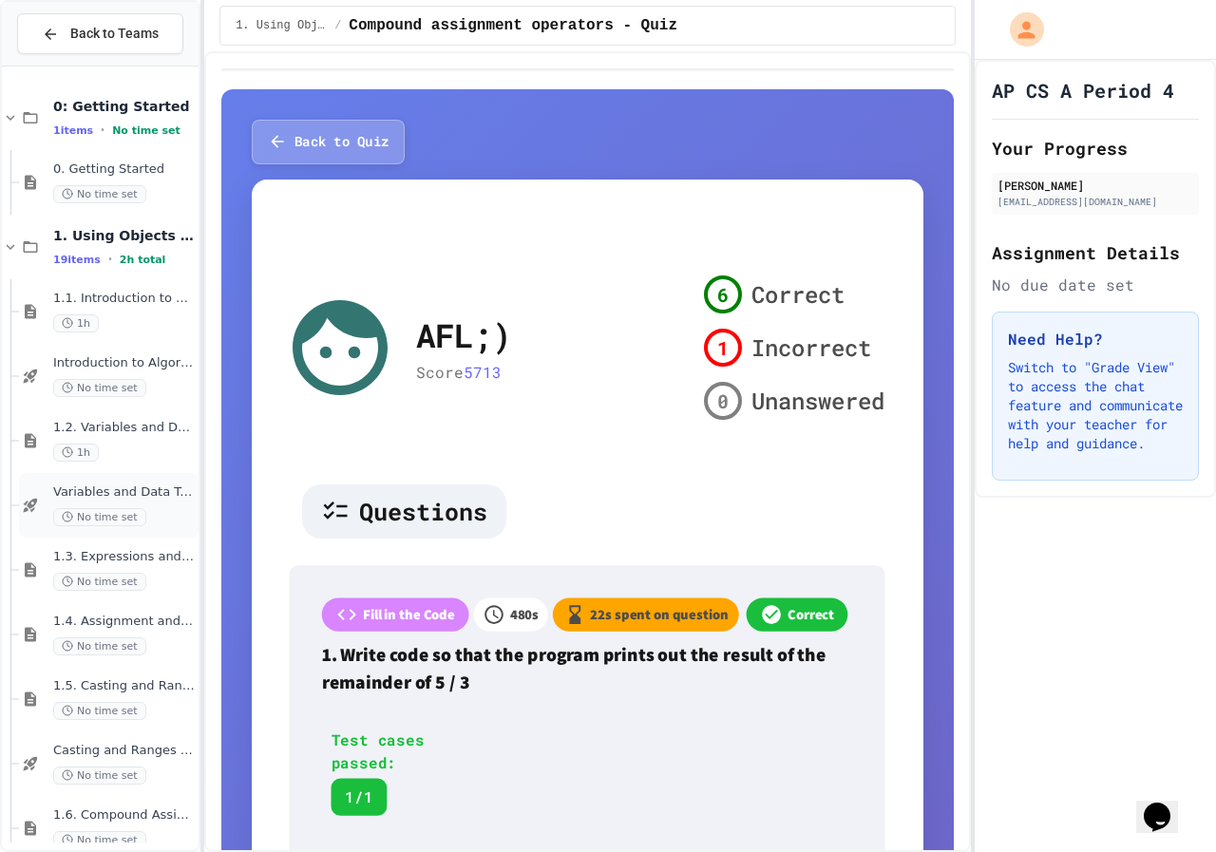
click at [139, 485] on span "Variables and Data Types - Quiz" at bounding box center [124, 493] width 142 height 16
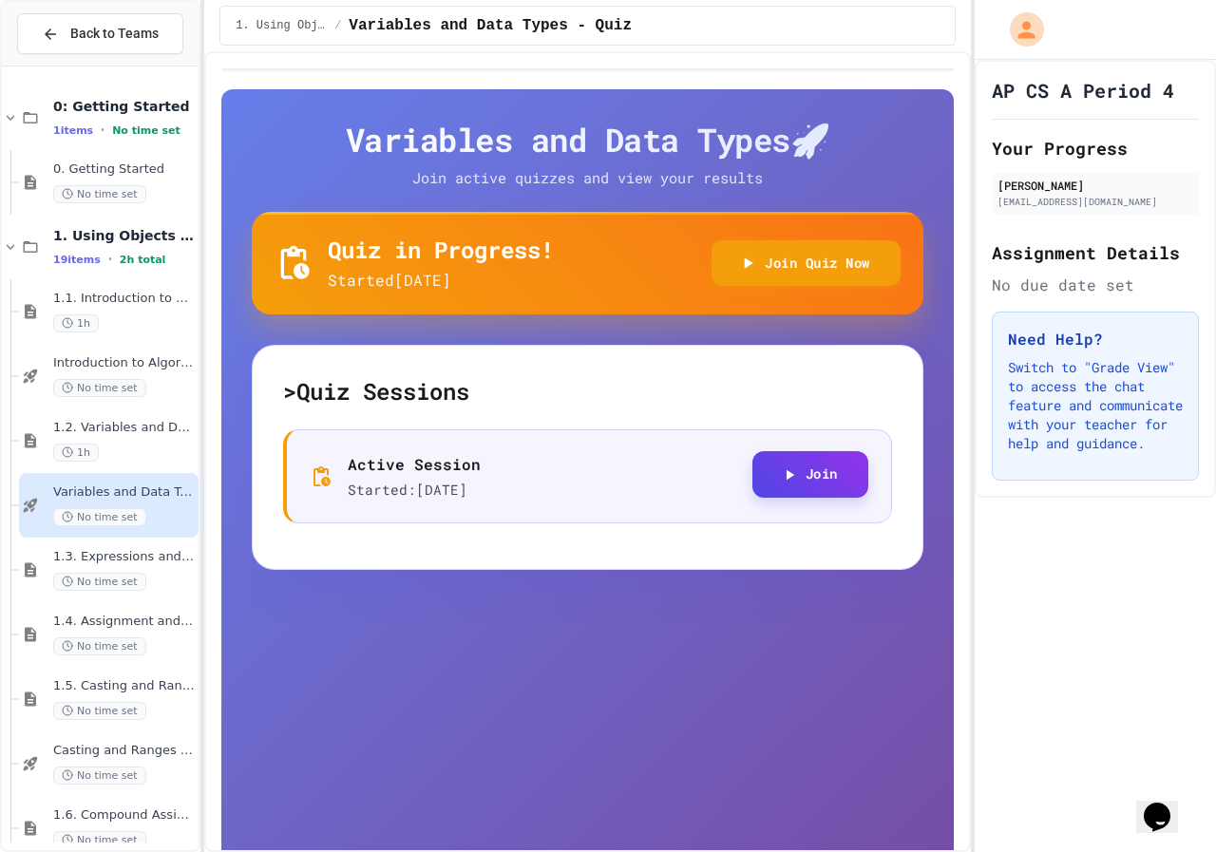
click at [792, 487] on button "Join" at bounding box center [810, 474] width 116 height 47
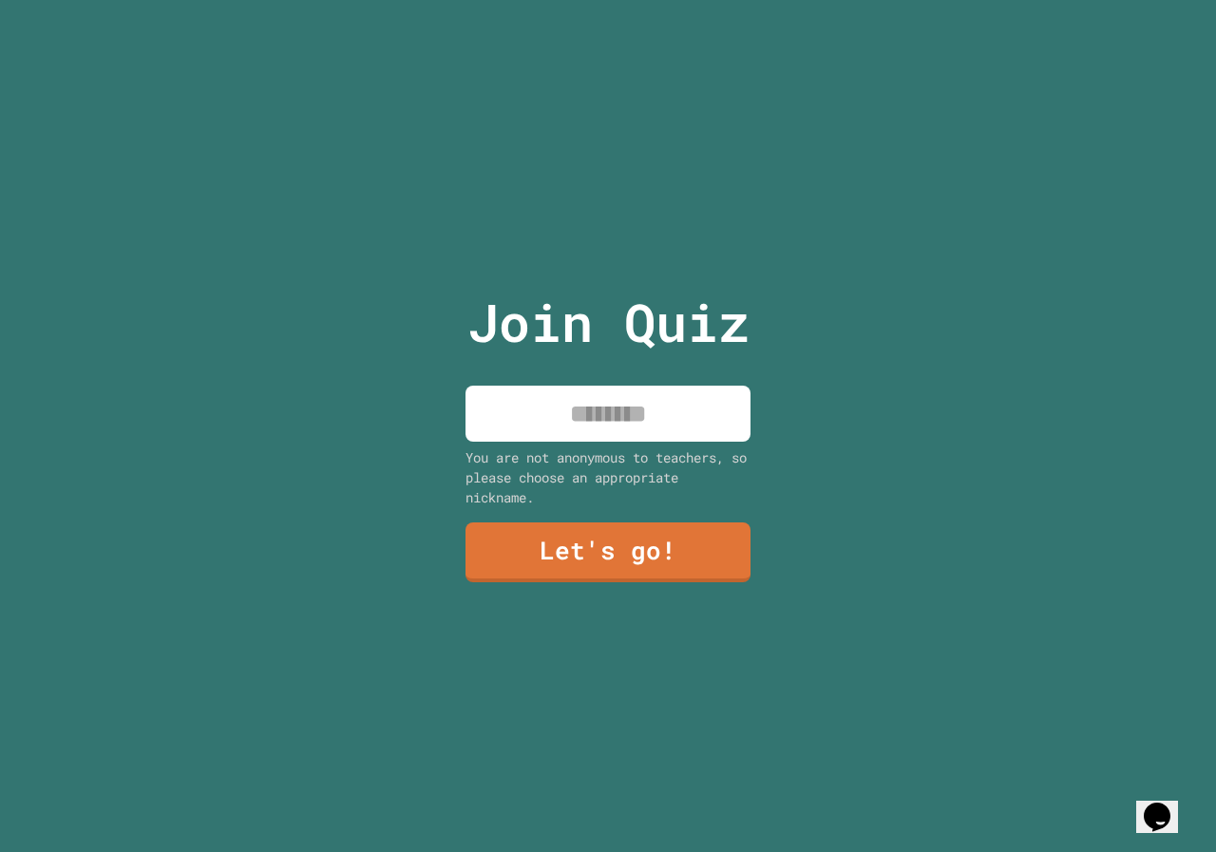
click at [595, 404] on input at bounding box center [608, 414] width 285 height 56
type input "*****"
click at [615, 560] on link "Let's go!" at bounding box center [608, 550] width 276 height 63
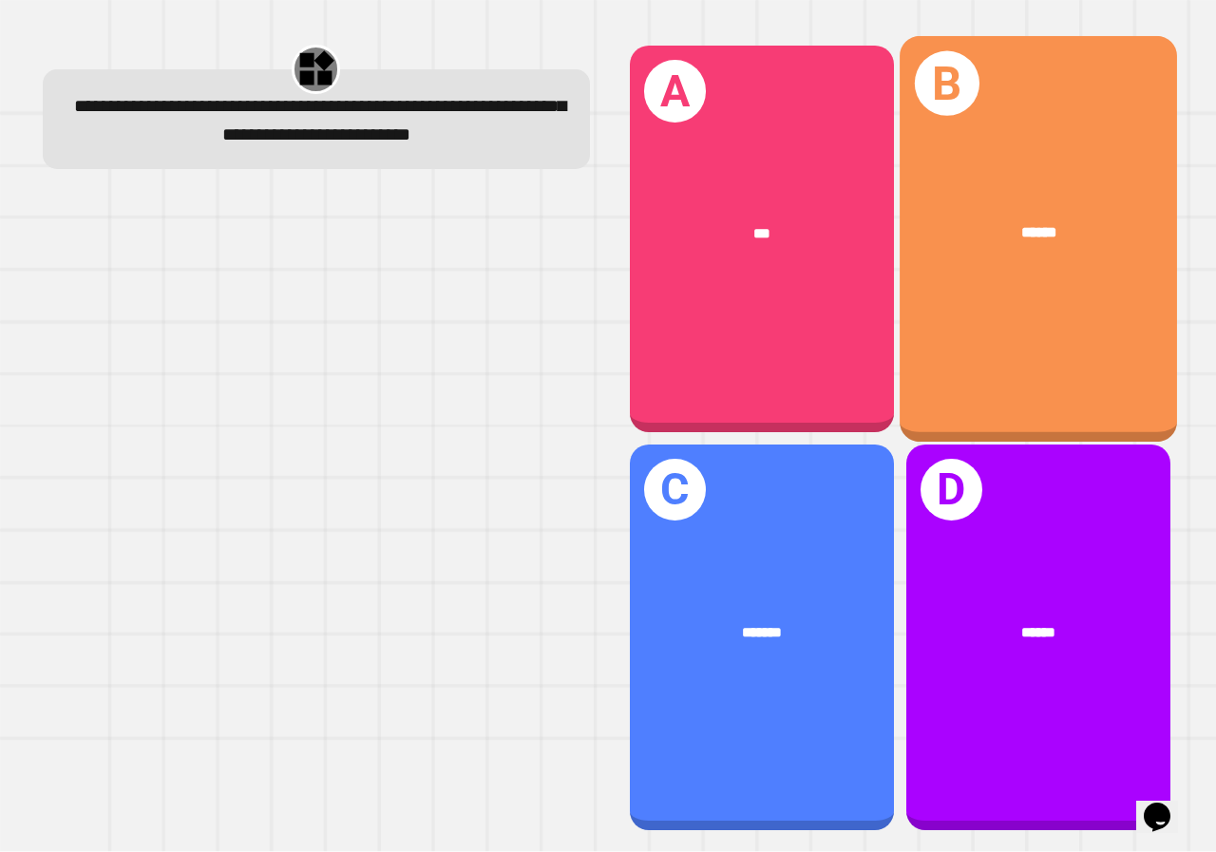
click at [1004, 288] on div "B ******" at bounding box center [1038, 239] width 277 height 406
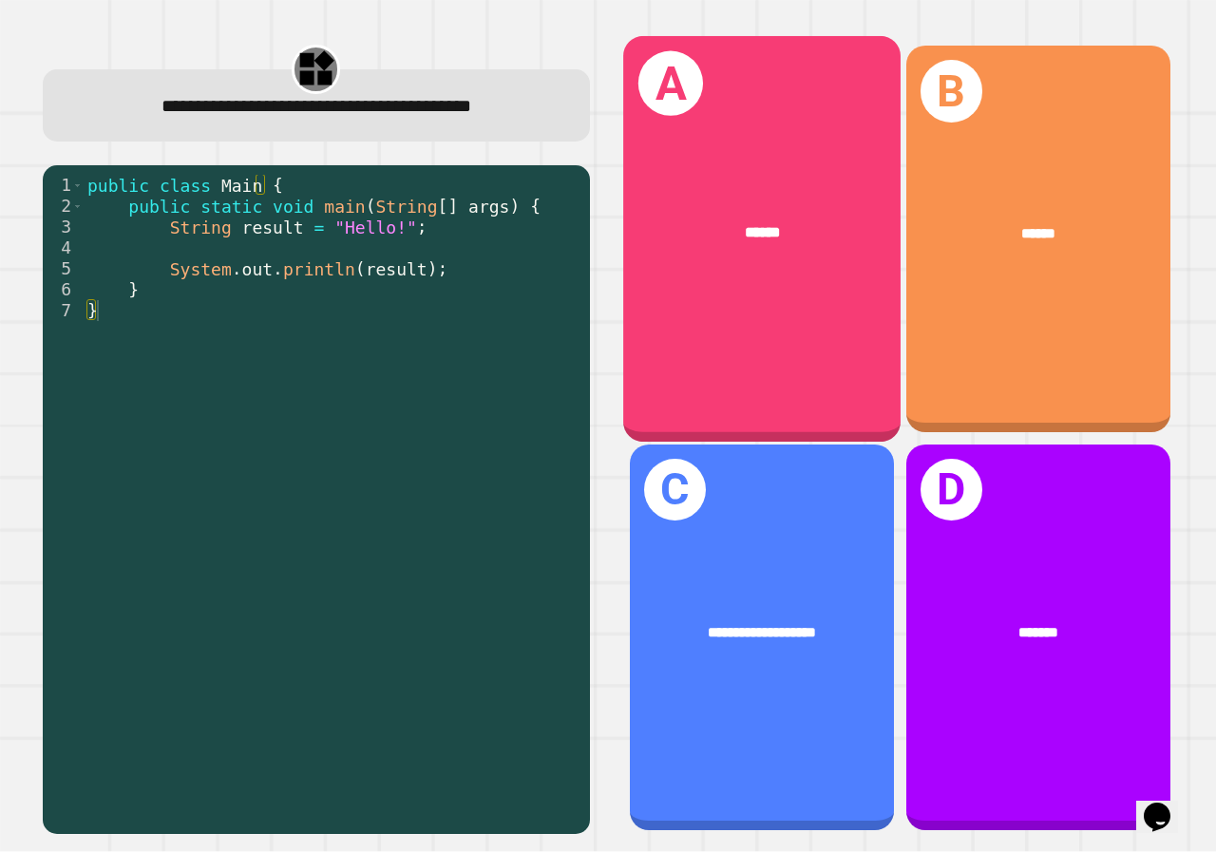
click at [733, 249] on div "******" at bounding box center [761, 235] width 277 height 84
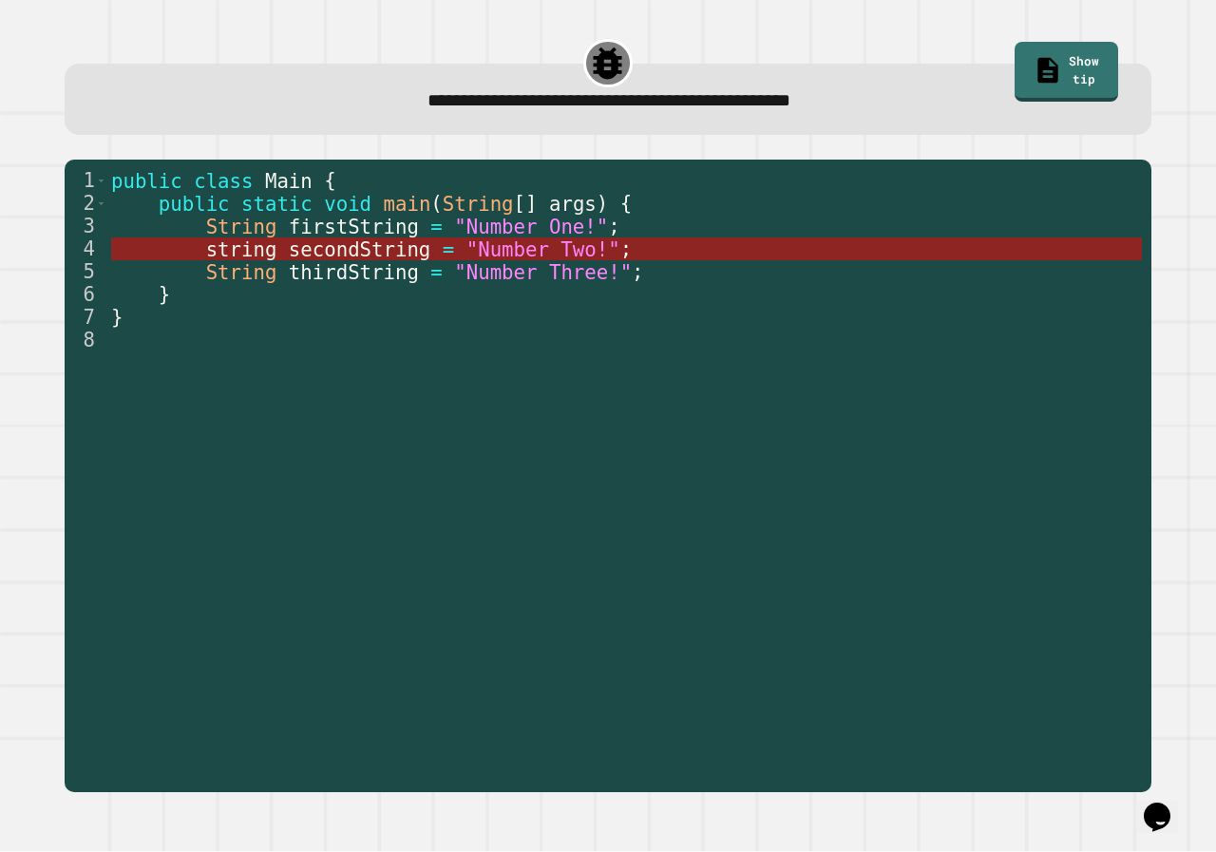
click at [371, 248] on span "secondString" at bounding box center [360, 249] width 142 height 23
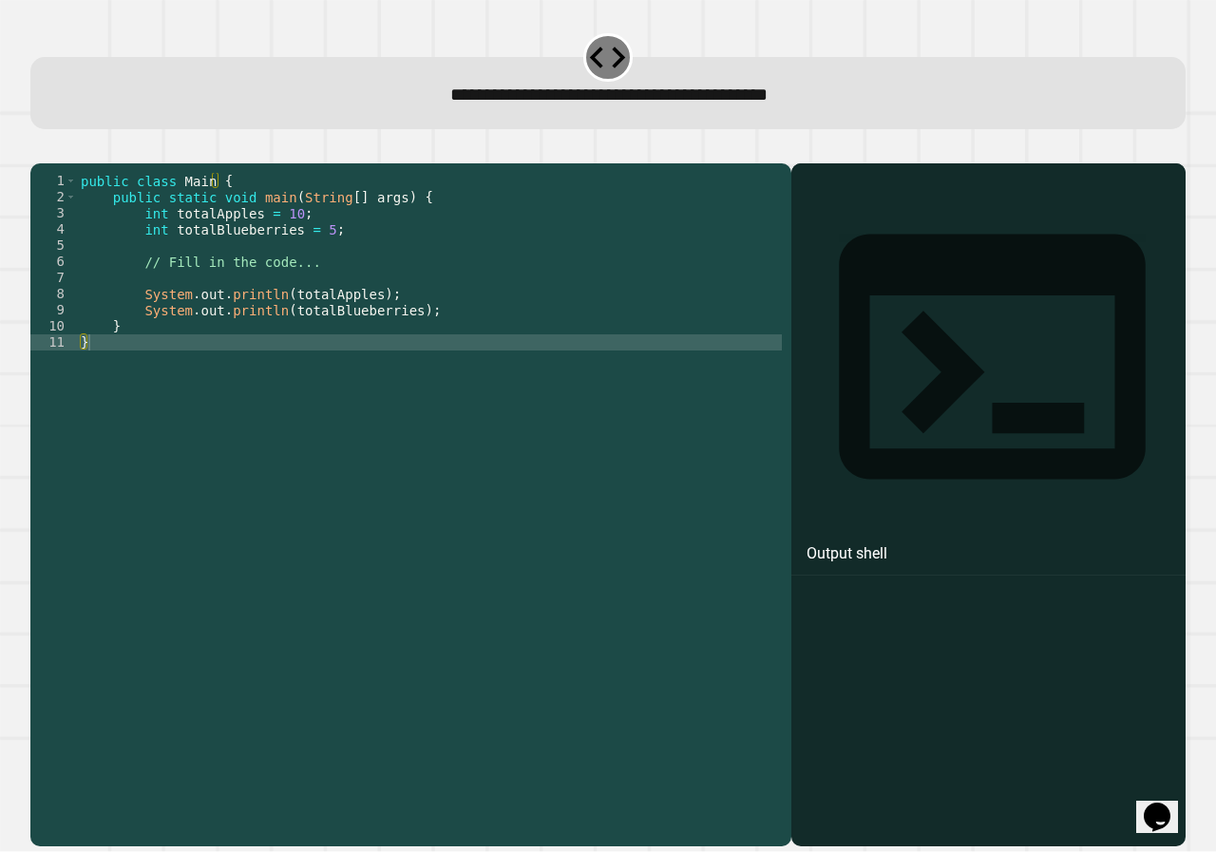
click at [317, 254] on div "public class Main { public static void main ( String [ ] args ) { int totalAppl…" at bounding box center [429, 488] width 705 height 630
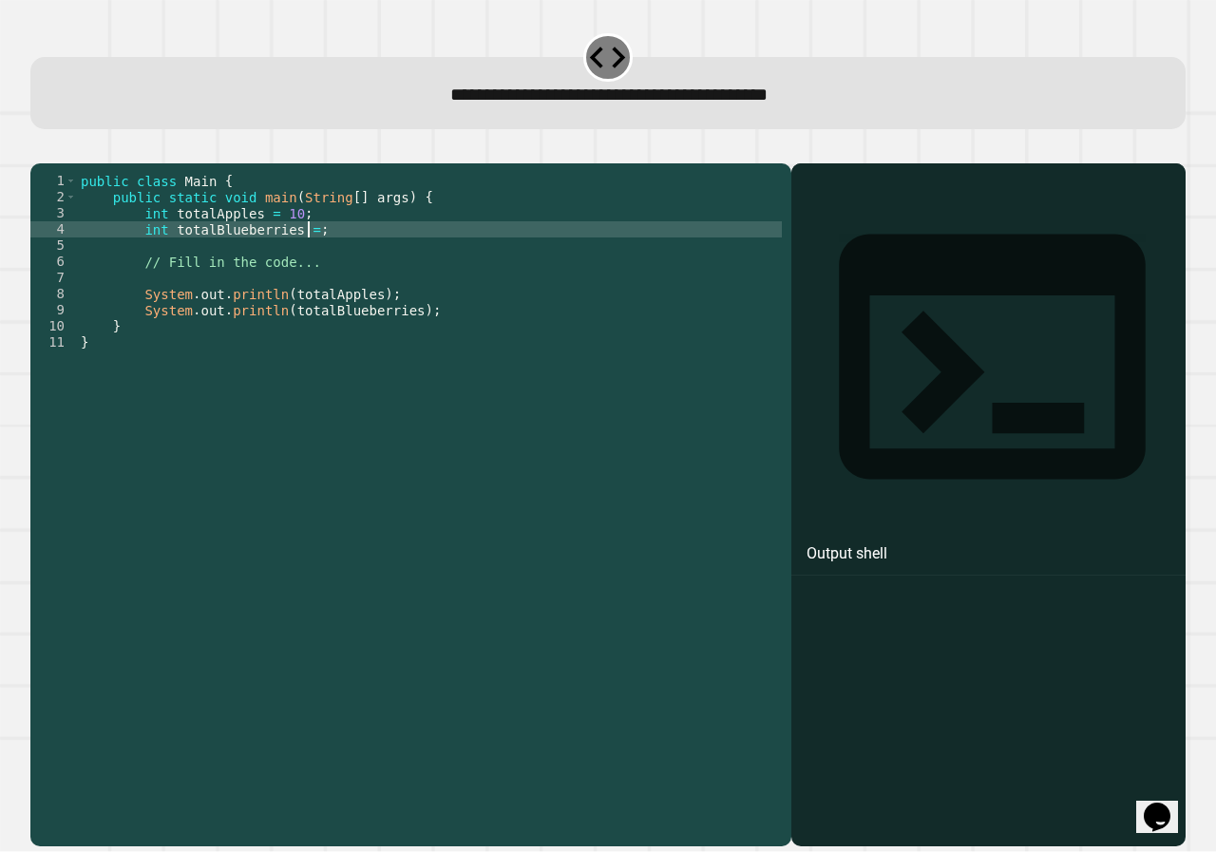
scroll to position [0, 16]
type textarea "**********"
click at [57, 161] on icon "button" at bounding box center [53, 159] width 10 height 13
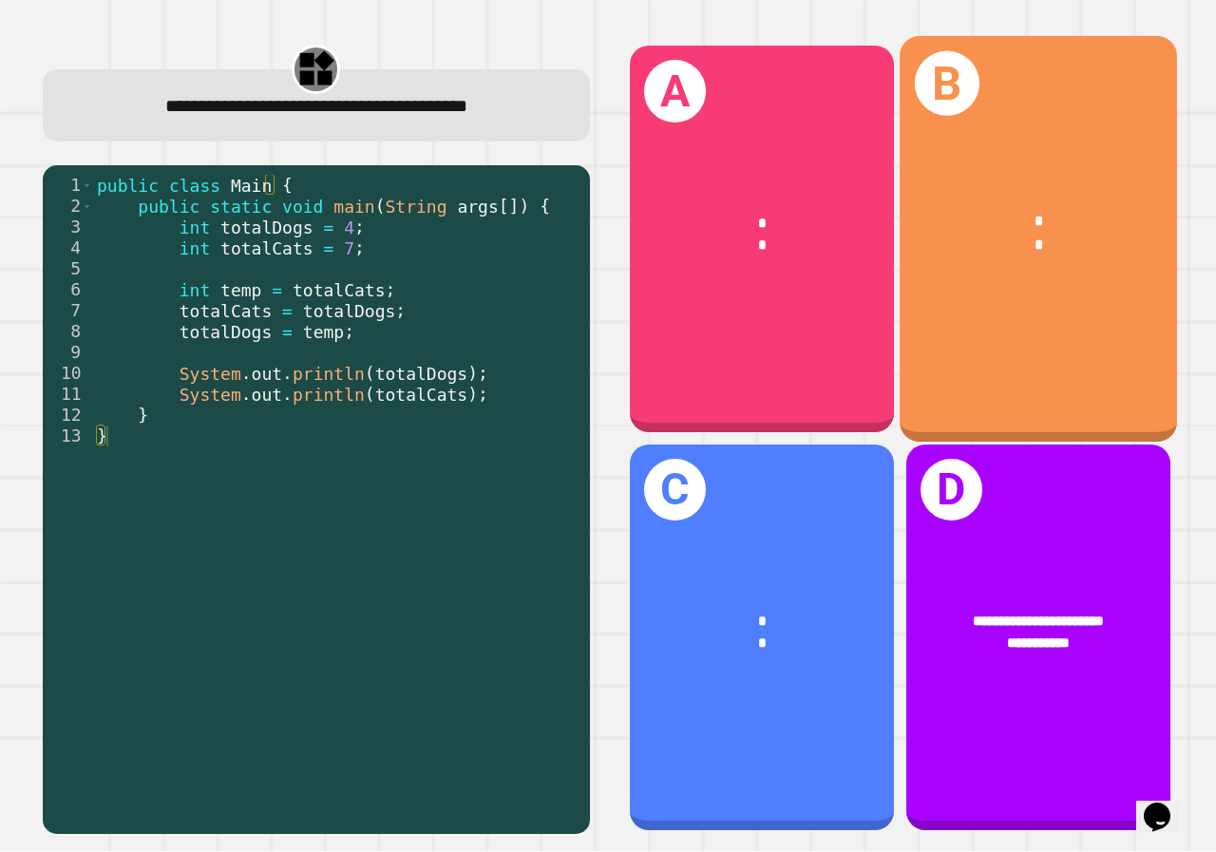
click at [964, 164] on div "B * *" at bounding box center [1038, 239] width 277 height 406
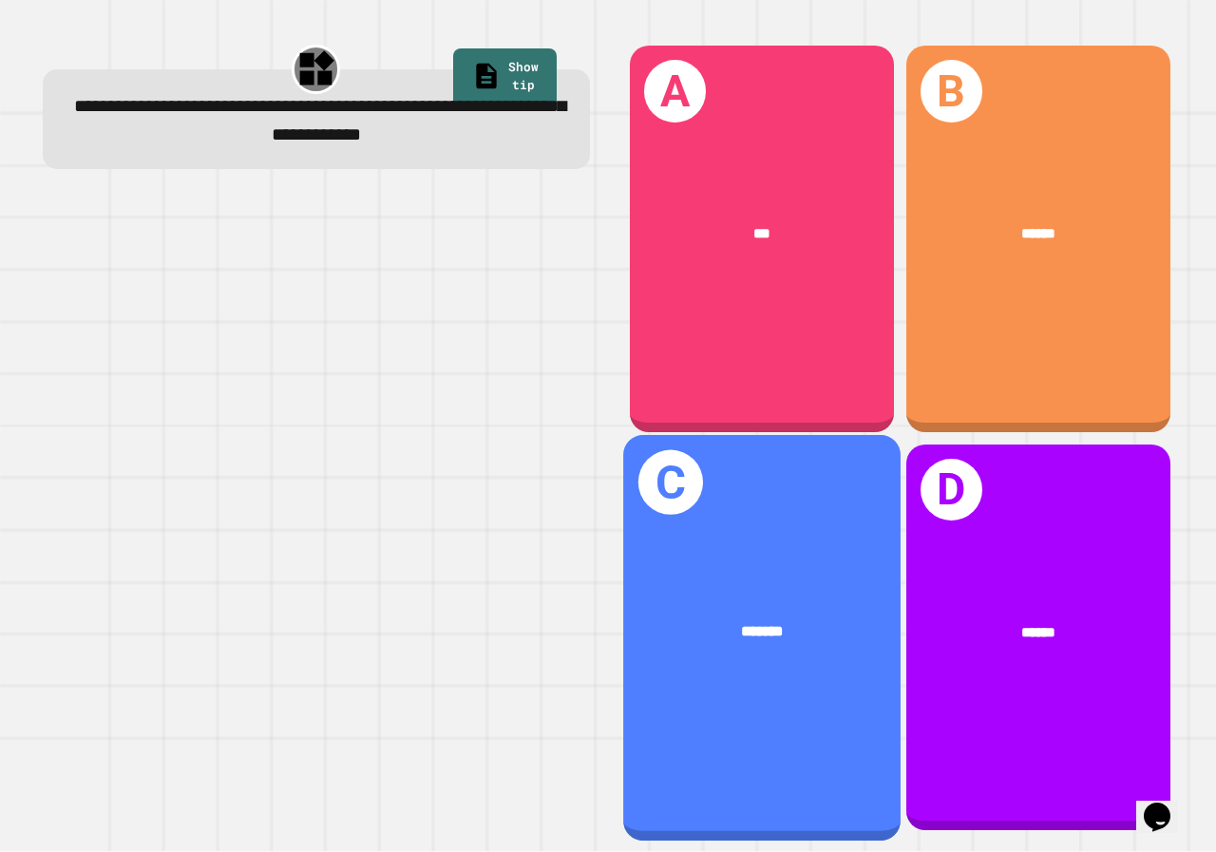
click at [707, 690] on div "C *******" at bounding box center [761, 638] width 277 height 406
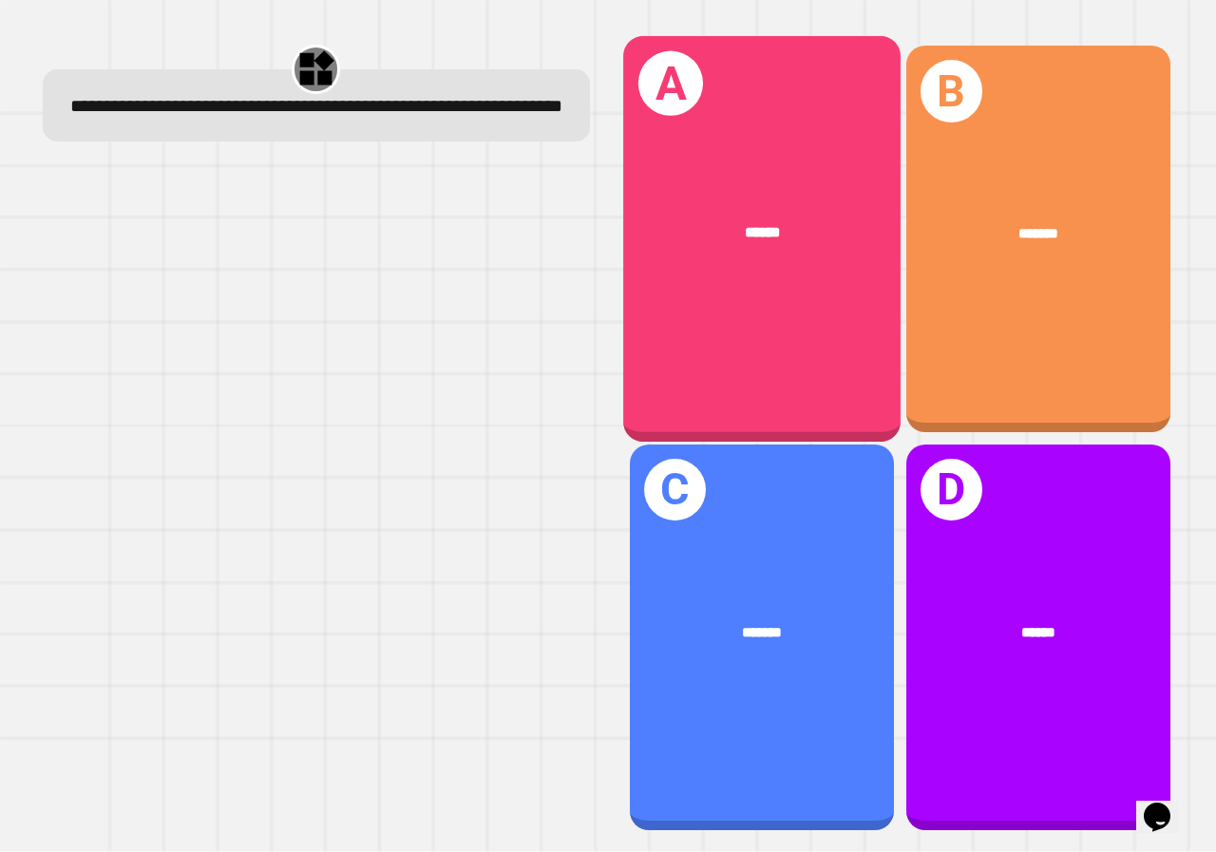
click at [756, 211] on div "******" at bounding box center [761, 235] width 277 height 84
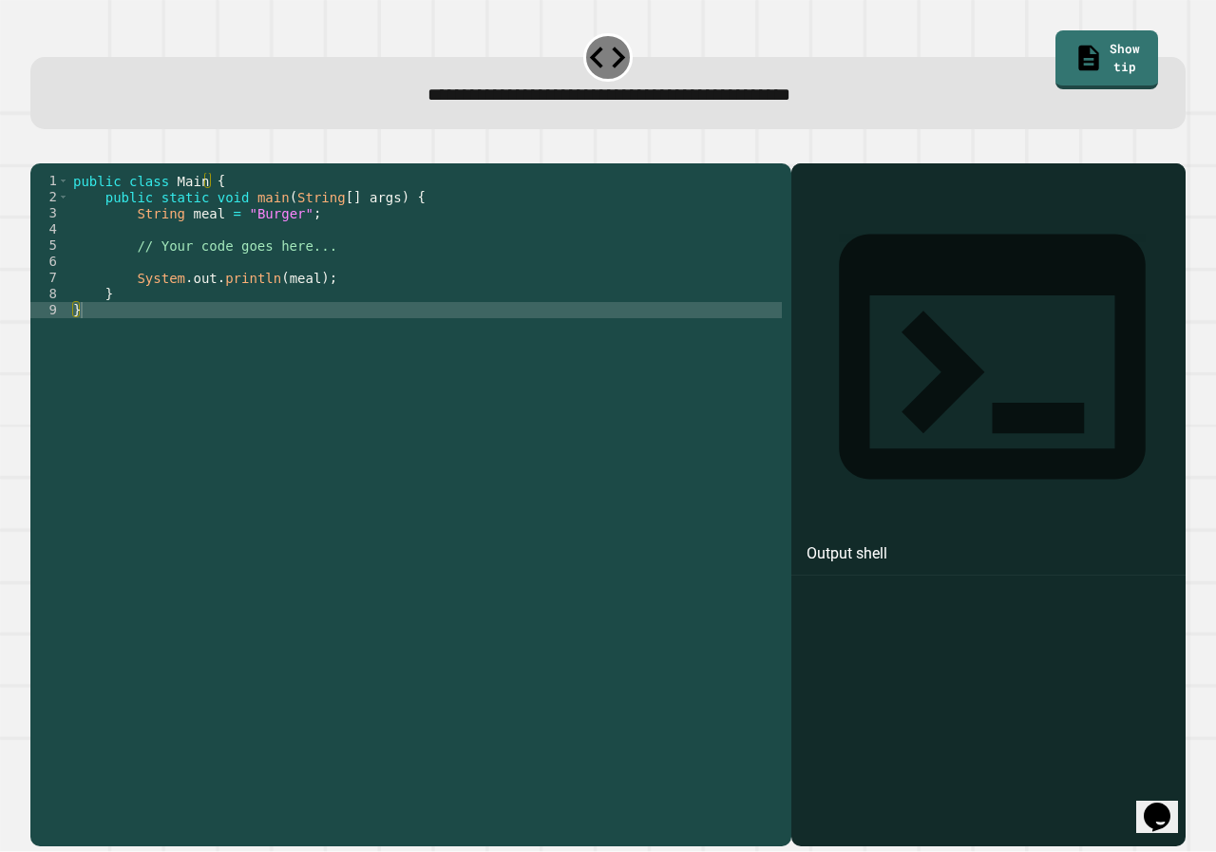
click at [260, 237] on div "public class Main { public static void main ( String [ ] args ) { String meal =…" at bounding box center [425, 488] width 713 height 630
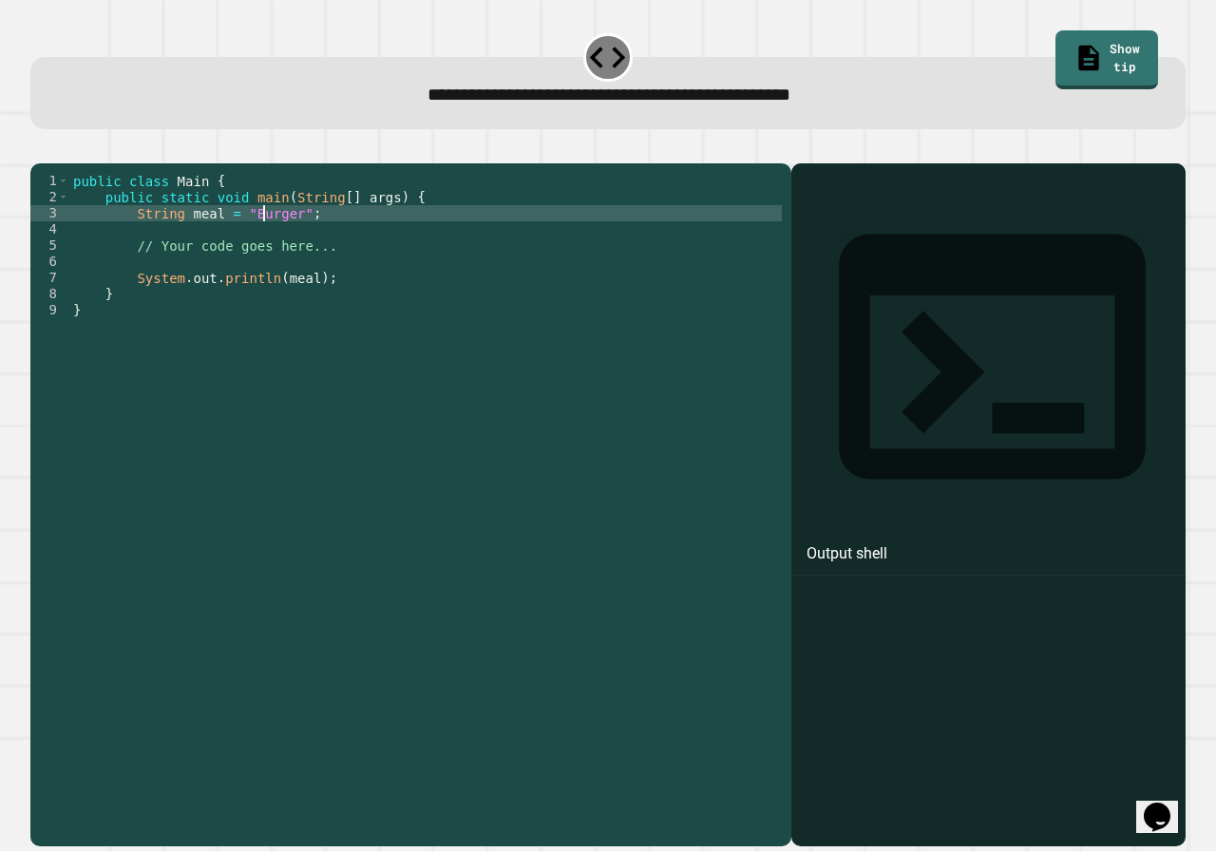
click at [260, 237] on div "public class Main { public static void main ( String [ ] args ) { String meal =…" at bounding box center [425, 488] width 713 height 630
click at [40, 148] on icon "button" at bounding box center [40, 148] width 0 height 0
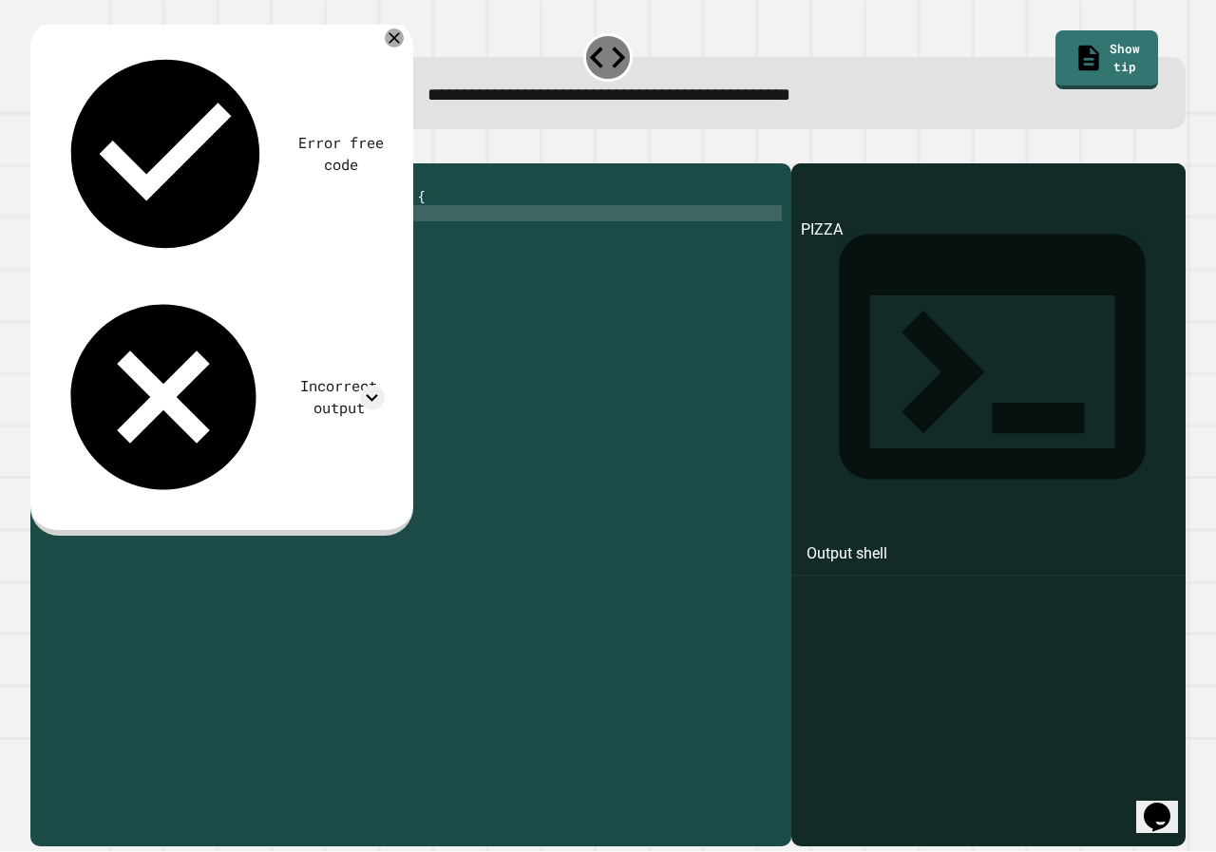
click at [261, 233] on div "public class Main { public static void main ( String [ ] args ) { String meal =…" at bounding box center [425, 488] width 713 height 630
click at [55, 159] on icon "button" at bounding box center [53, 159] width 10 height 13
click at [246, 240] on div "public class Main { public static void main ( String [ ] args ) { String meal =…" at bounding box center [425, 488] width 713 height 630
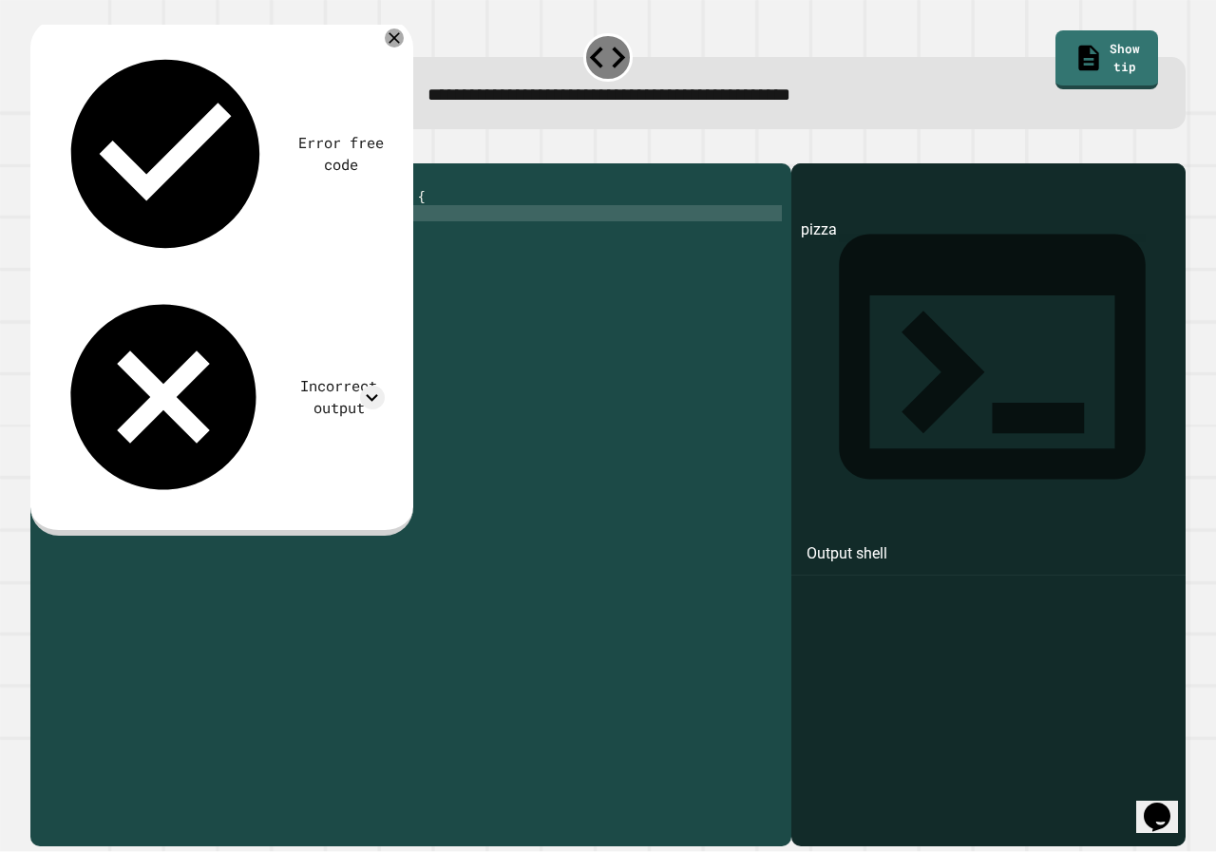
scroll to position [0, 12]
type textarea "**********"
click at [40, 148] on button "button" at bounding box center [40, 148] width 0 height 0
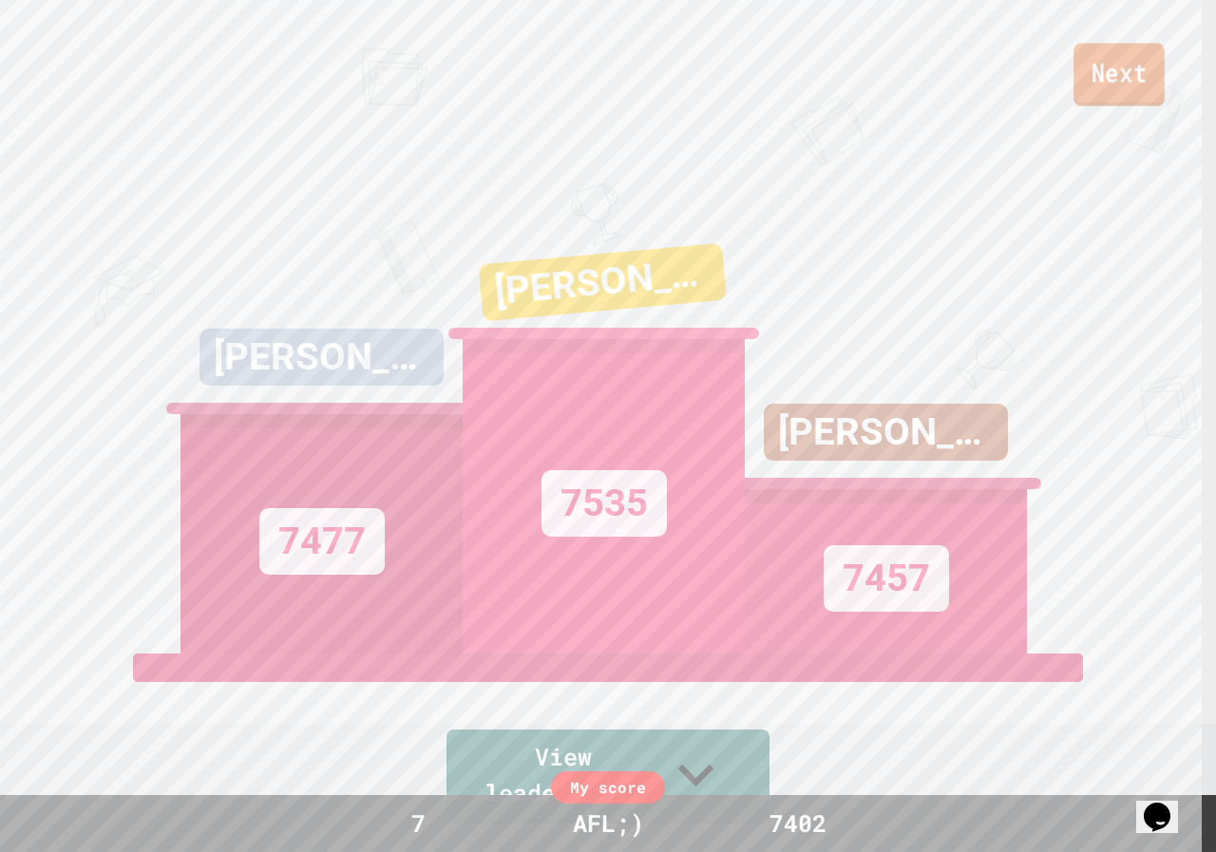
click at [1133, 53] on link "Next" at bounding box center [1119, 75] width 91 height 63
